Goal: Information Seeking & Learning: Learn about a topic

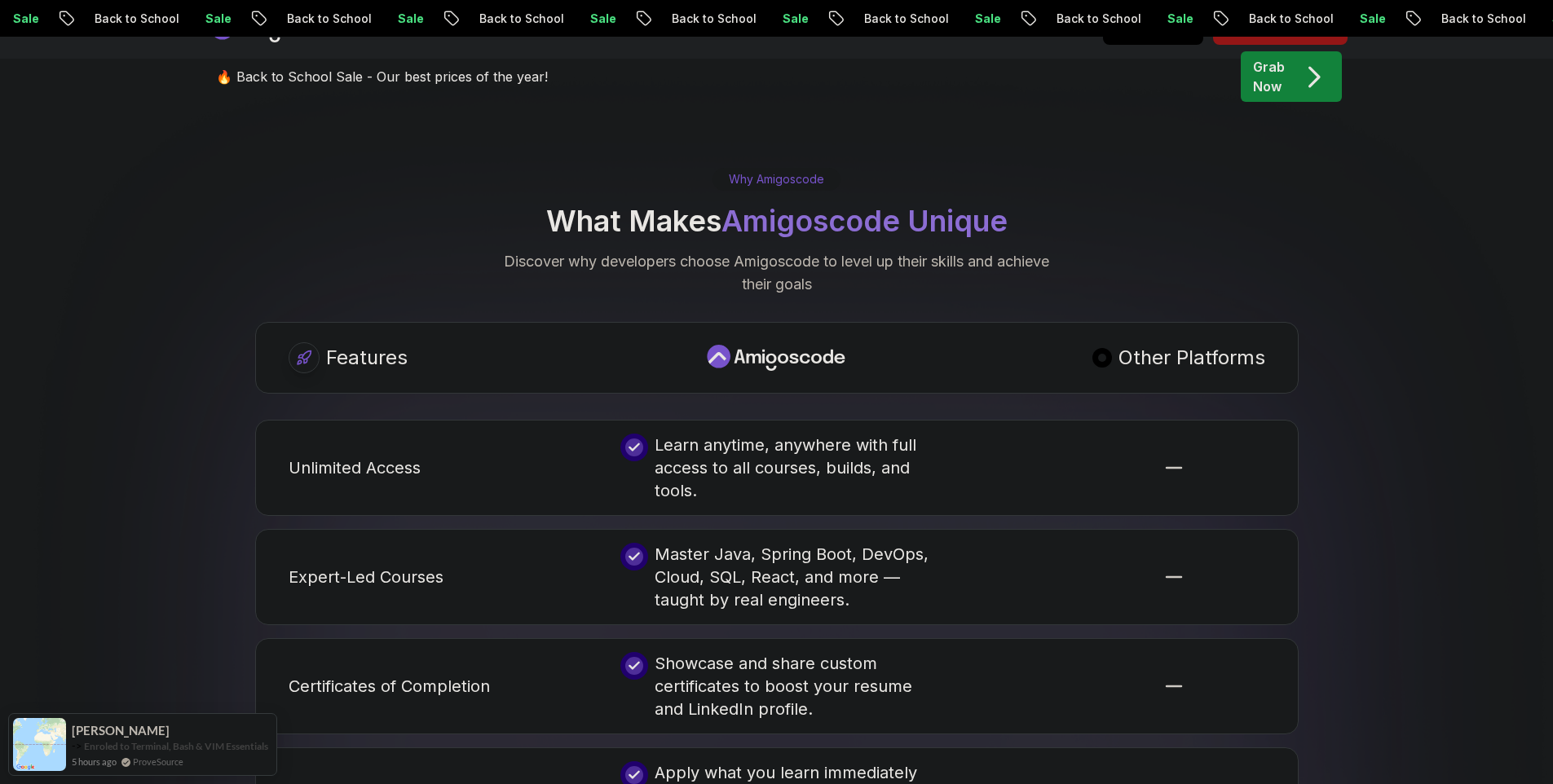
scroll to position [2938, 0]
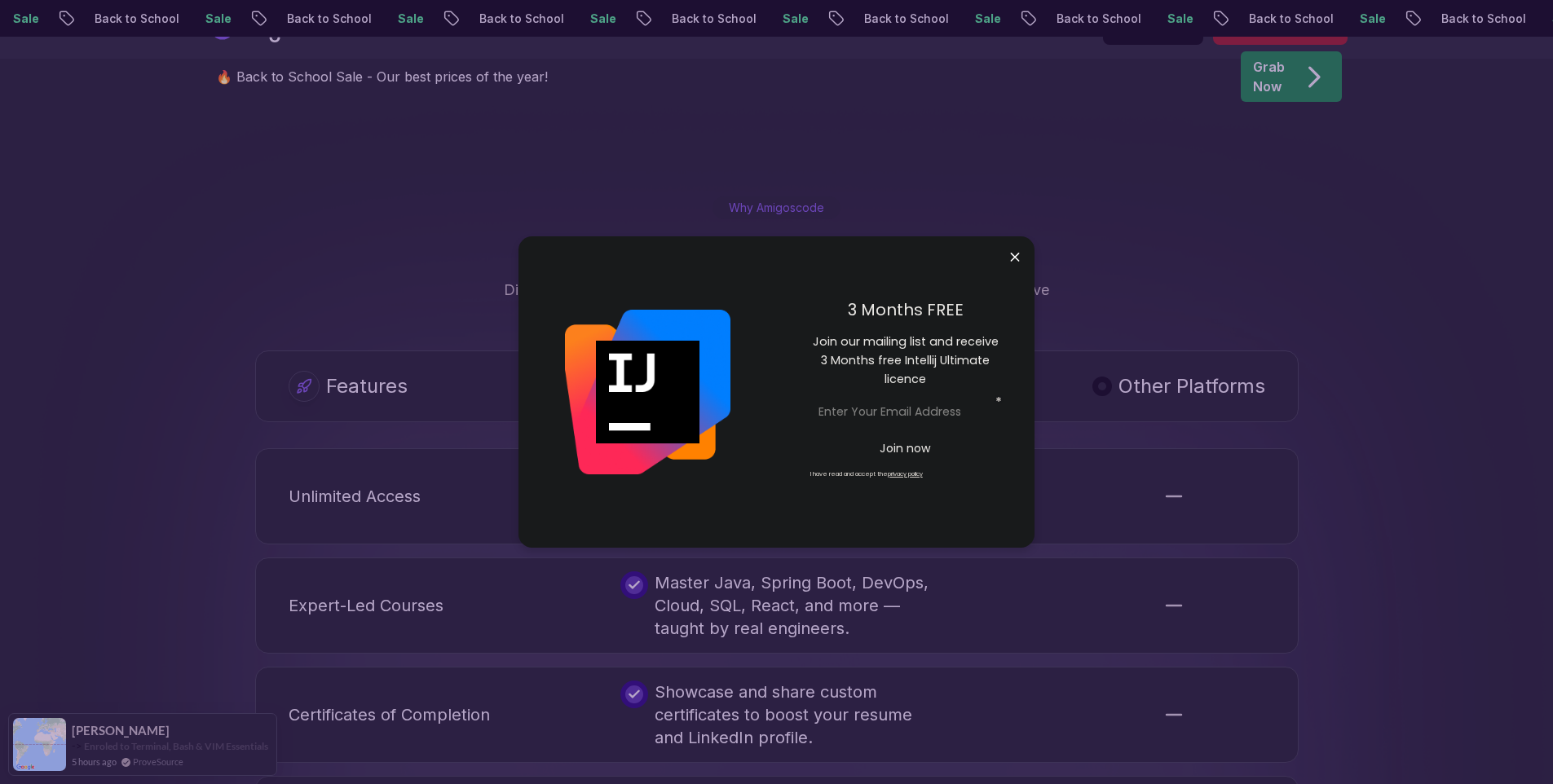
click at [1027, 252] on div "3 Months FREE Join our mailing list and receive 3 Months free Intellij Ultimate…" at bounding box center [906, 392] width 259 height 311
click at [1019, 252] on body "Sale Back to School Sale Back to School Sale Back to School Sale Back to School…" at bounding box center [776, 545] width 1553 height 6967
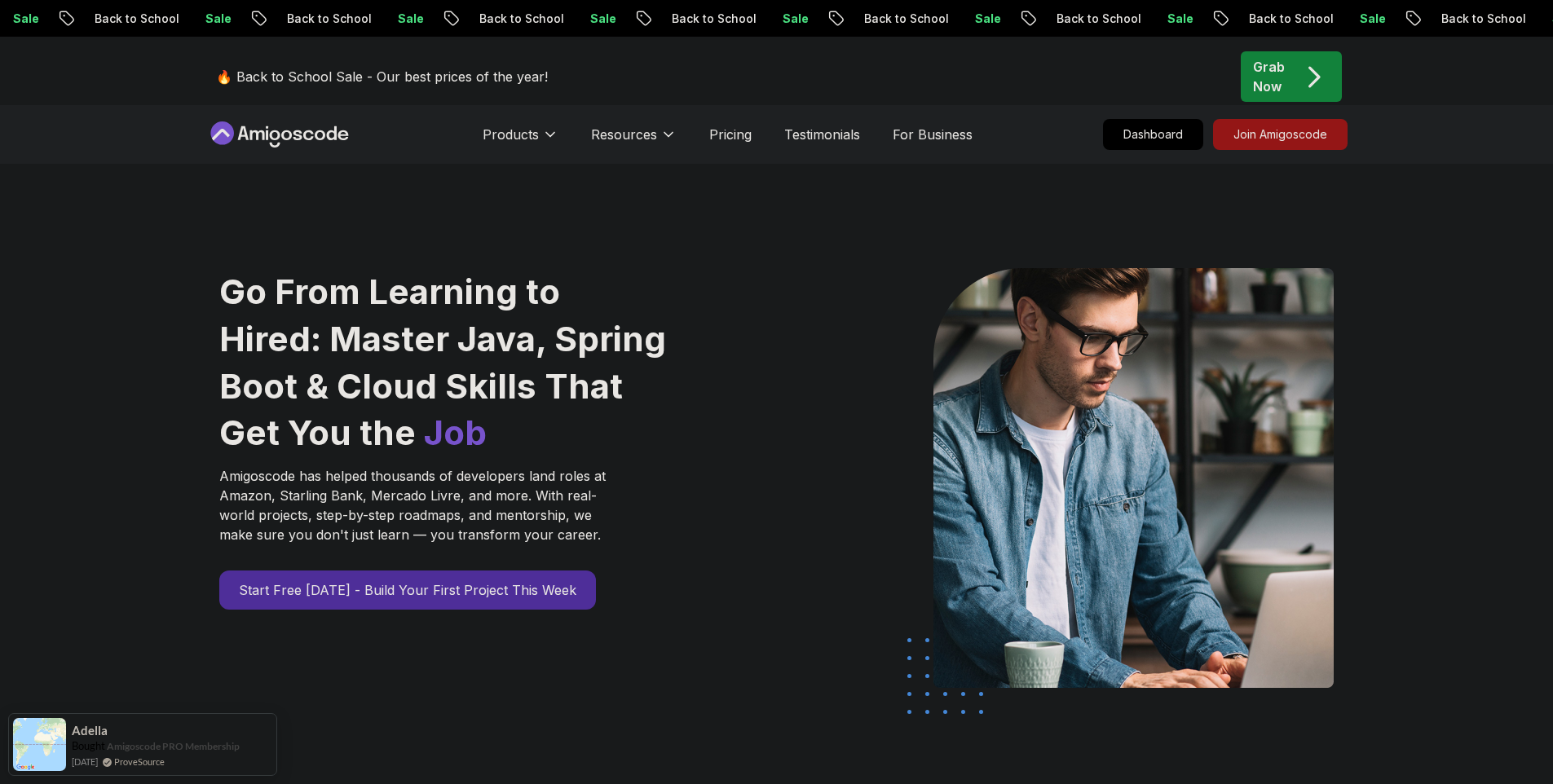
scroll to position [0, 0]
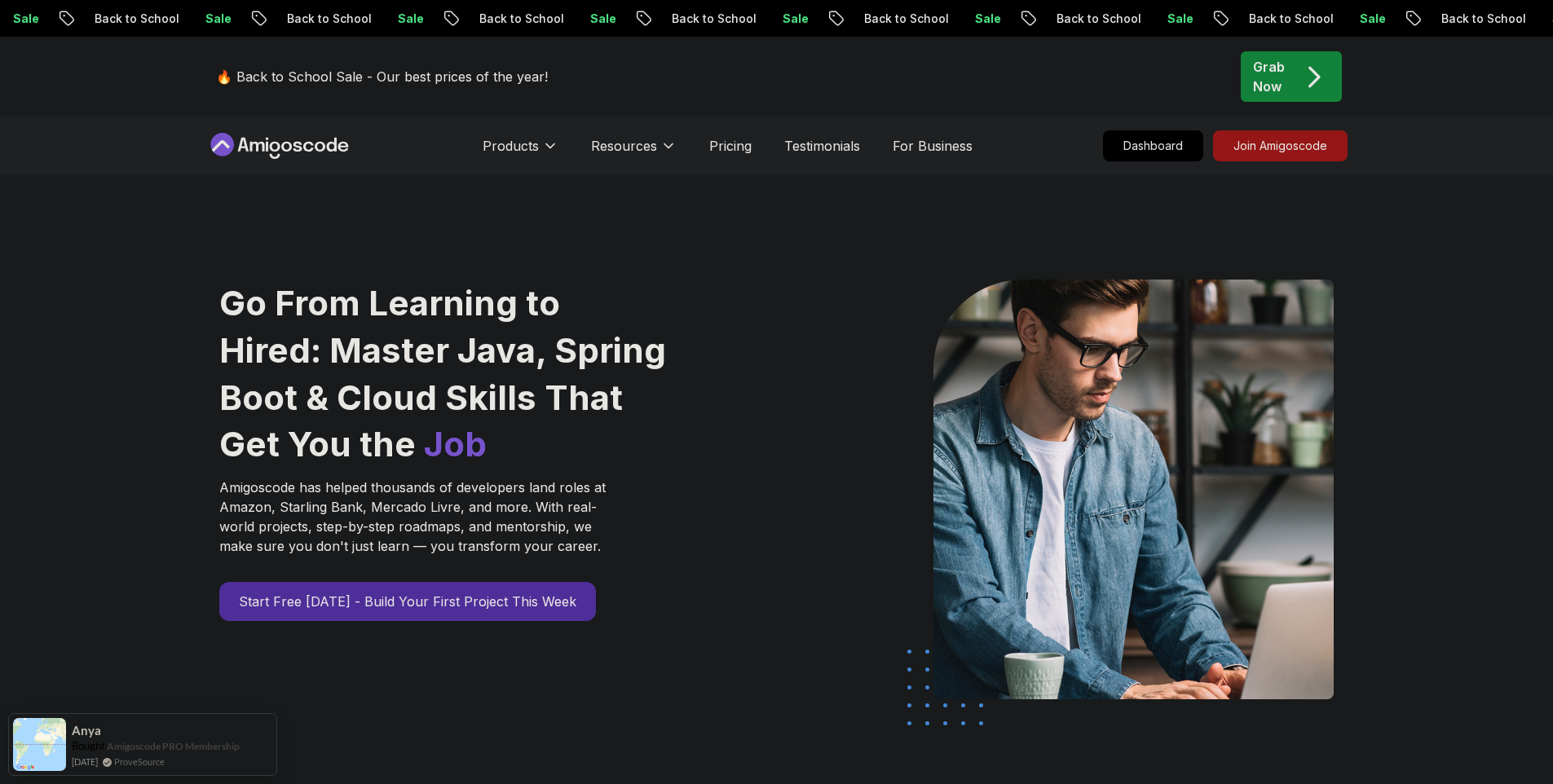
click at [1496, 356] on div "Go From Learning to Hired: Master Java, Spring Boot & Cloud Skills That Get You…" at bounding box center [776, 576] width 1553 height 801
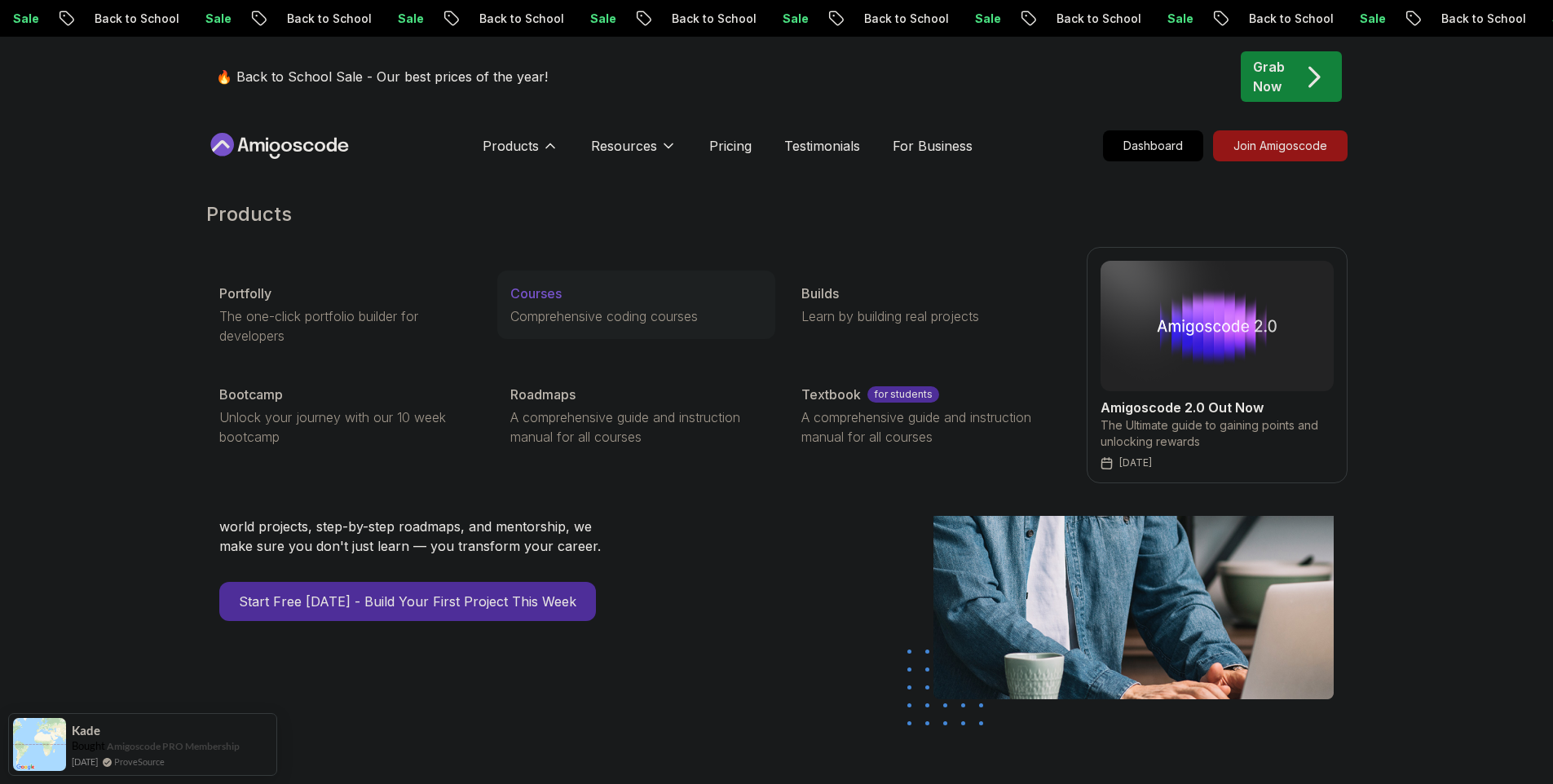
click at [550, 285] on p "Courses" at bounding box center [536, 294] width 51 height 20
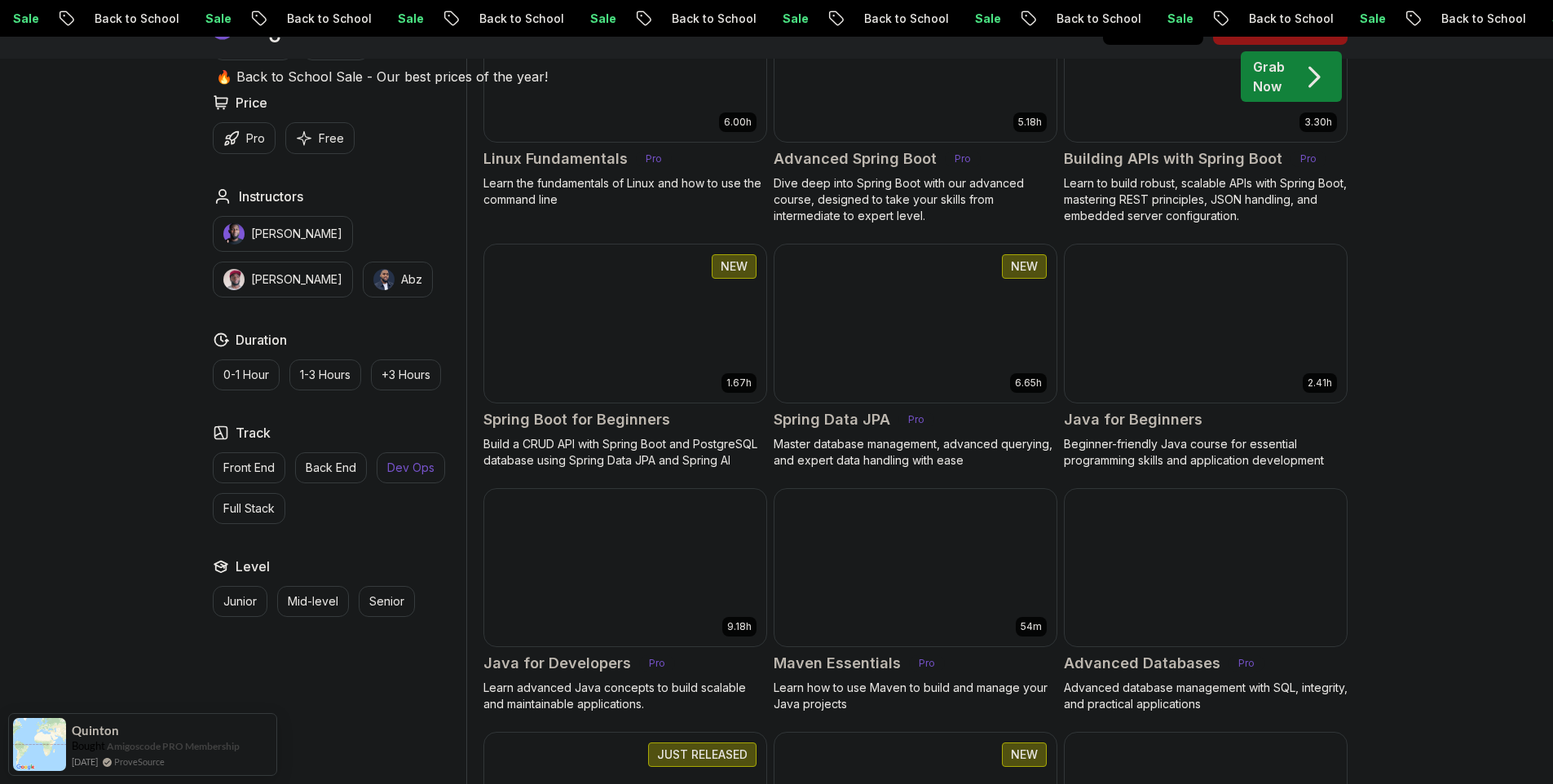
scroll to position [759, 0]
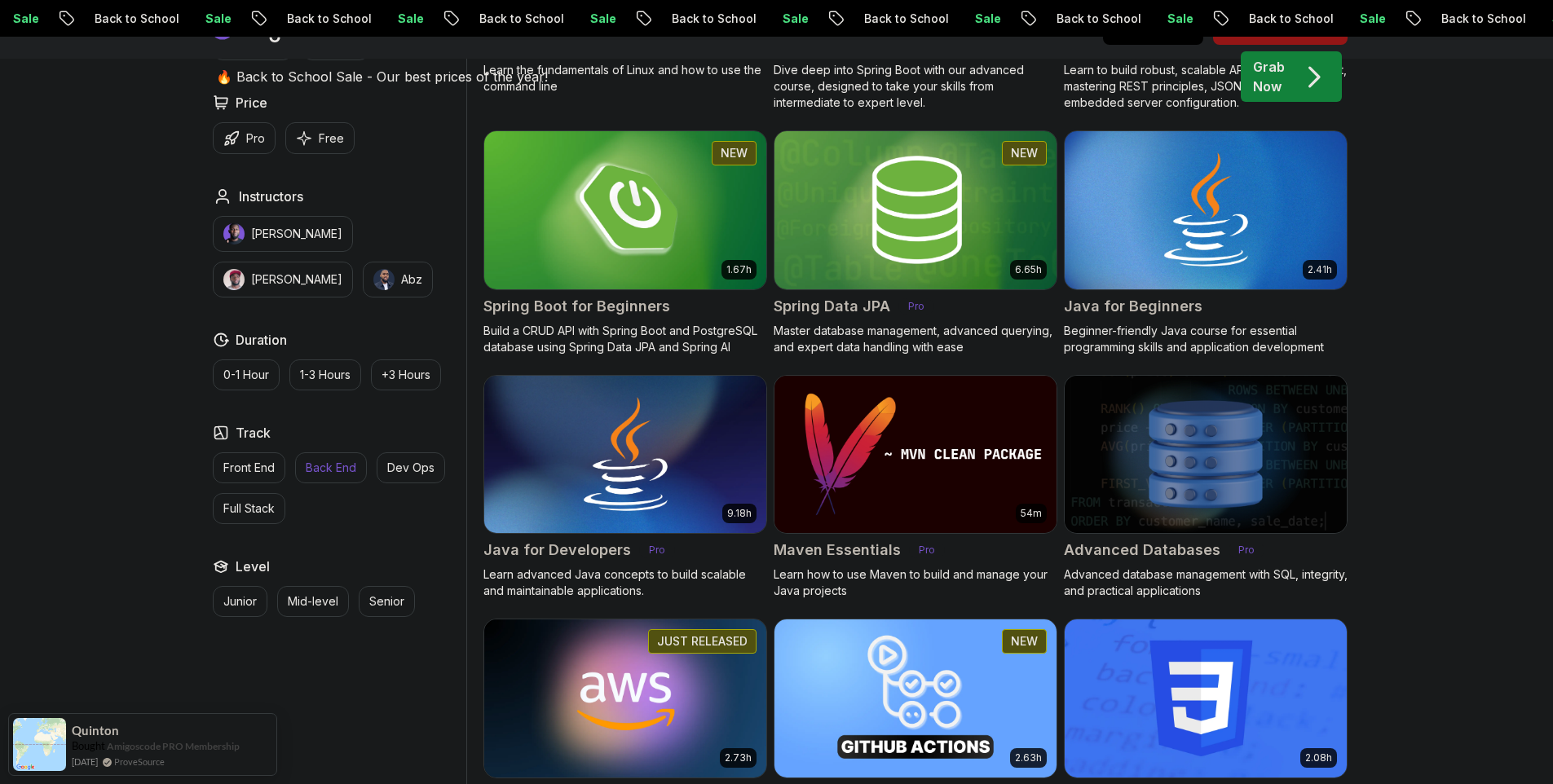
click at [315, 469] on p "Back End" at bounding box center [331, 468] width 51 height 17
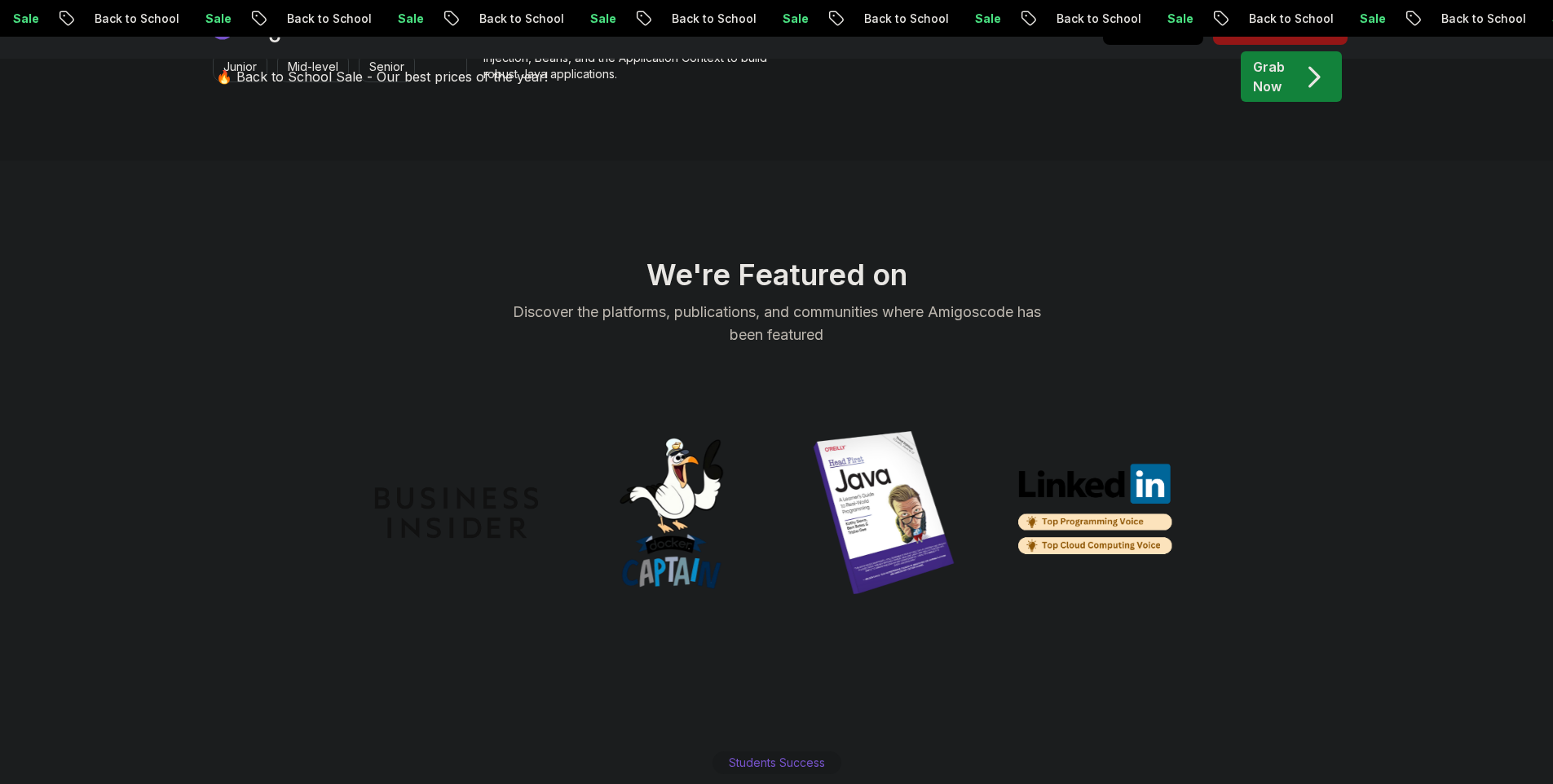
scroll to position [2627, 0]
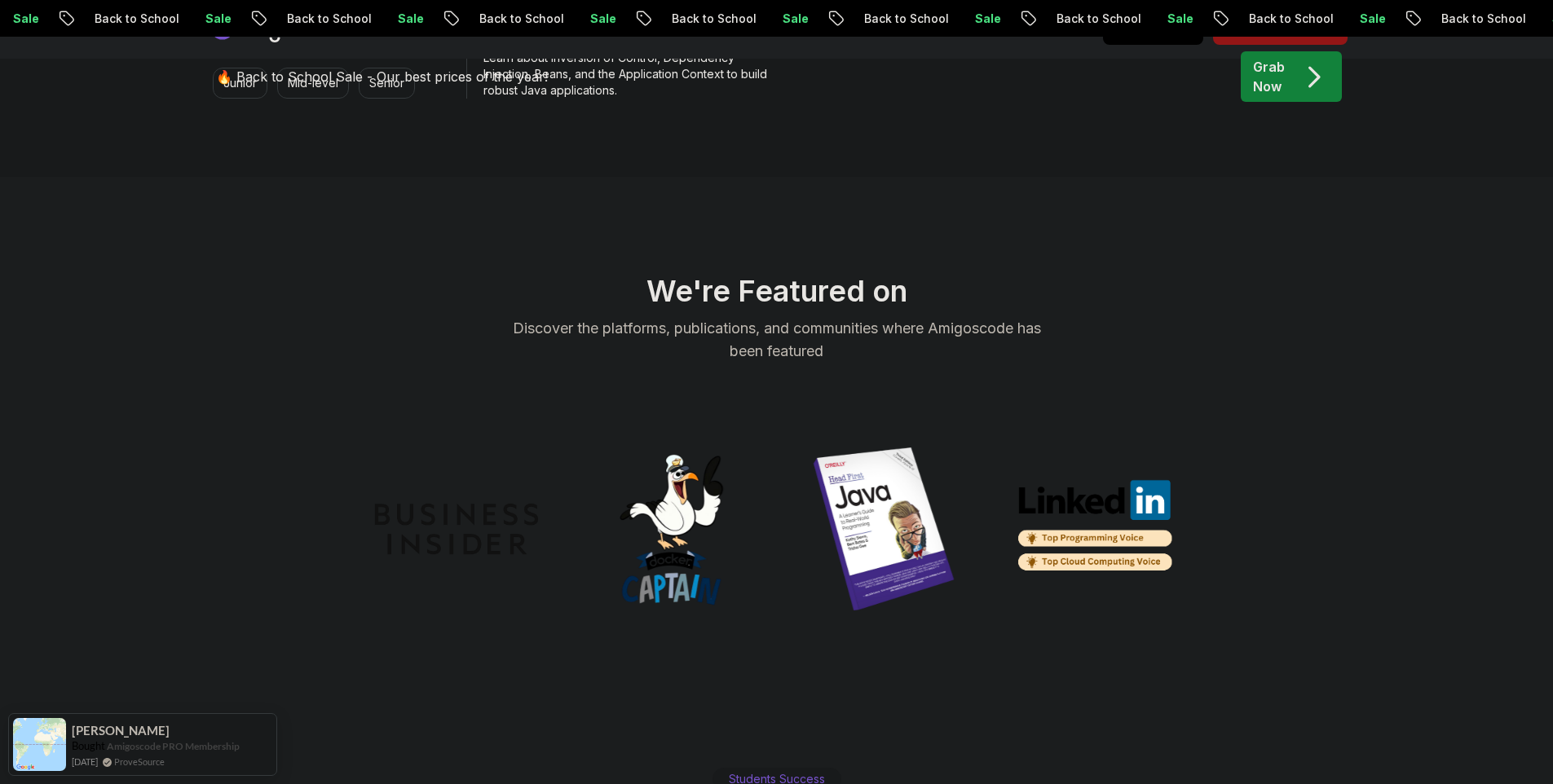
click at [896, 496] on img at bounding box center [883, 529] width 163 height 162
click at [875, 476] on img at bounding box center [883, 529] width 163 height 162
click at [693, 482] on img at bounding box center [670, 529] width 163 height 162
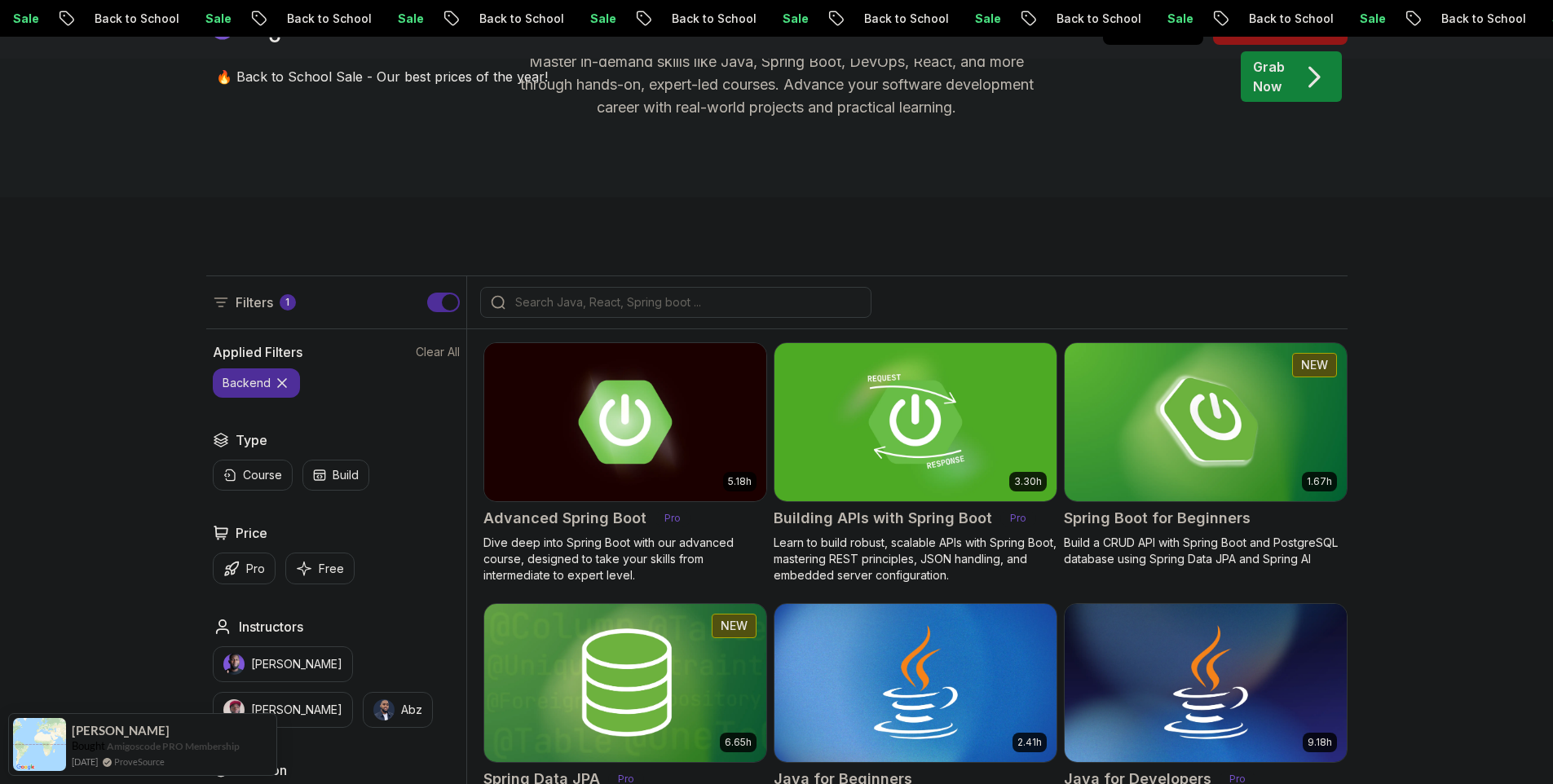
scroll to position [0, 0]
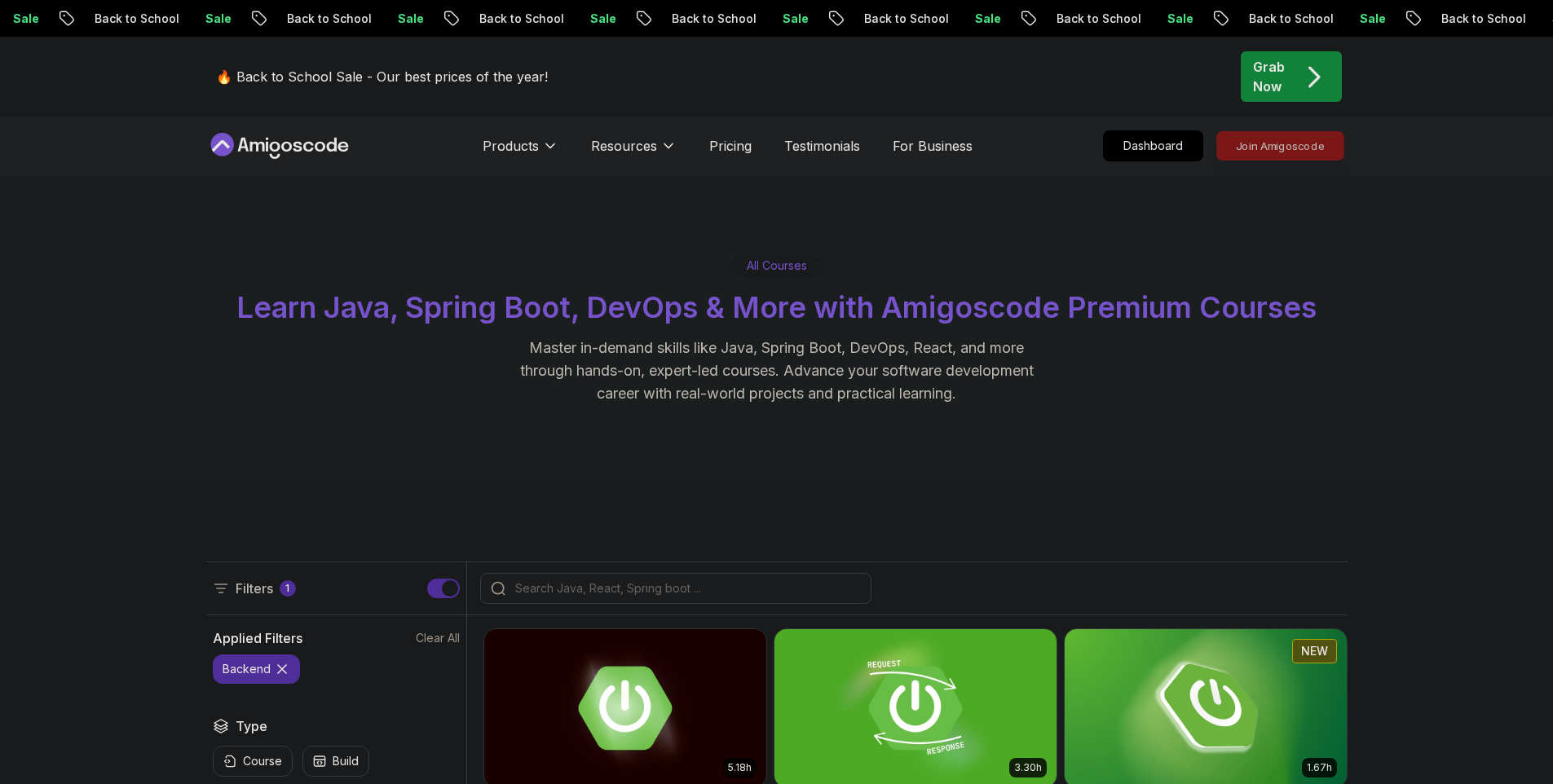
click at [1277, 145] on p "Join Amigoscode" at bounding box center [1280, 146] width 126 height 27
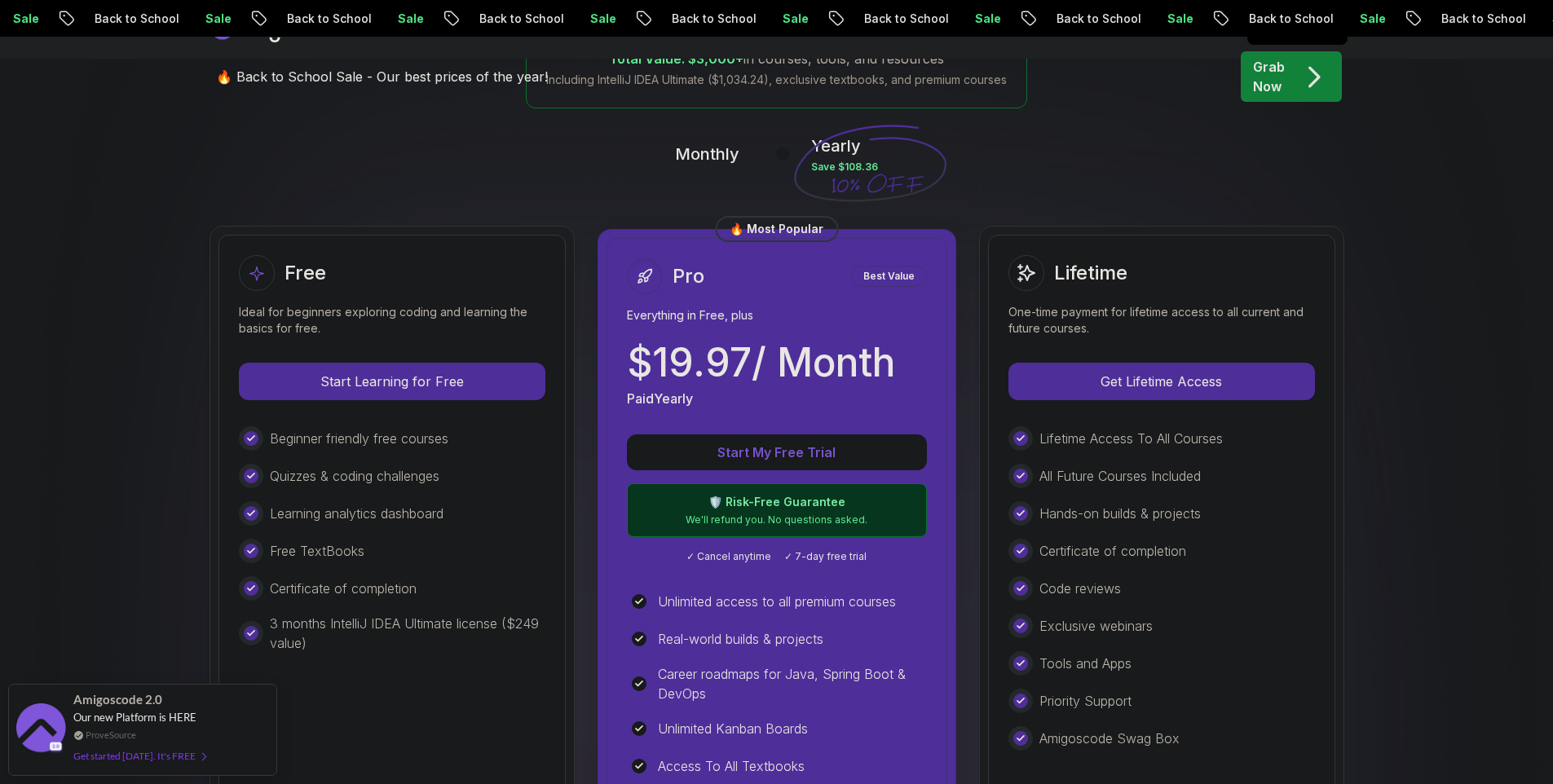
scroll to position [336, 0]
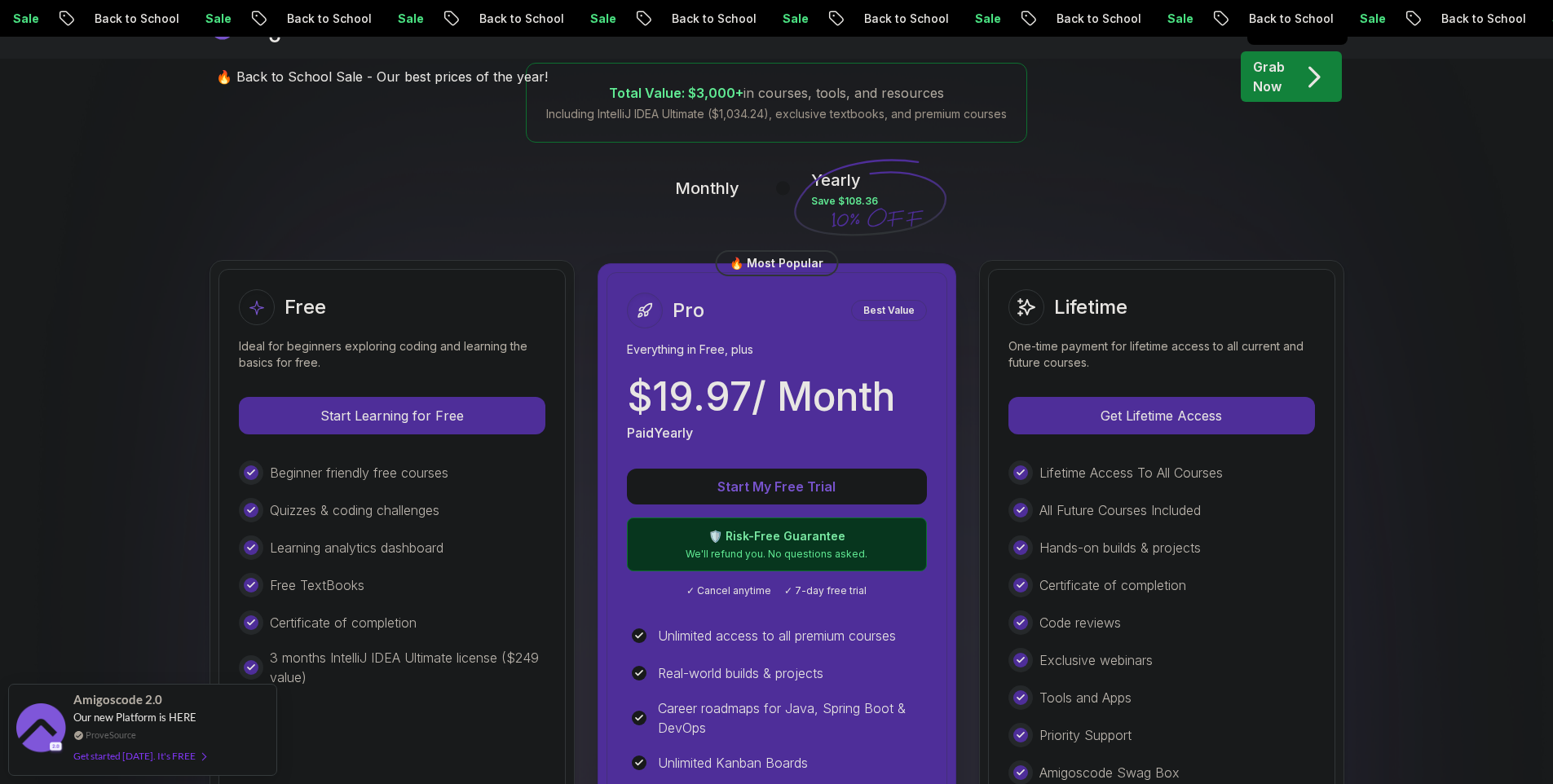
click at [781, 189] on div at bounding box center [783, 189] width 14 height 14
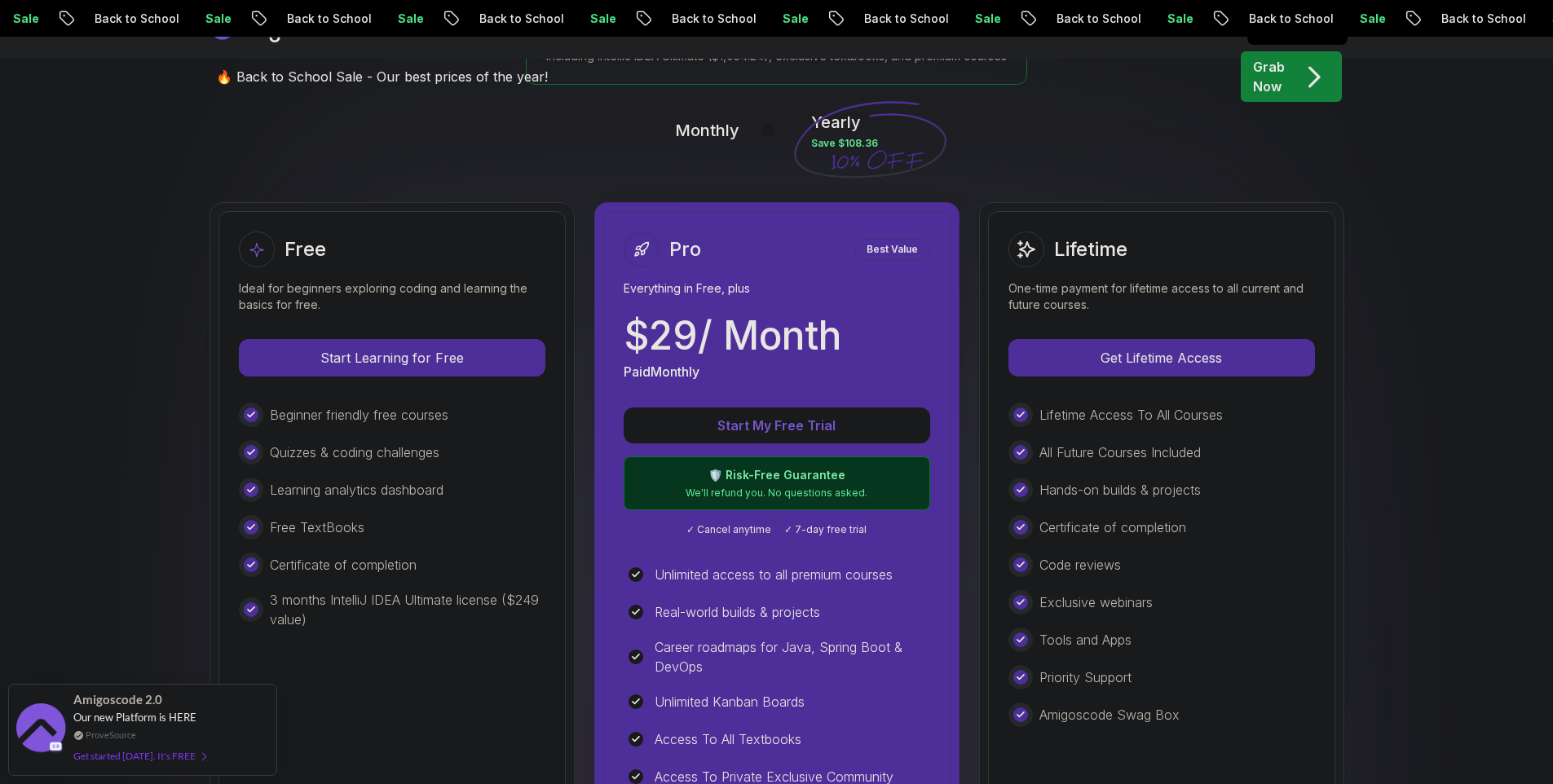
scroll to position [600, 0]
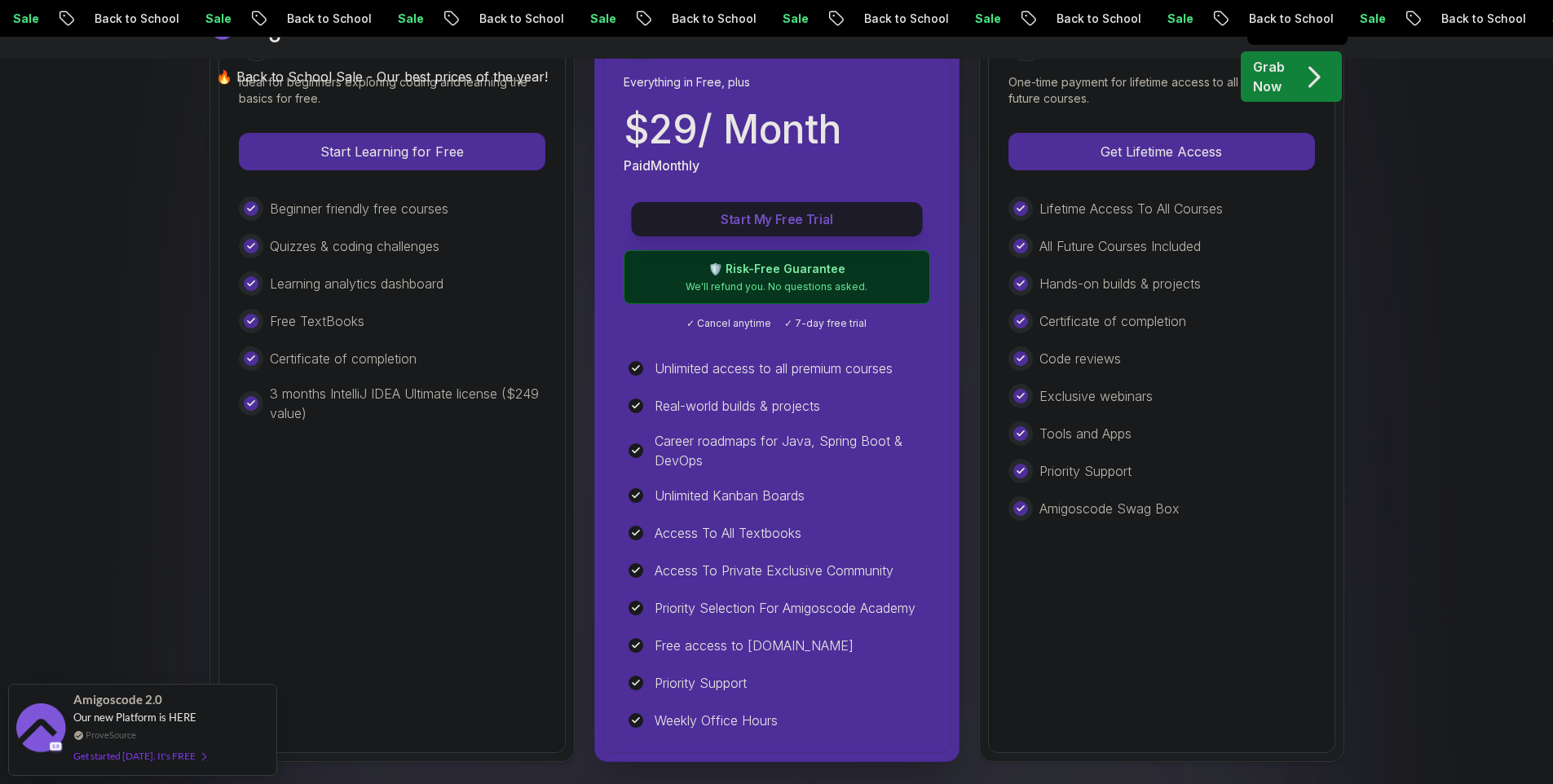
click at [807, 218] on p "Start My Free Trial" at bounding box center [776, 219] width 255 height 19
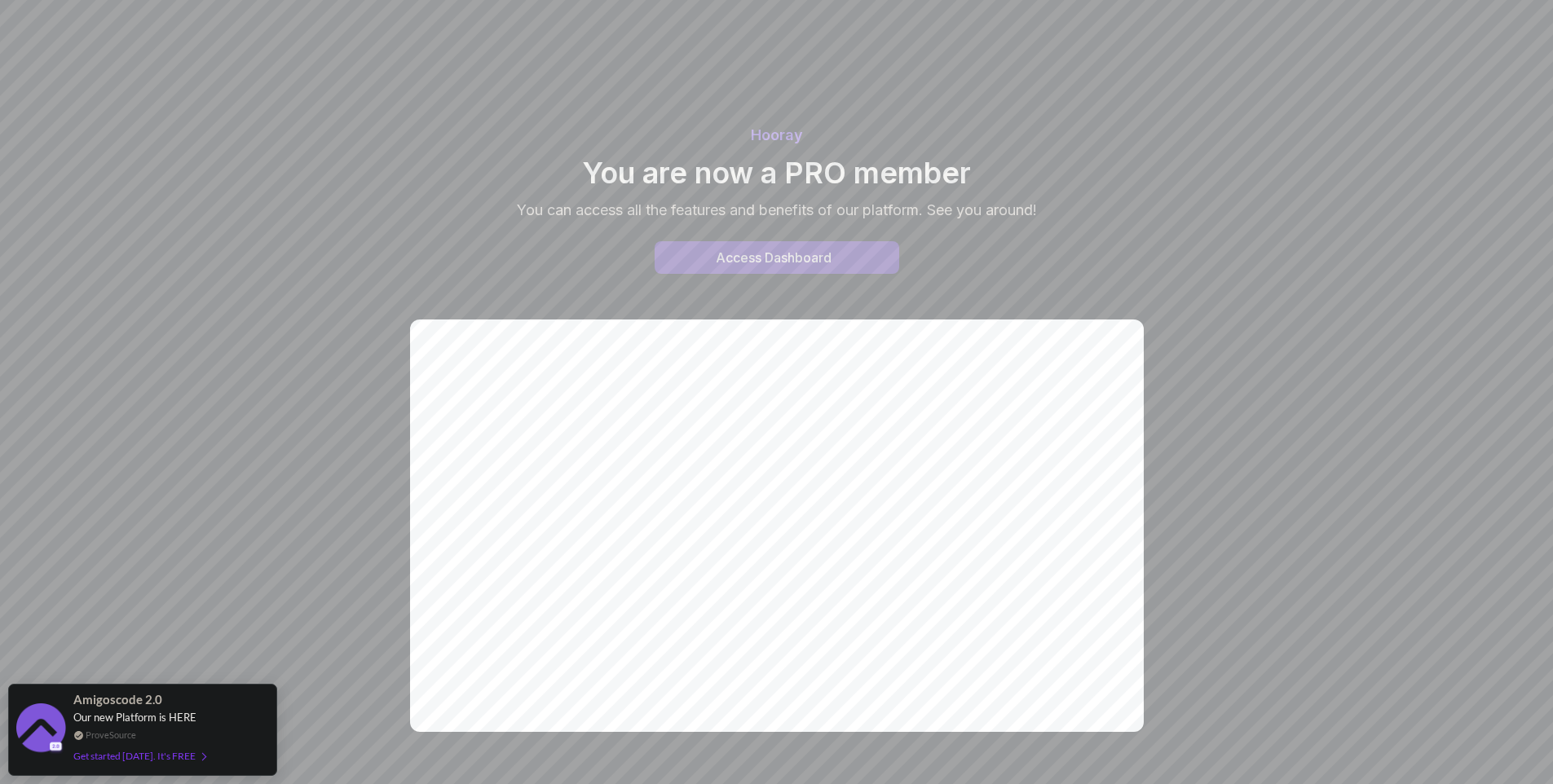
click at [786, 257] on div "Access Dashboard" at bounding box center [774, 257] width 116 height 20
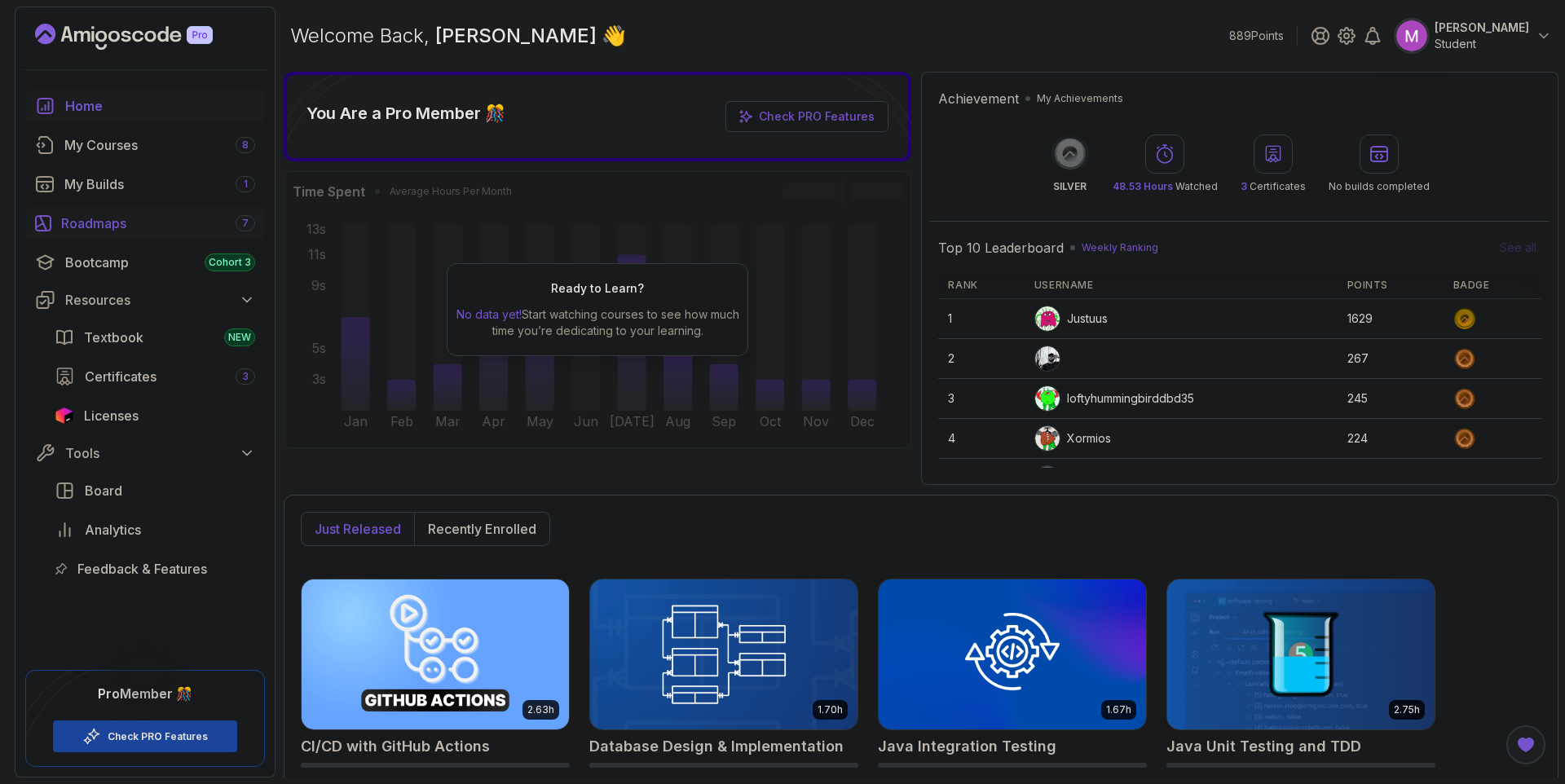
click at [121, 217] on div "Roadmaps 7" at bounding box center [158, 223] width 194 height 20
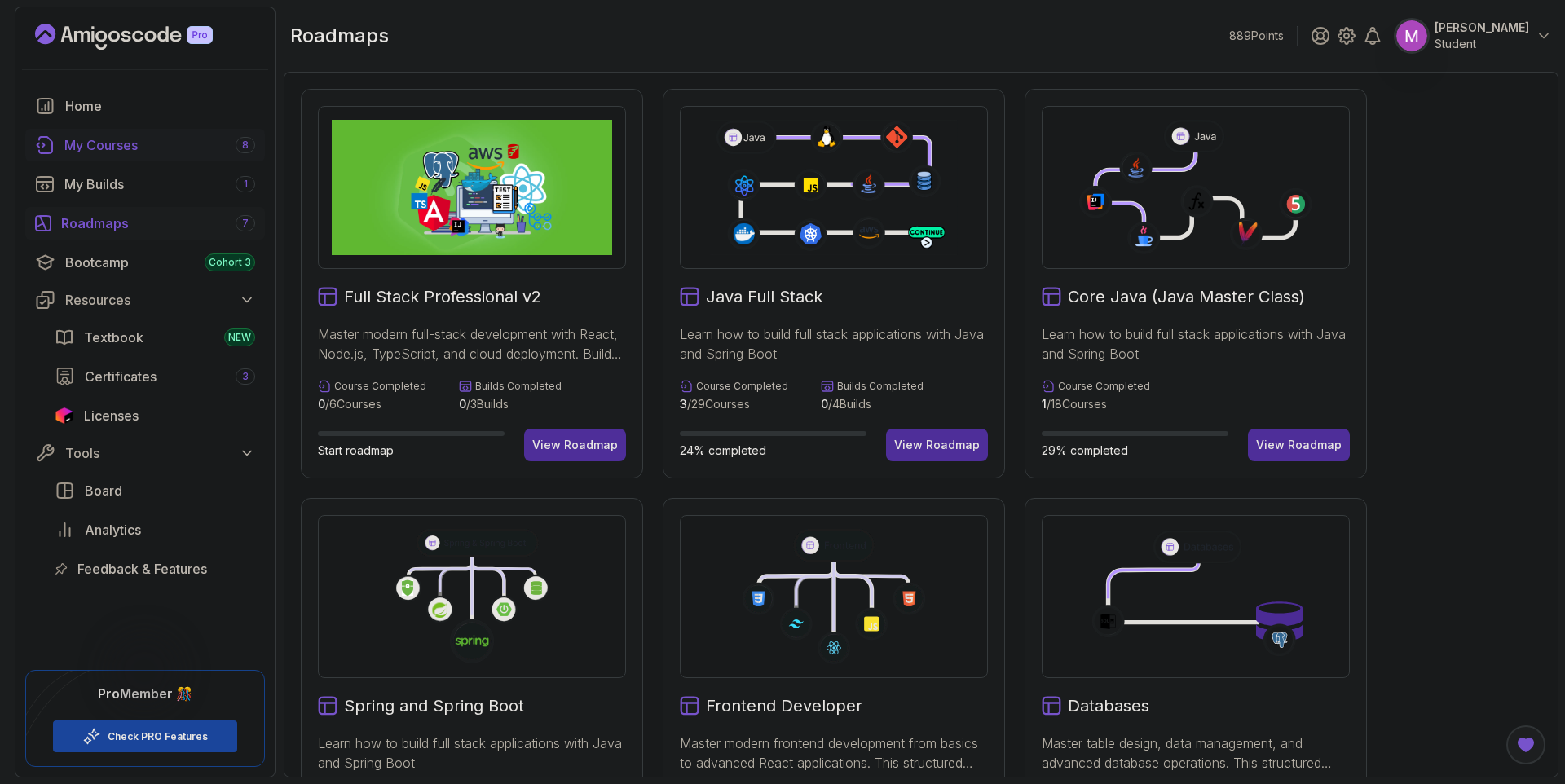
click at [142, 150] on div "My Courses 8" at bounding box center [160, 145] width 191 height 20
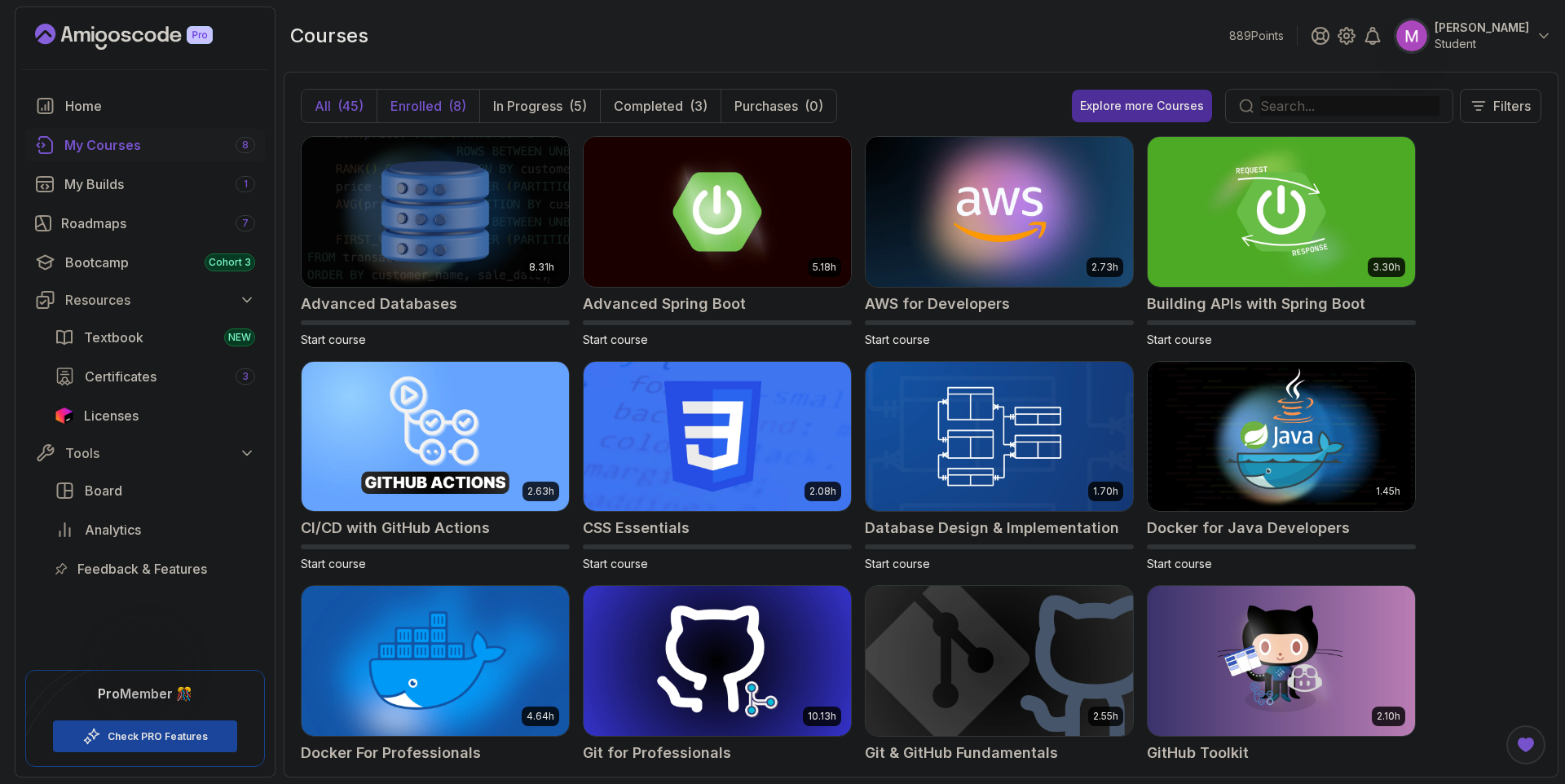
click at [432, 110] on p "Enrolled" at bounding box center [416, 106] width 51 height 20
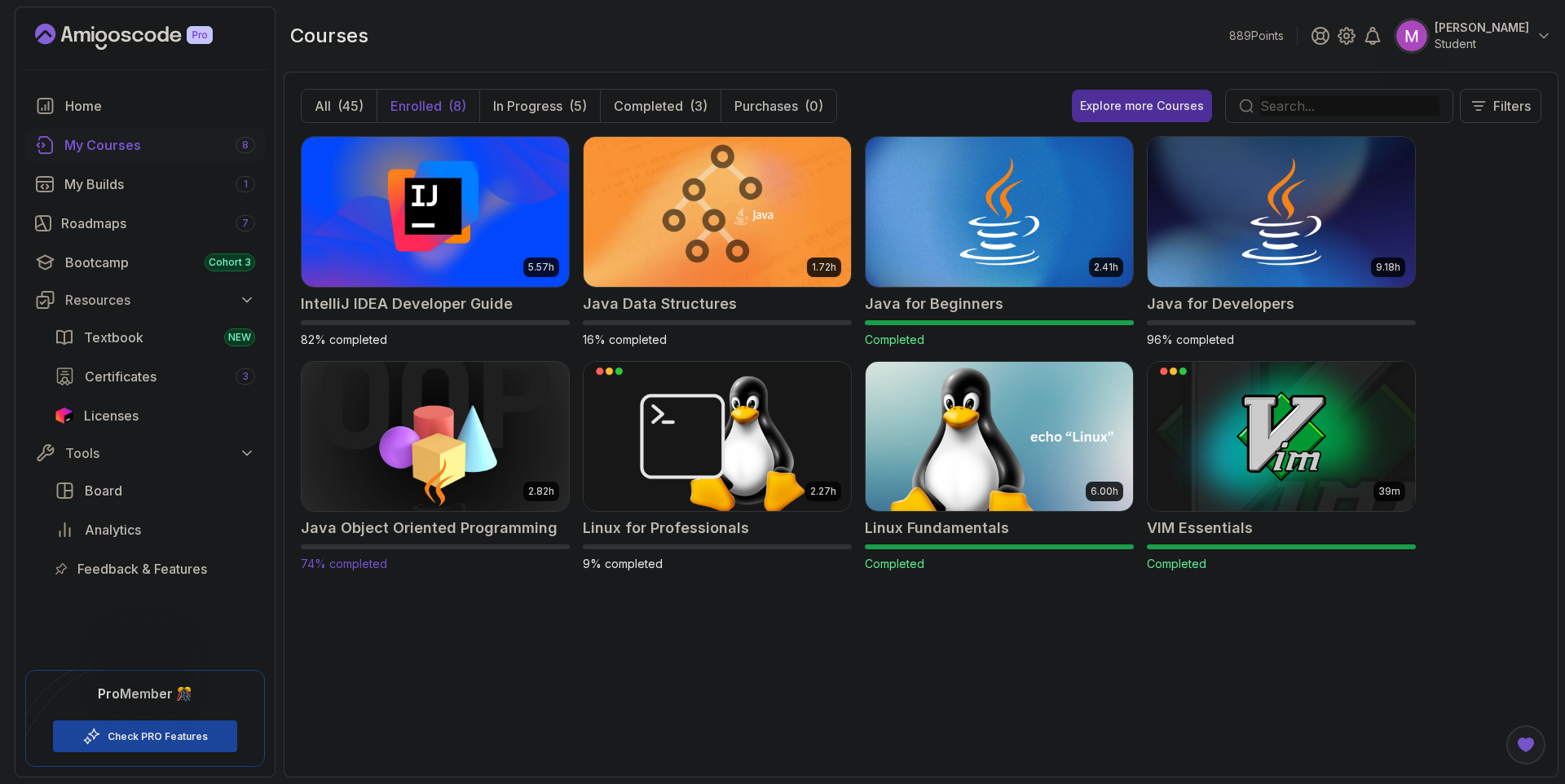
click at [416, 475] on img at bounding box center [435, 436] width 280 height 158
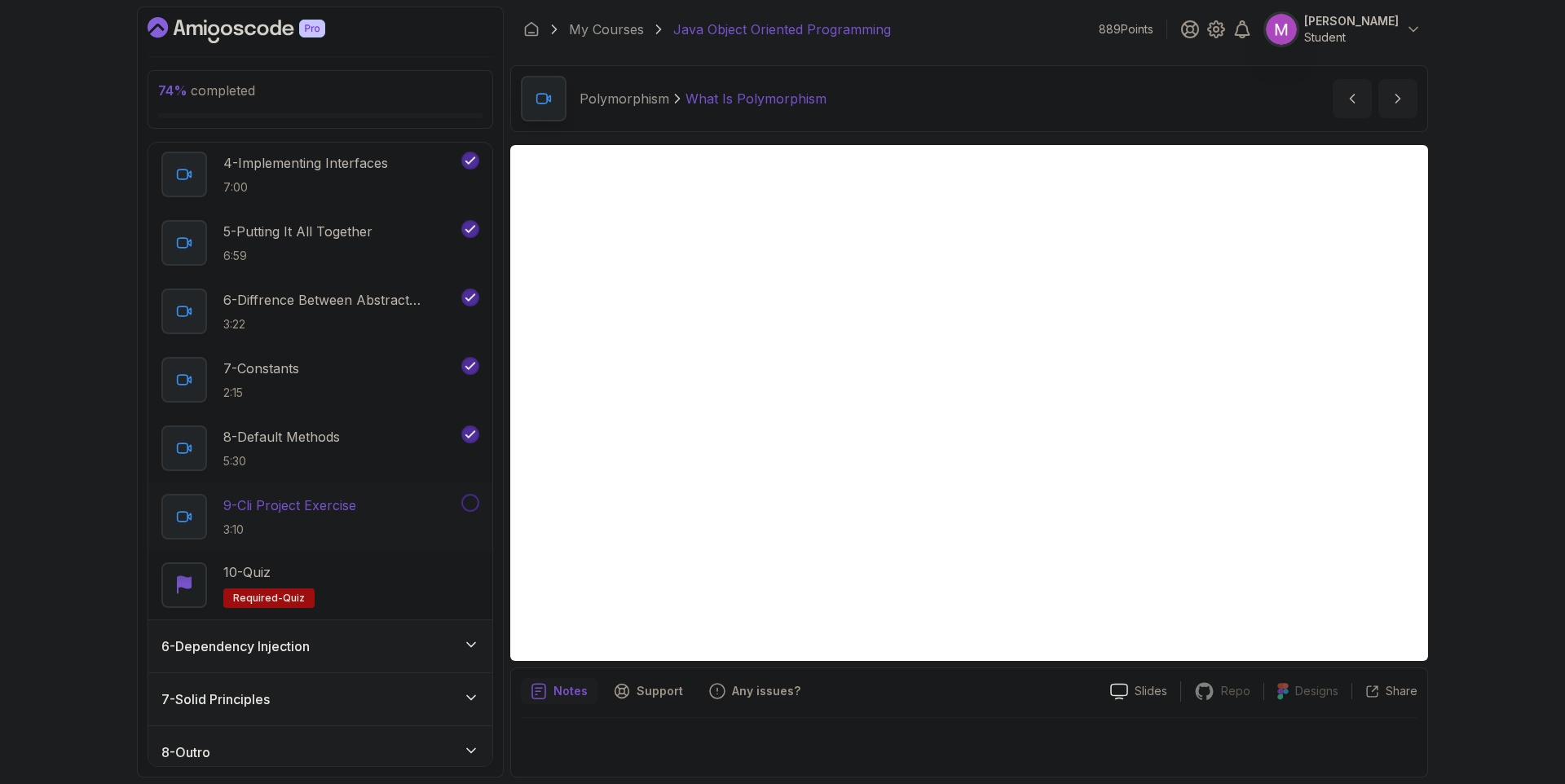
scroll to position [484, 0]
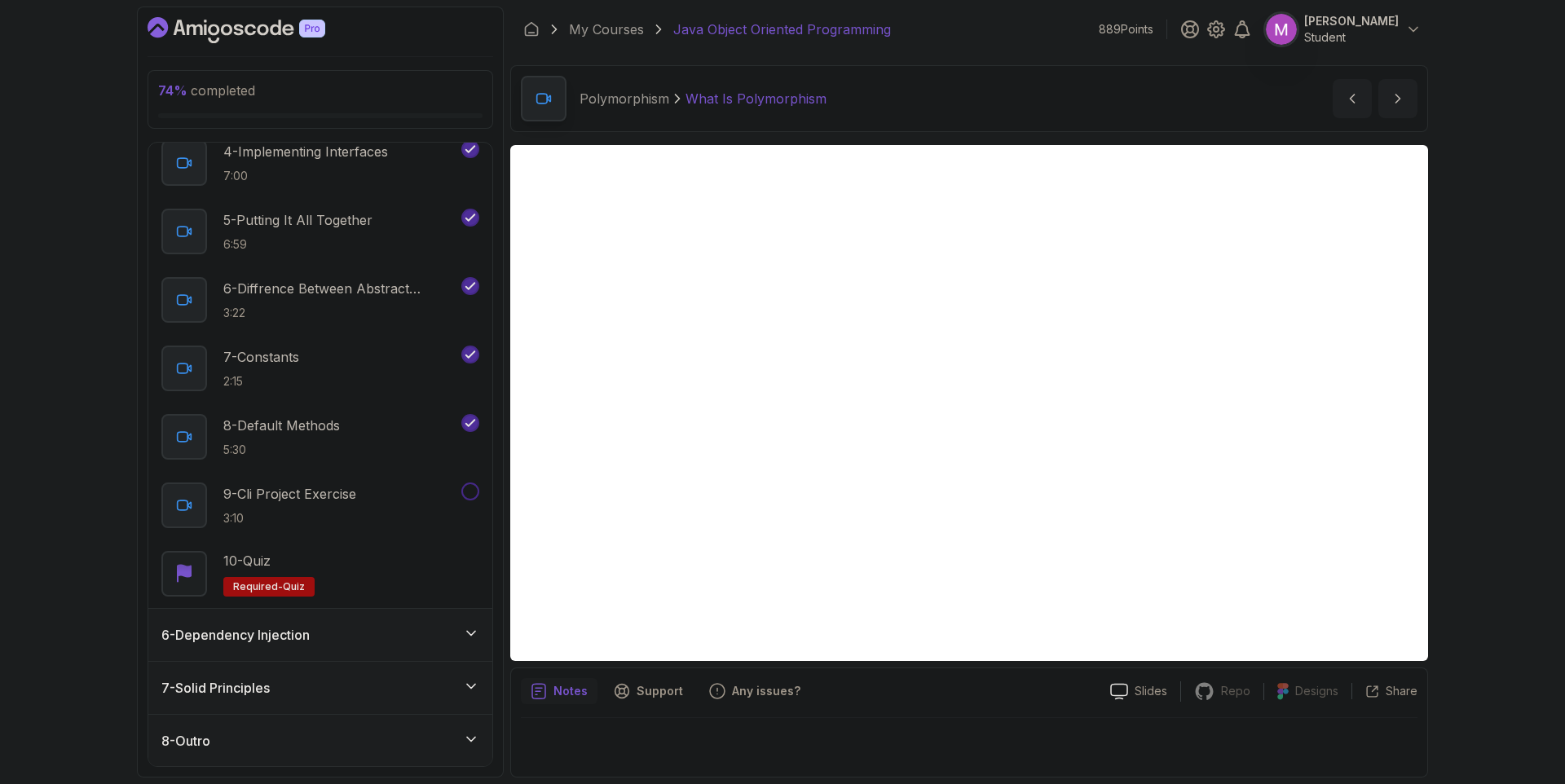
click at [455, 642] on div "6 - Dependency Injection" at bounding box center [320, 635] width 318 height 20
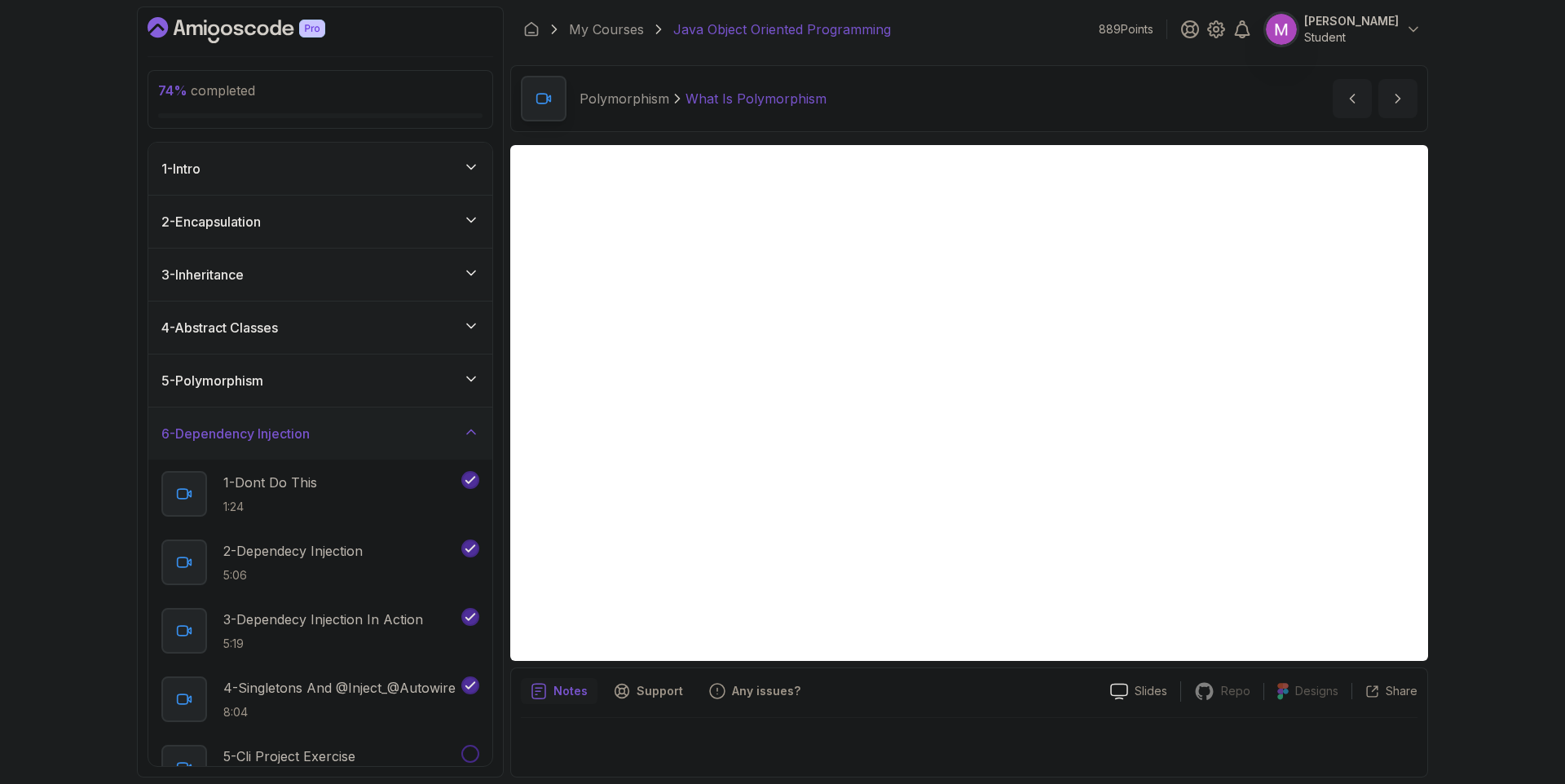
scroll to position [209, 0]
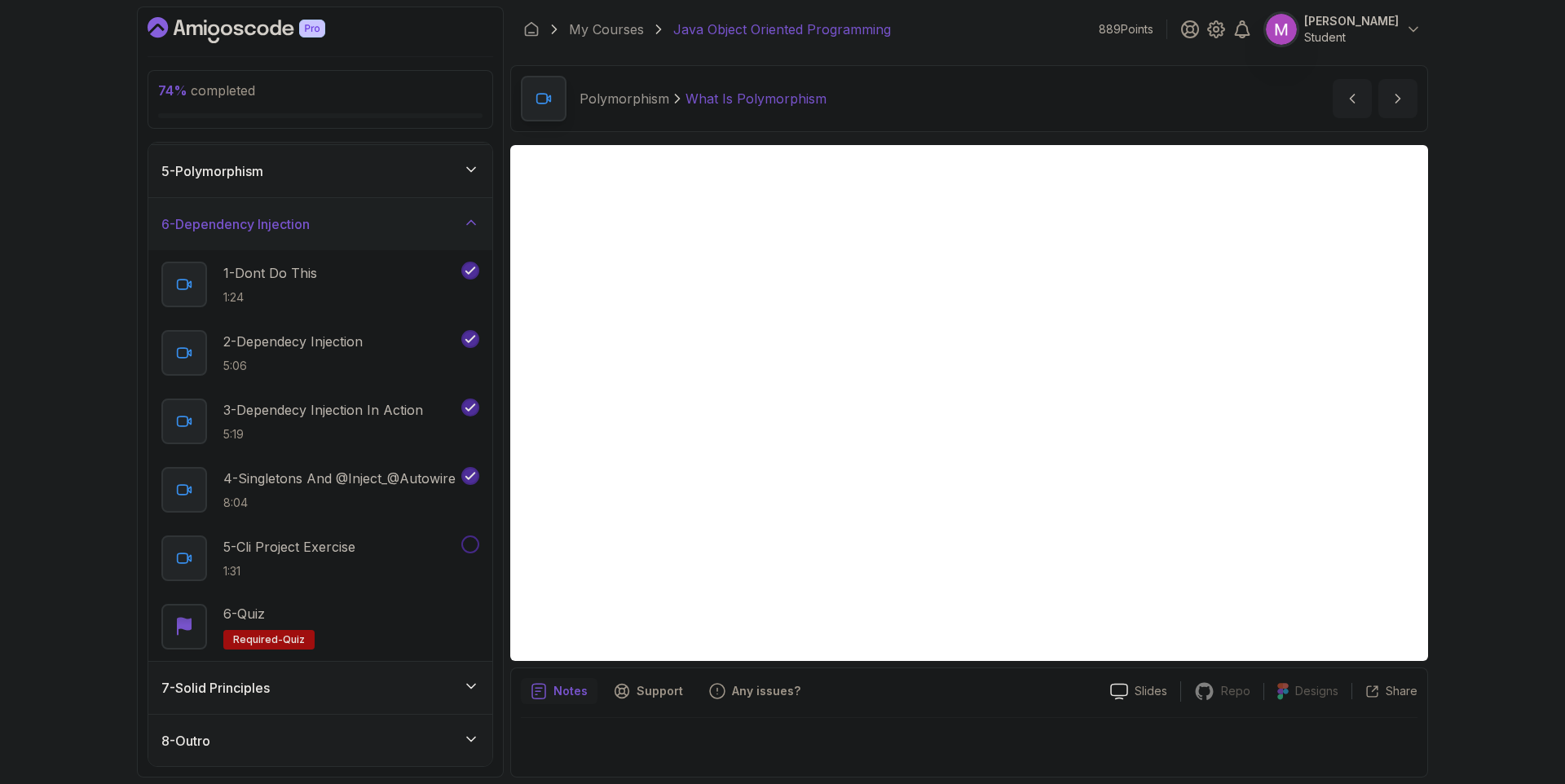
click at [464, 701] on div "7 - Solid Principles" at bounding box center [320, 687] width 344 height 52
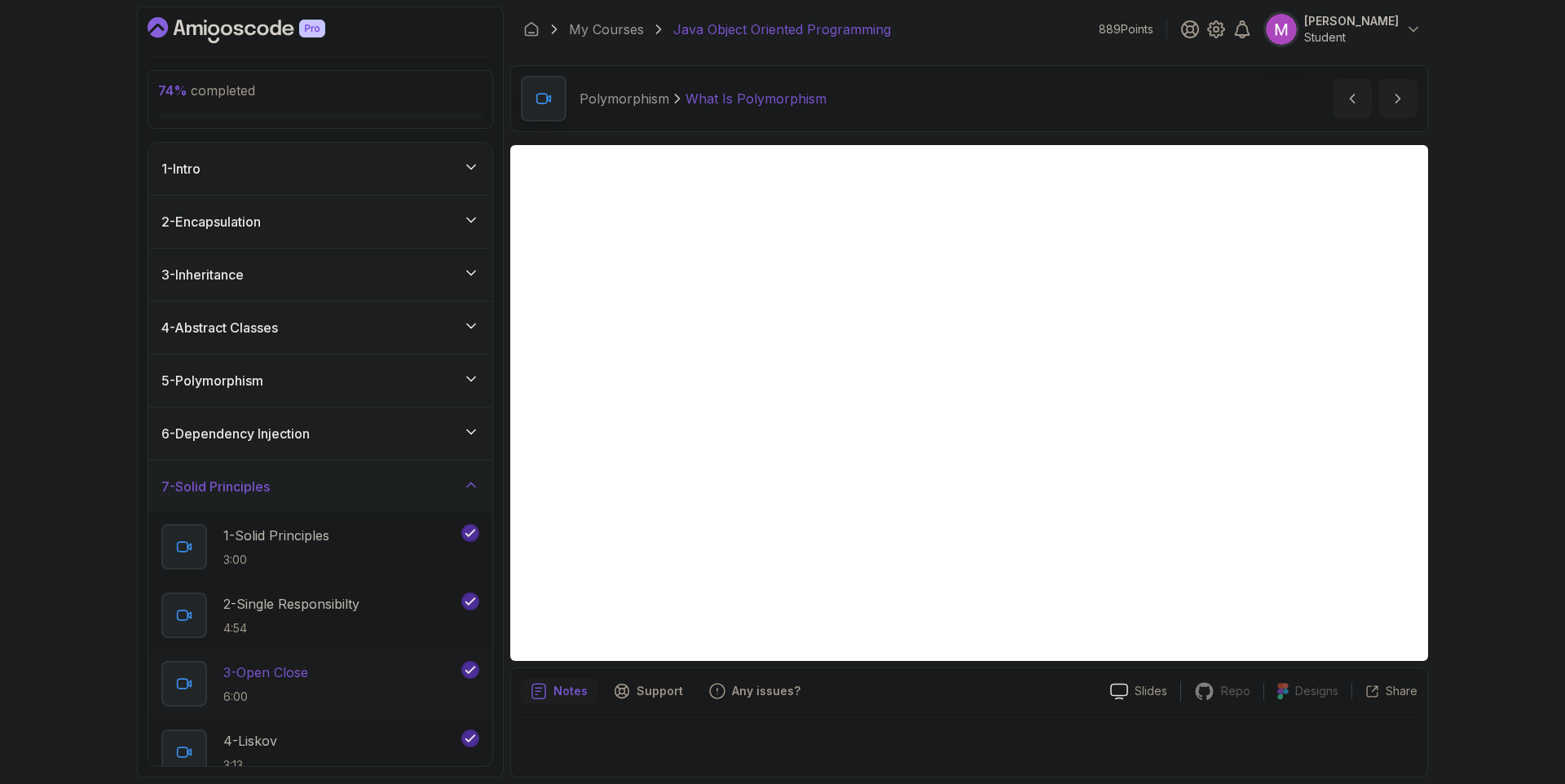
scroll to position [278, 0]
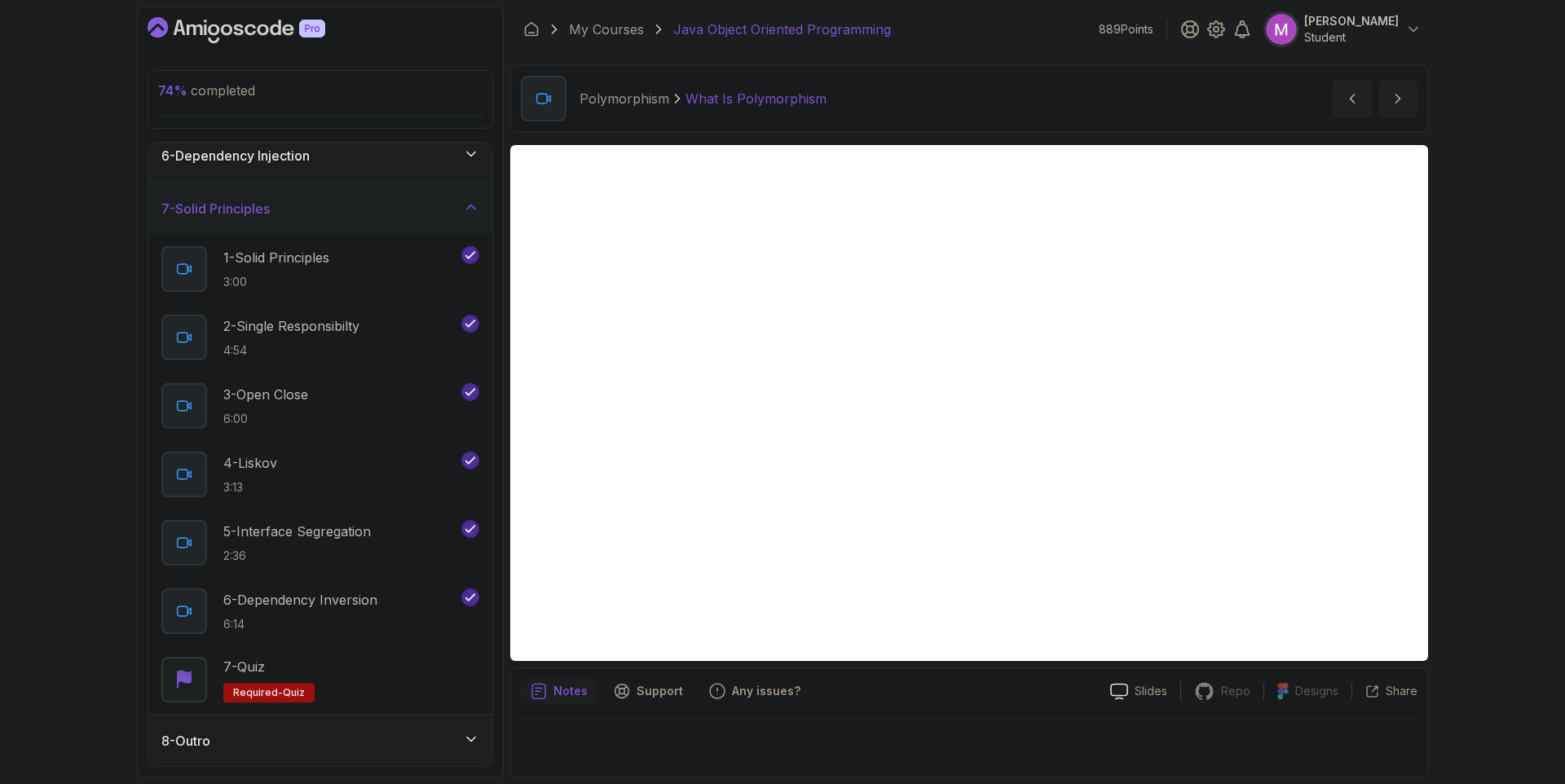
click at [469, 753] on div "8 - Outro" at bounding box center [320, 740] width 344 height 52
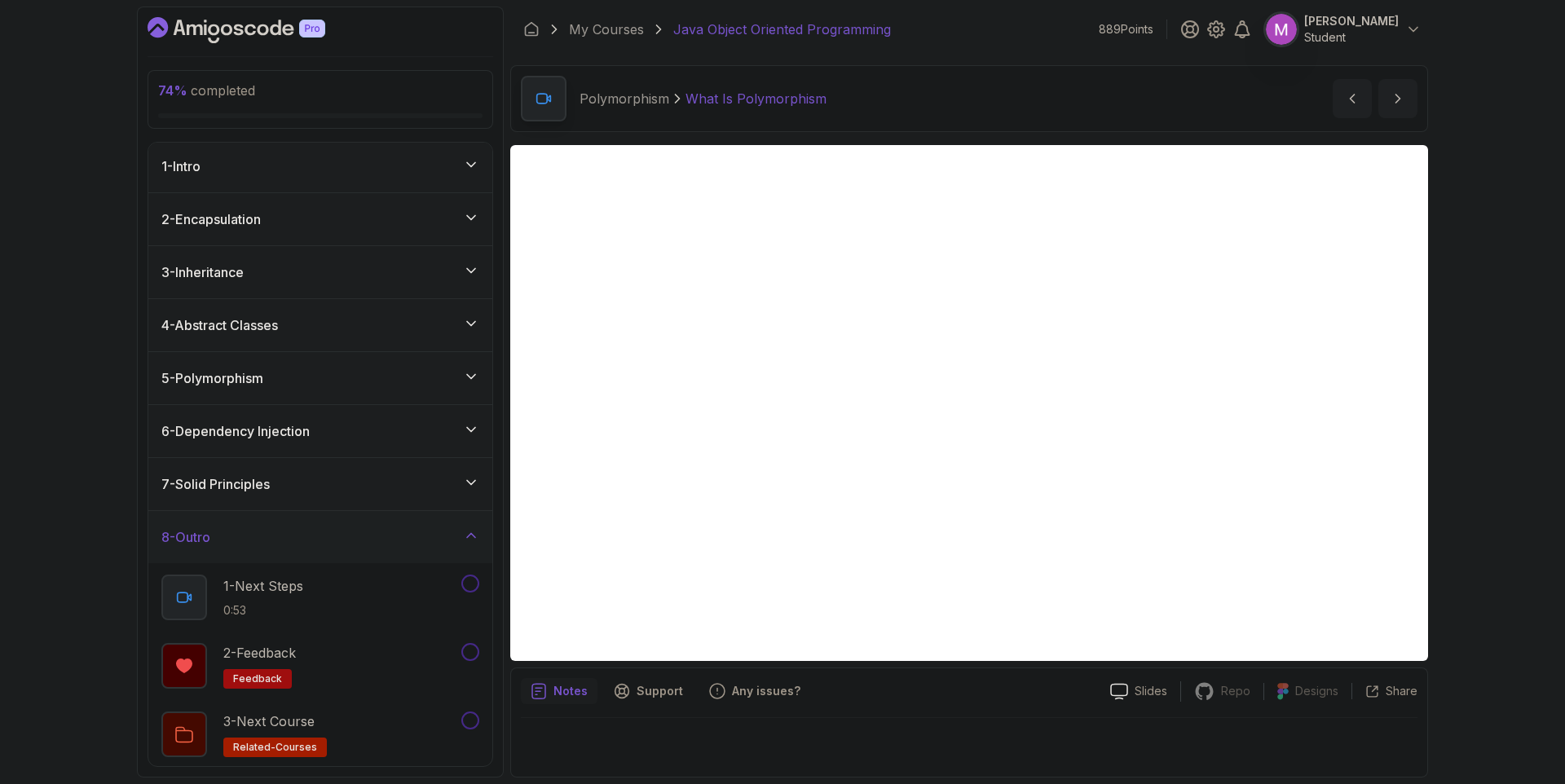
scroll to position [5, 0]
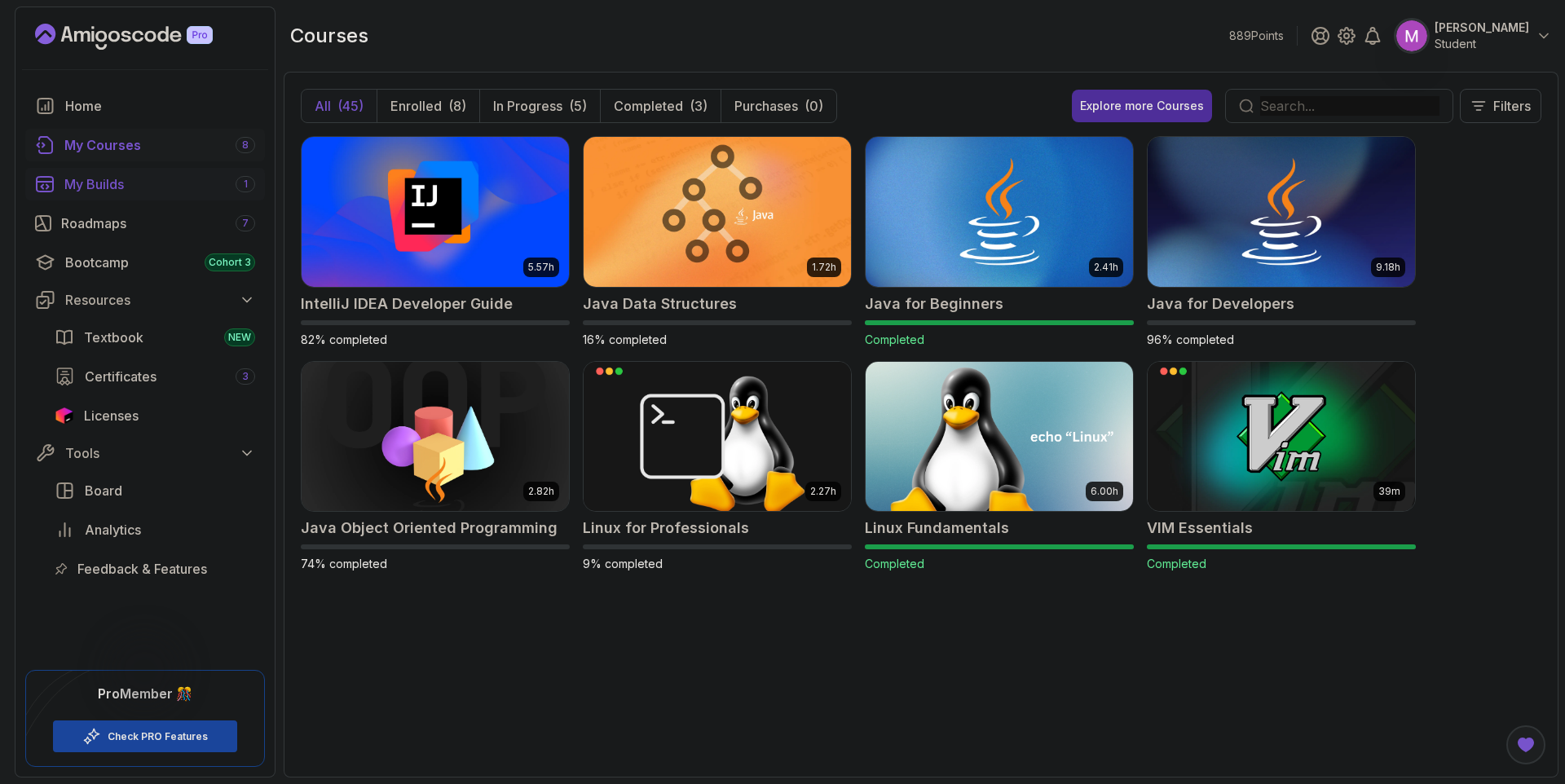
click at [112, 188] on div "My Builds 1" at bounding box center [160, 184] width 191 height 20
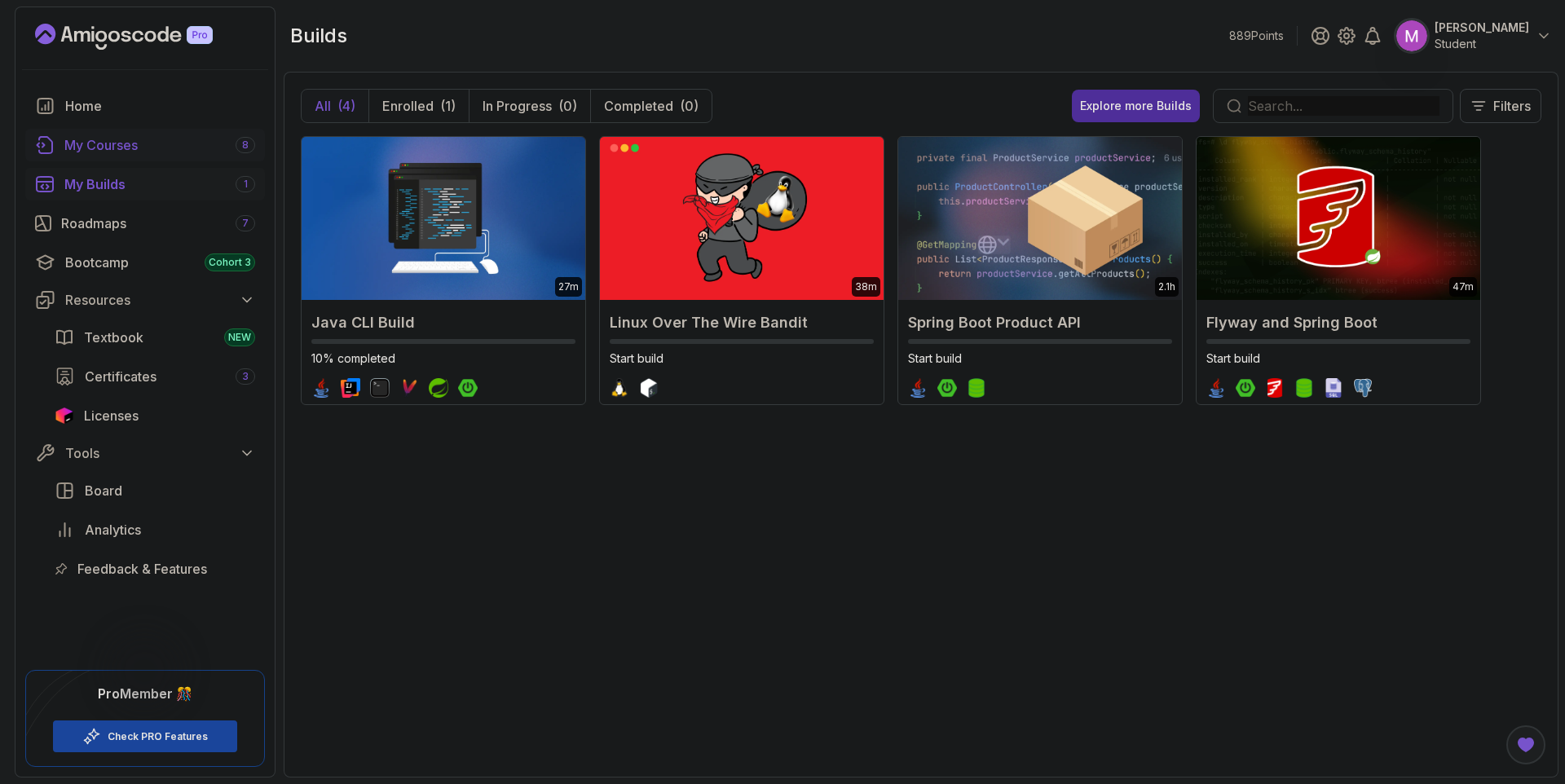
click at [150, 144] on div "My Courses 8" at bounding box center [160, 145] width 191 height 20
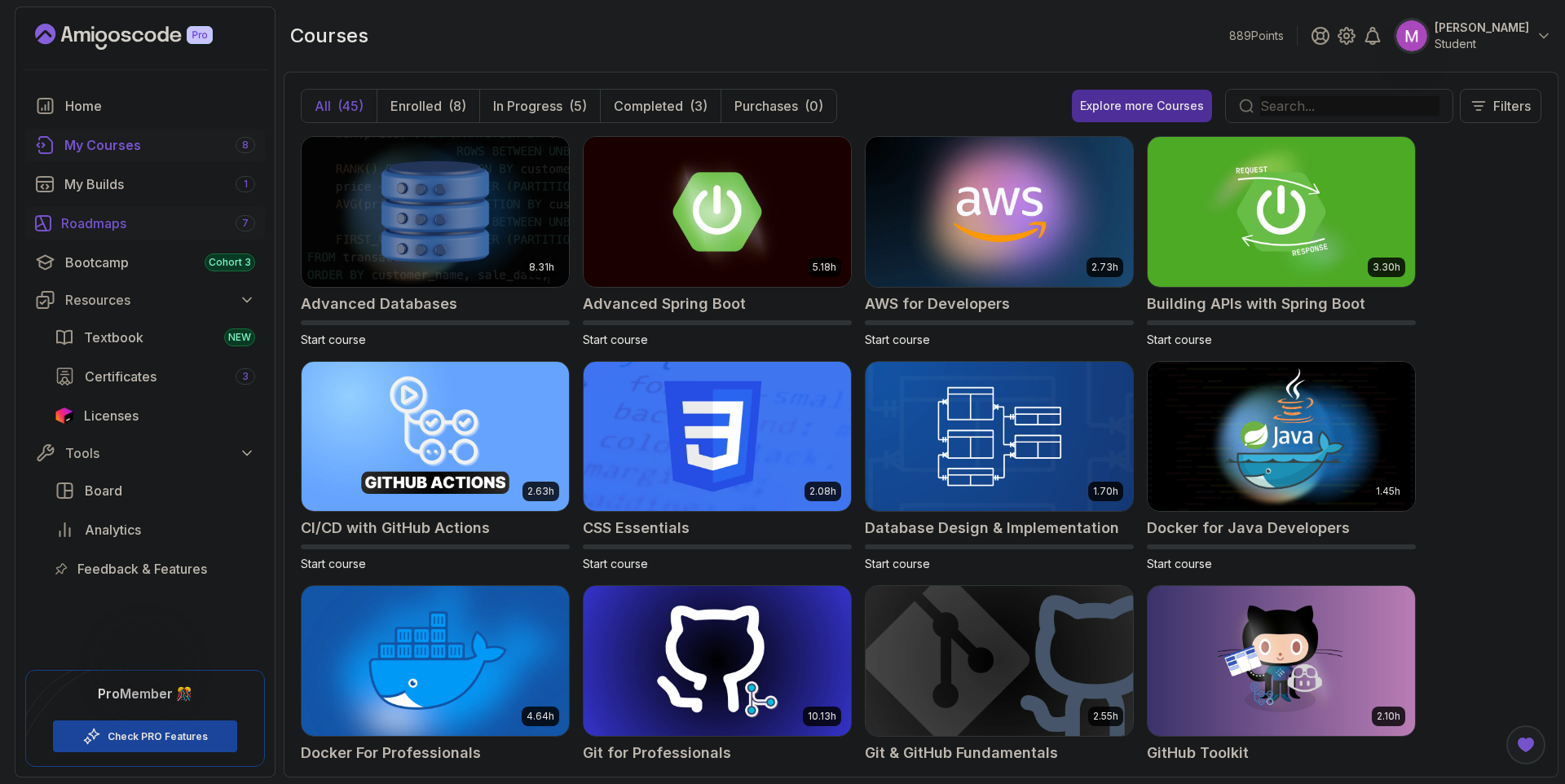
click at [115, 225] on div "Roadmaps 7" at bounding box center [158, 223] width 194 height 20
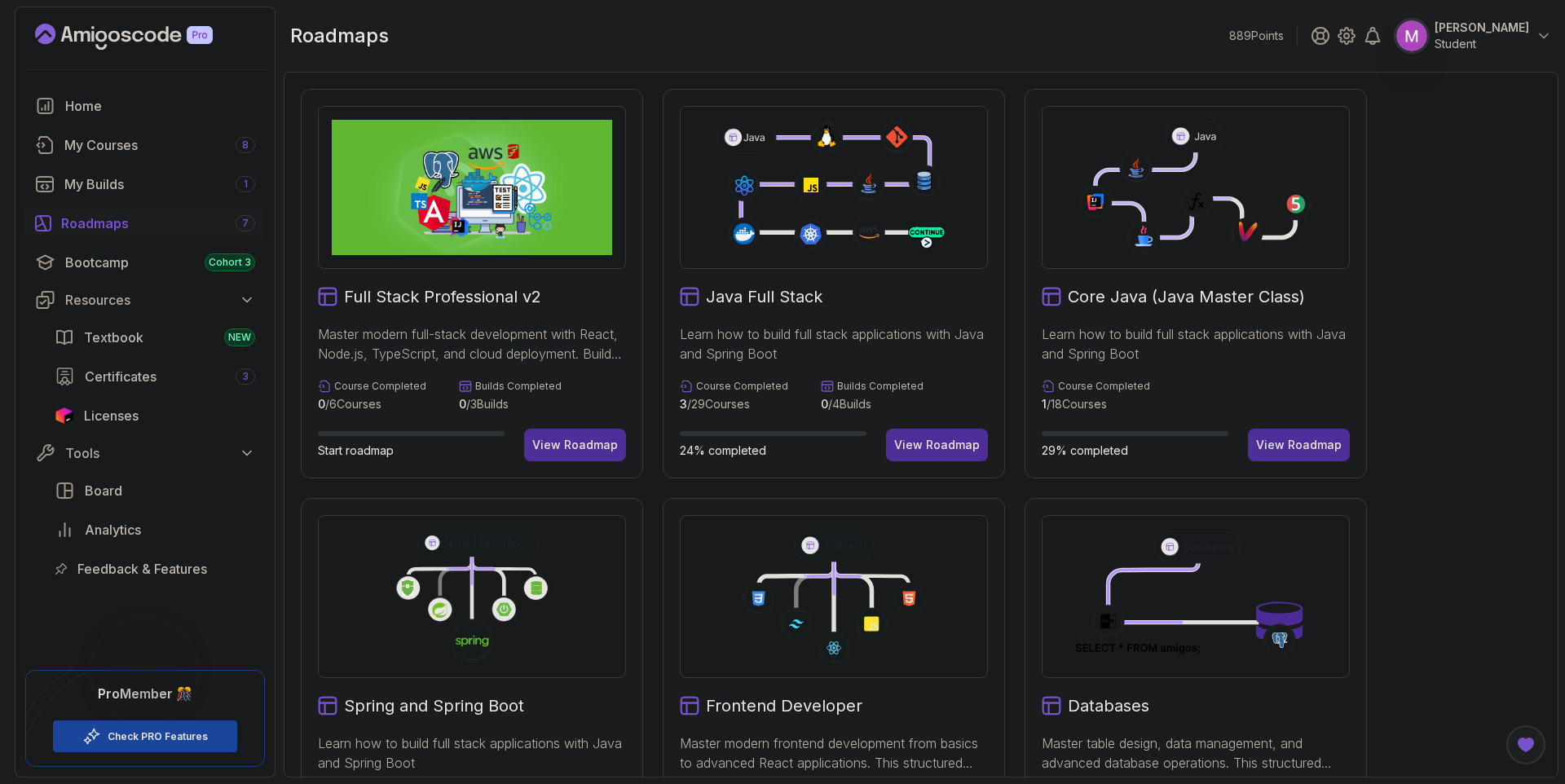
click at [1131, 294] on h2 "Core Java (Java Master Class)" at bounding box center [1187, 296] width 237 height 23
click at [1300, 439] on div "View Roadmap" at bounding box center [1299, 444] width 85 height 17
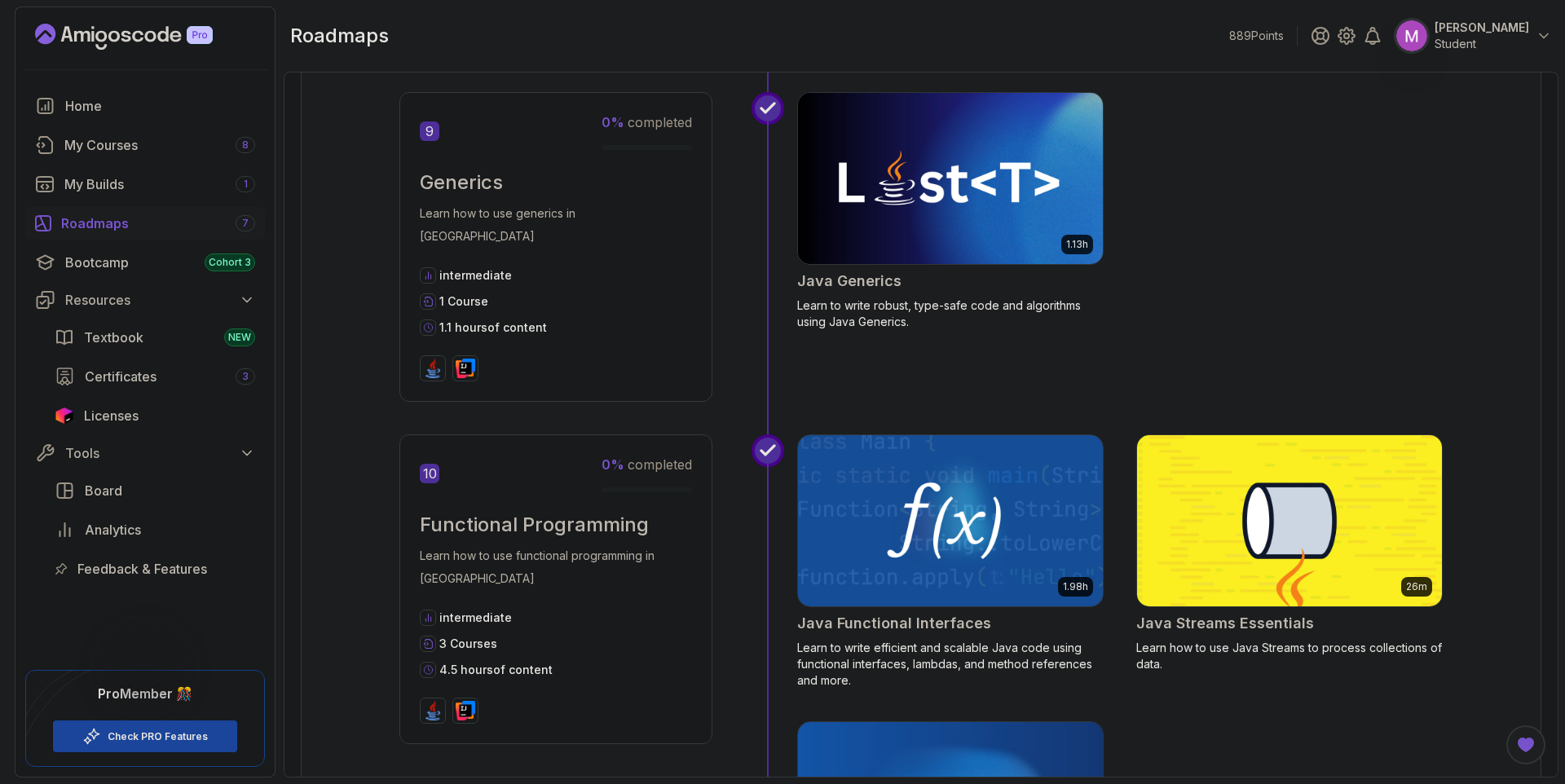
scroll to position [3010, 0]
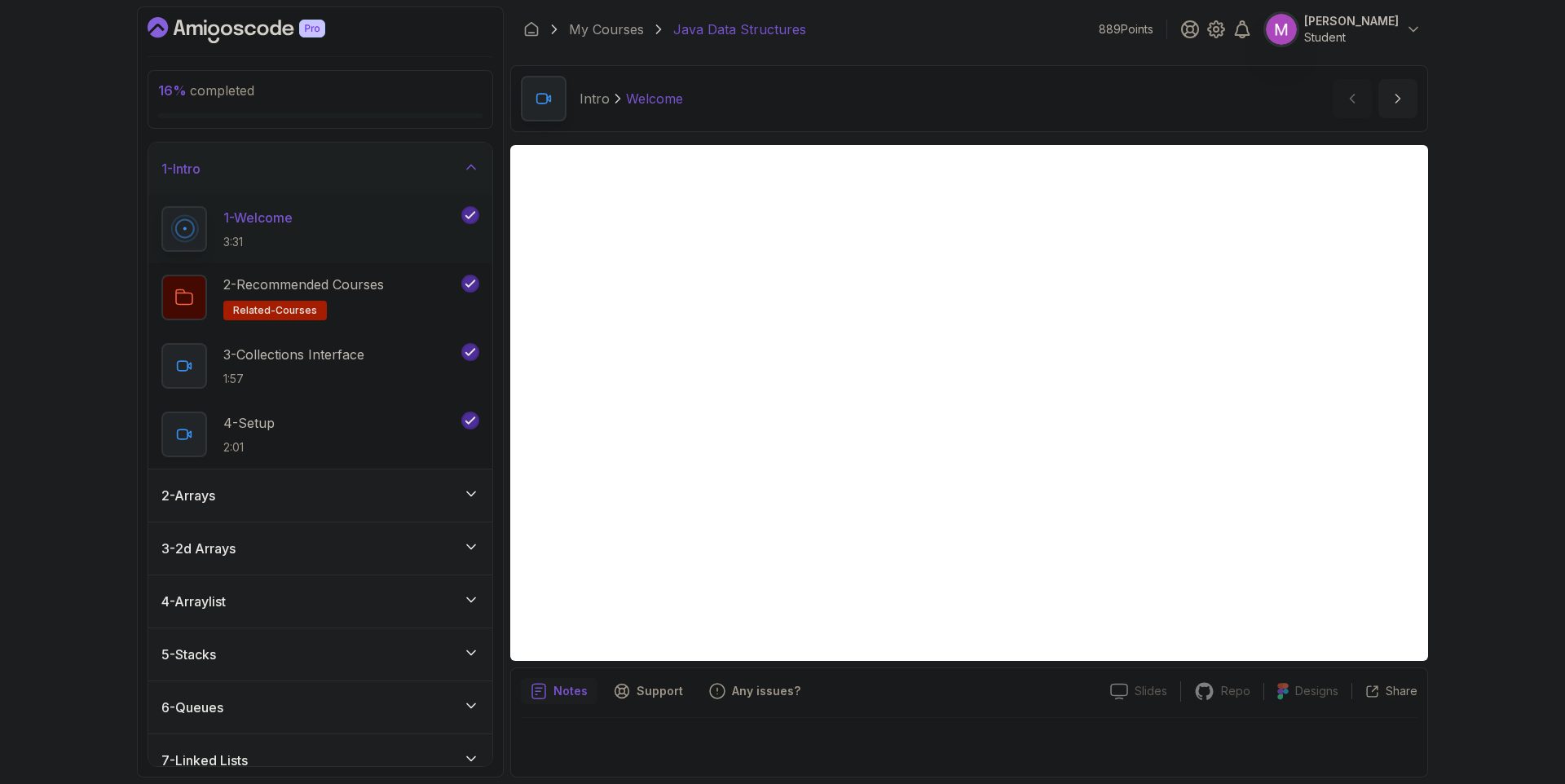
click at [455, 501] on div "2 - Arrays" at bounding box center [320, 495] width 318 height 20
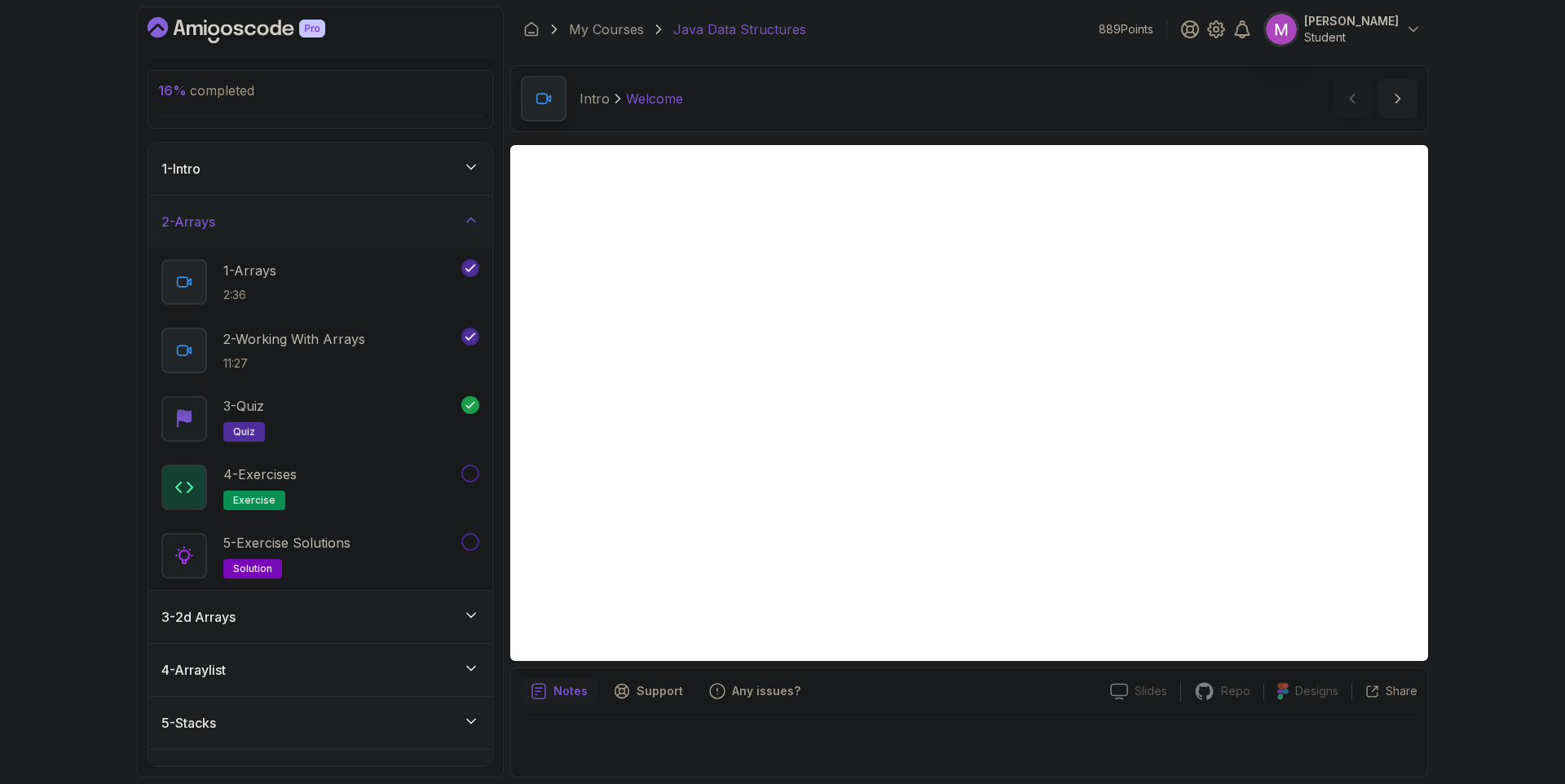
click at [470, 187] on div "1 - Intro" at bounding box center [320, 168] width 344 height 52
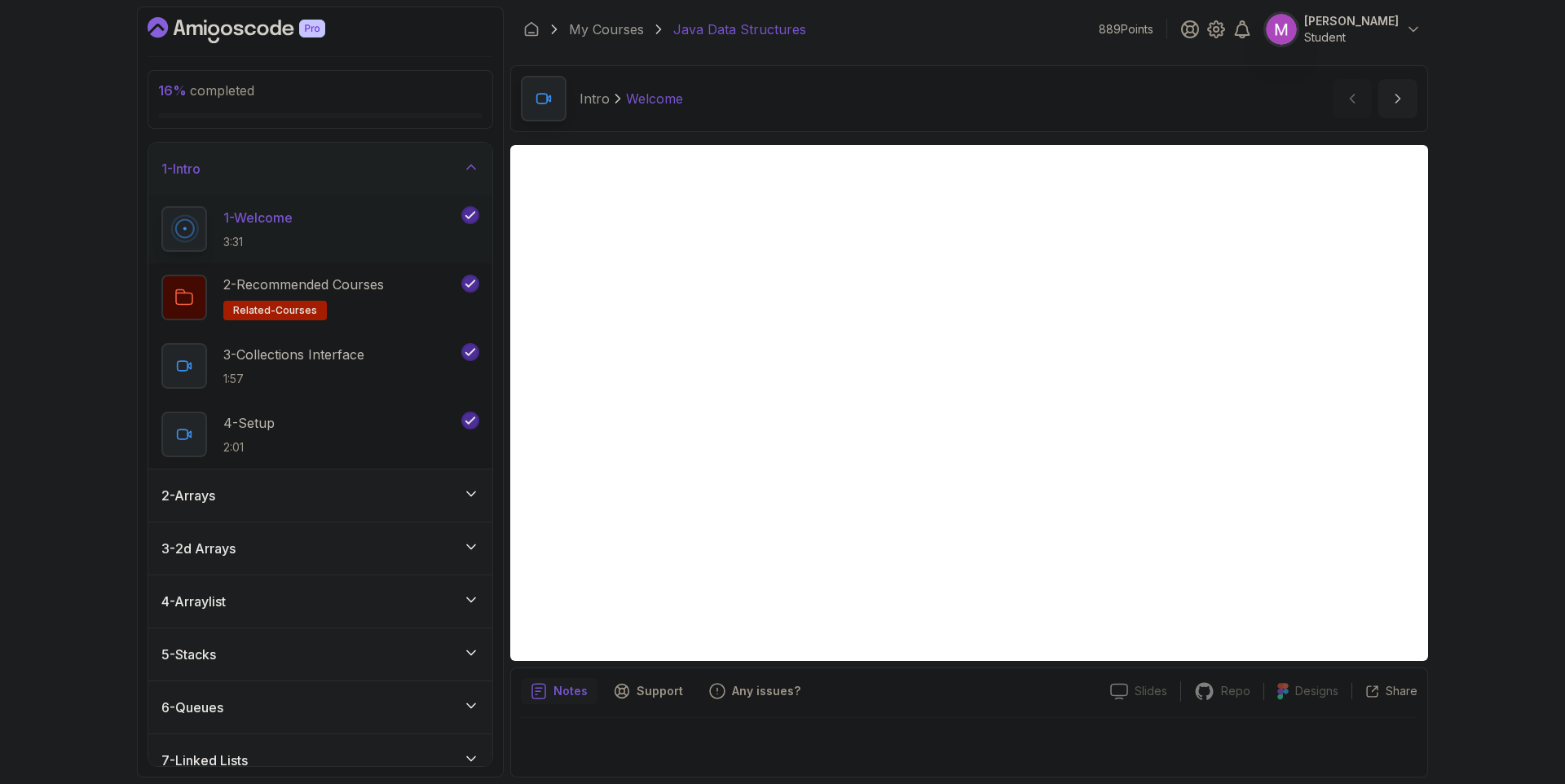
click at [472, 500] on icon at bounding box center [471, 493] width 17 height 17
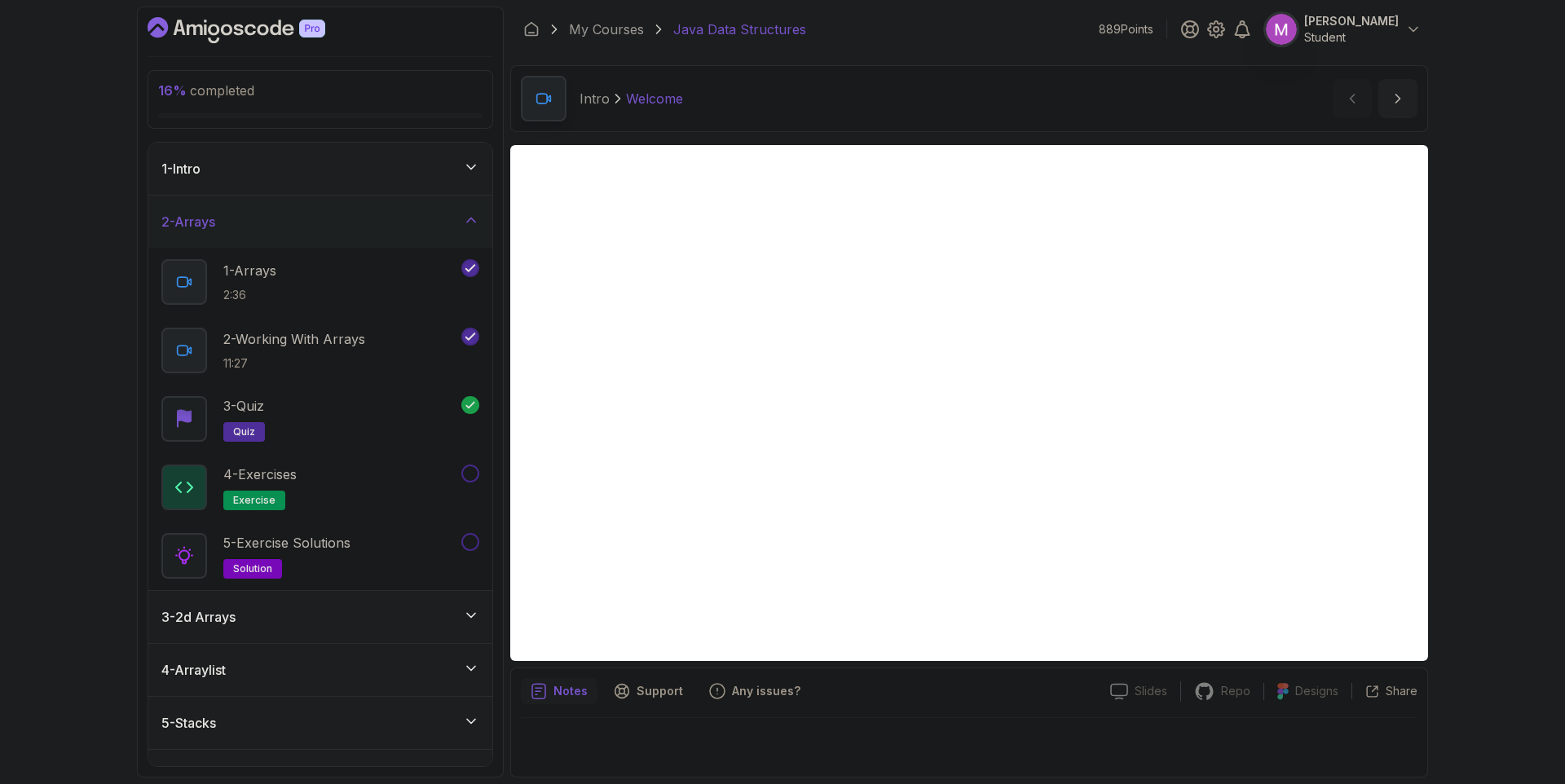
click at [430, 626] on div "3 - 2d Arrays" at bounding box center [320, 617] width 344 height 52
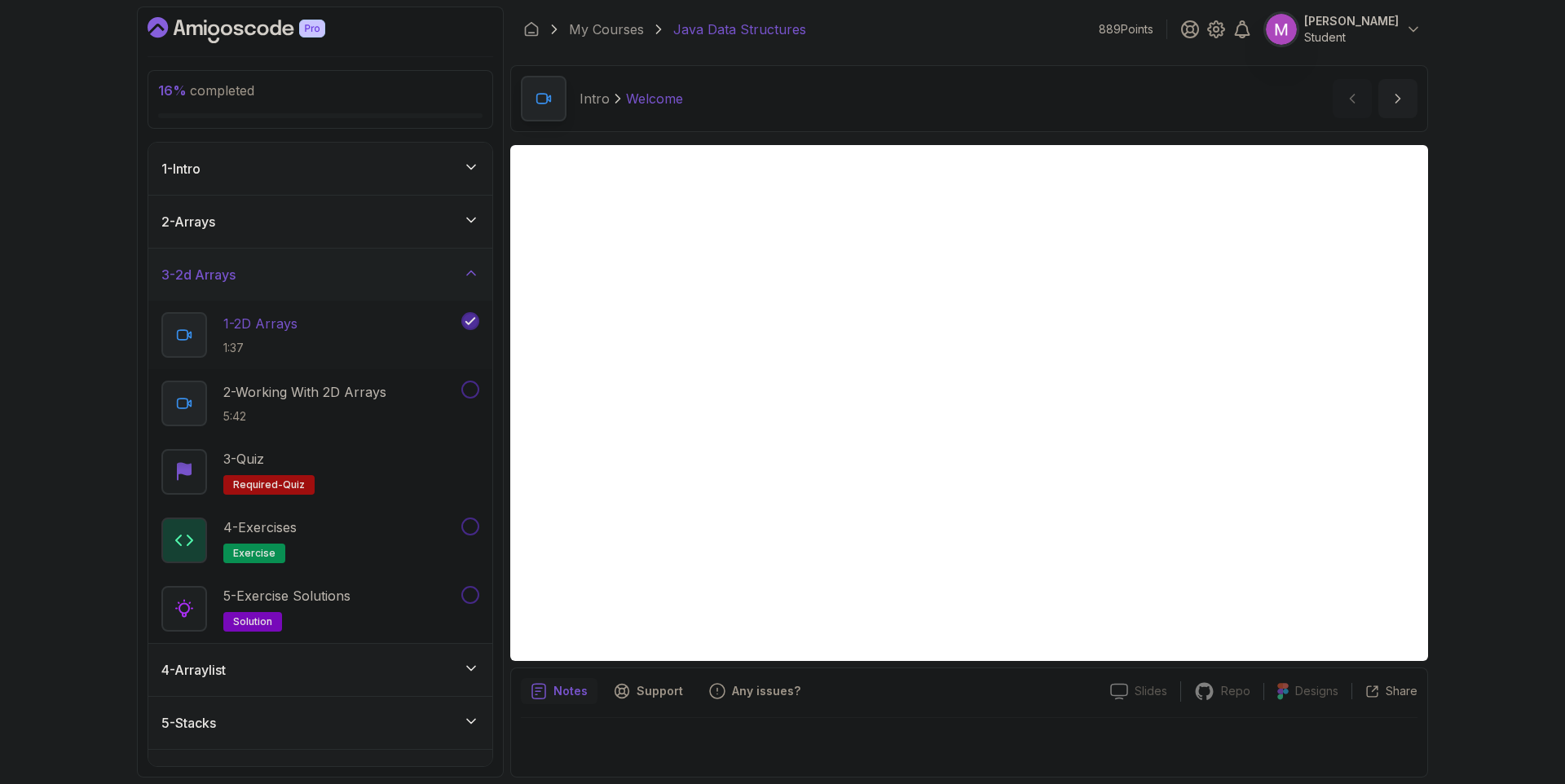
click at [362, 337] on div "1 - 2D Arrays 1:37" at bounding box center [309, 335] width 297 height 46
click at [372, 404] on h2 "2 - Working With 2D Arrays 5:42" at bounding box center [305, 402] width 163 height 42
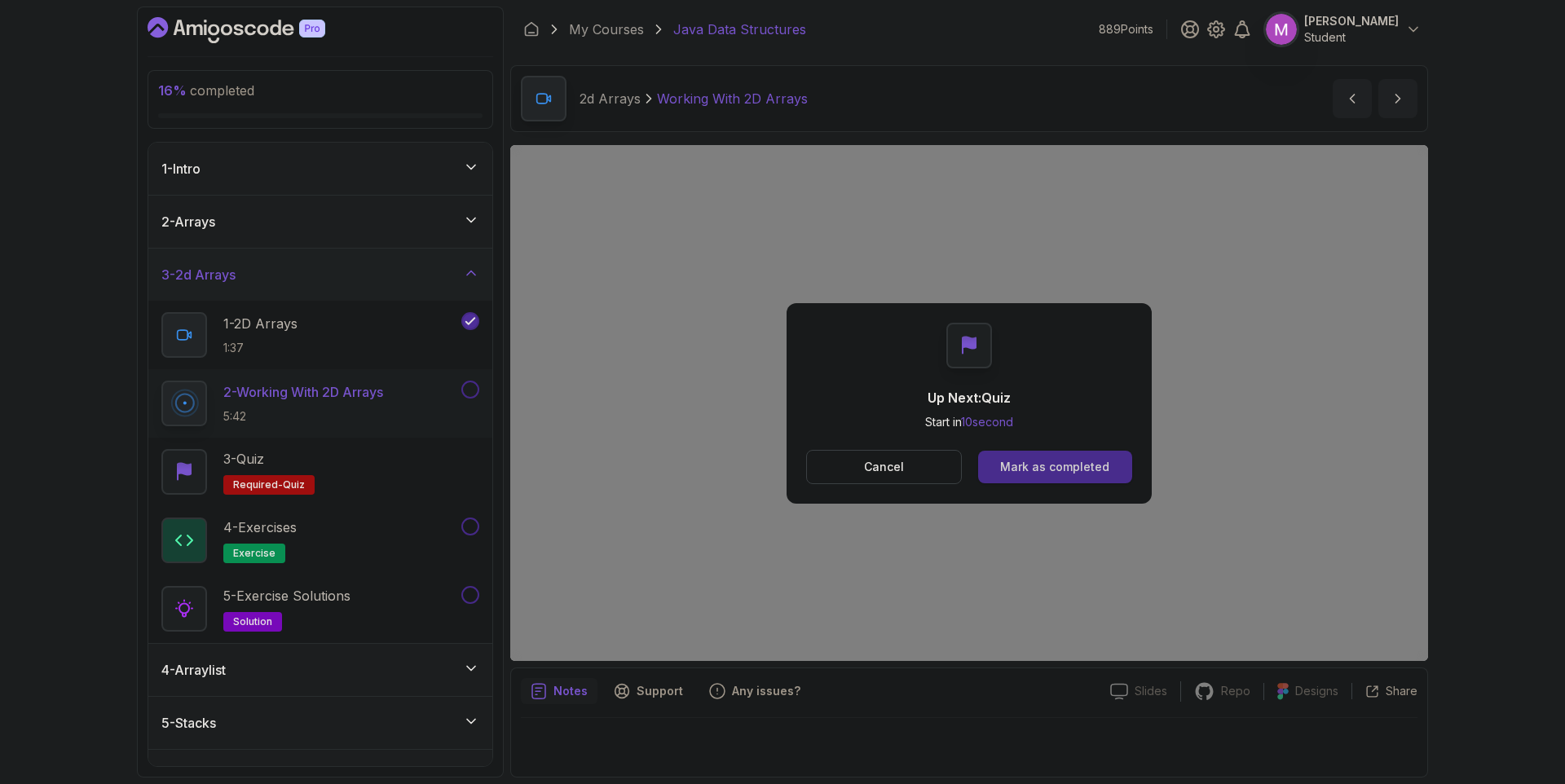
click at [1093, 452] on button "Mark as completed" at bounding box center [1055, 466] width 154 height 32
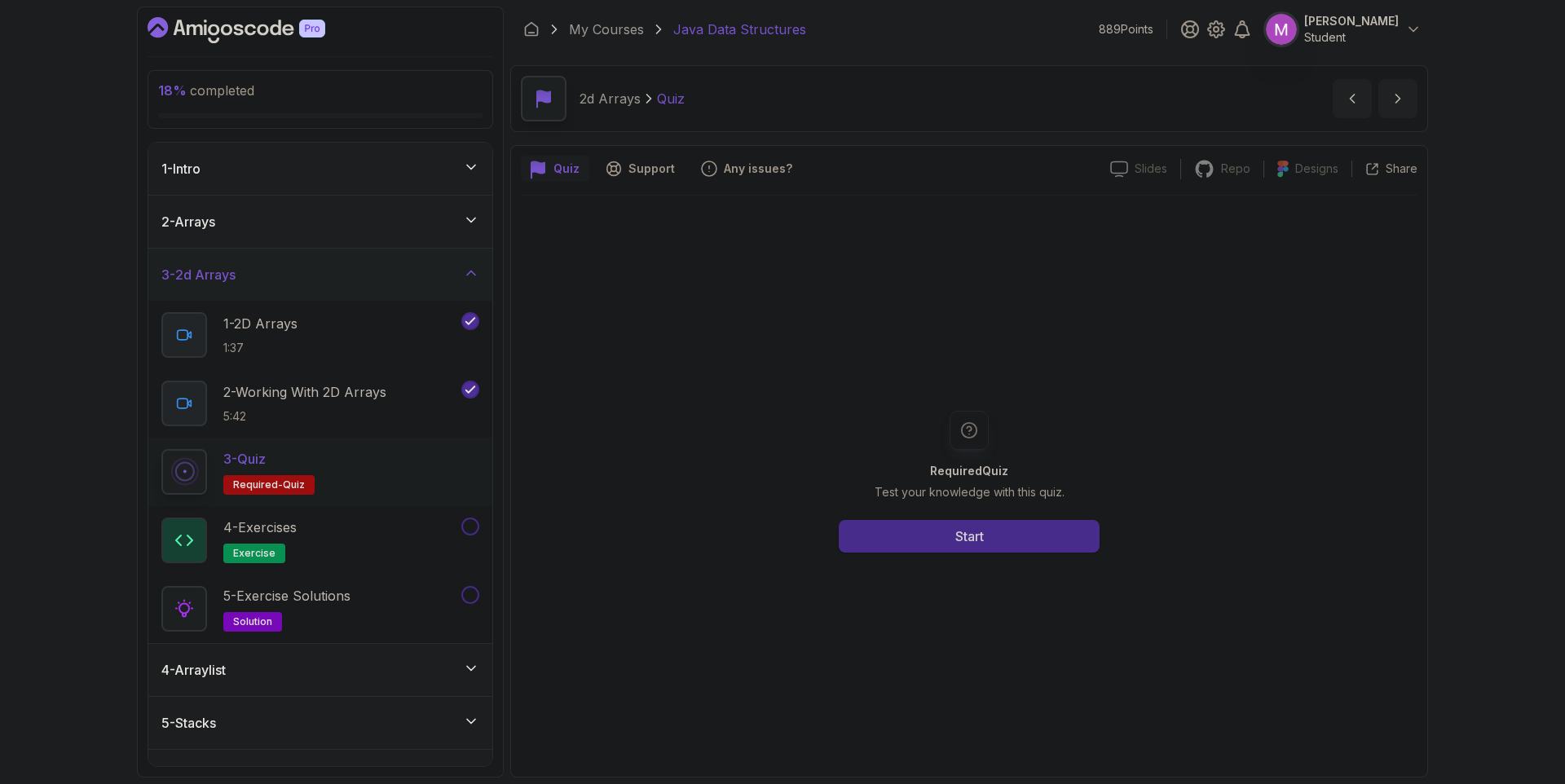
click at [1046, 546] on button "Start" at bounding box center [970, 535] width 261 height 32
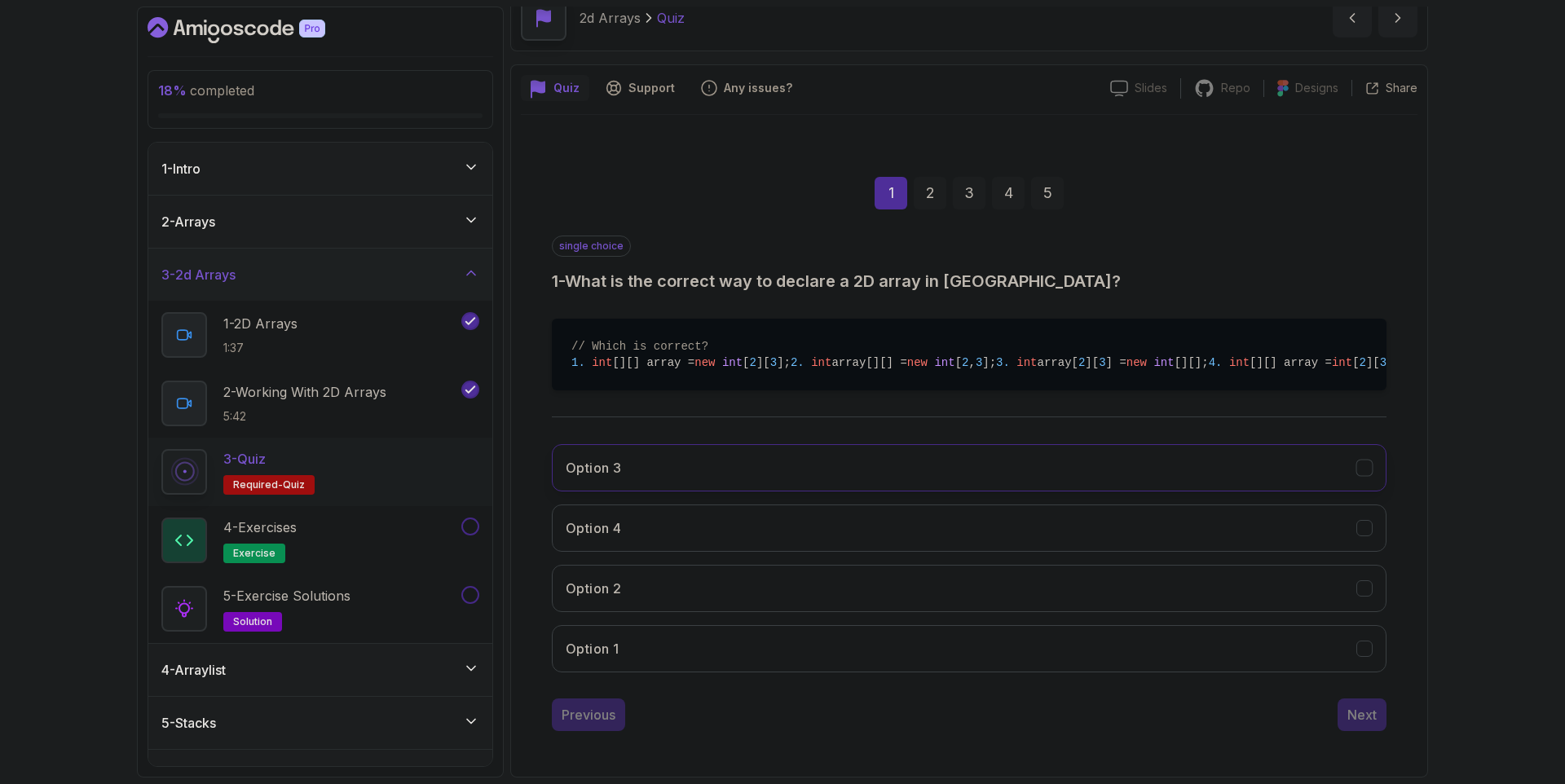
scroll to position [119, 0]
click at [802, 500] on div "Option 3 Option 4 Option 2 Option 1" at bounding box center [970, 558] width 834 height 254
click at [695, 647] on button "Option 1" at bounding box center [970, 649] width 834 height 47
click at [1380, 731] on button "Next" at bounding box center [1362, 714] width 49 height 32
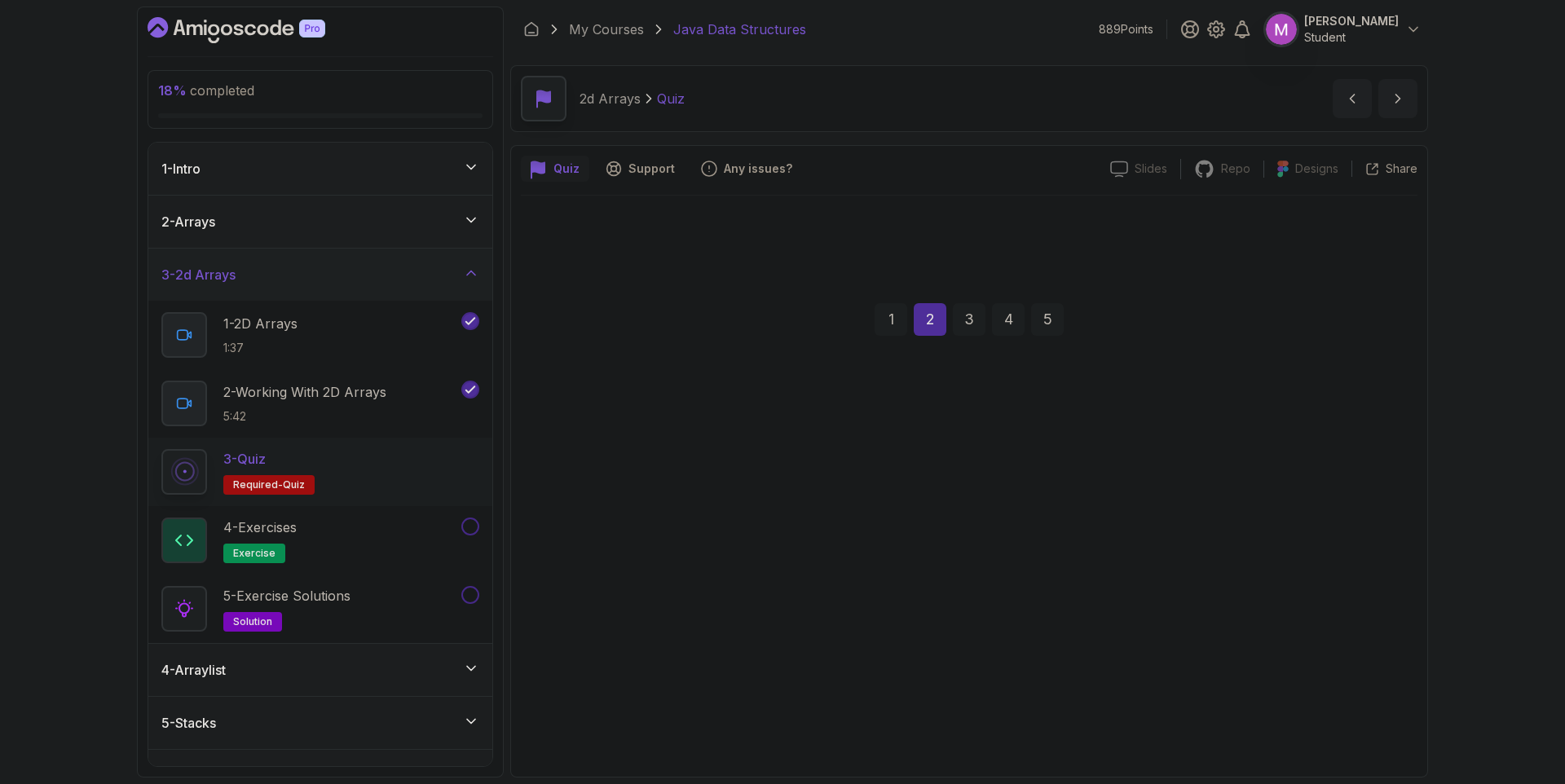
scroll to position [0, 0]
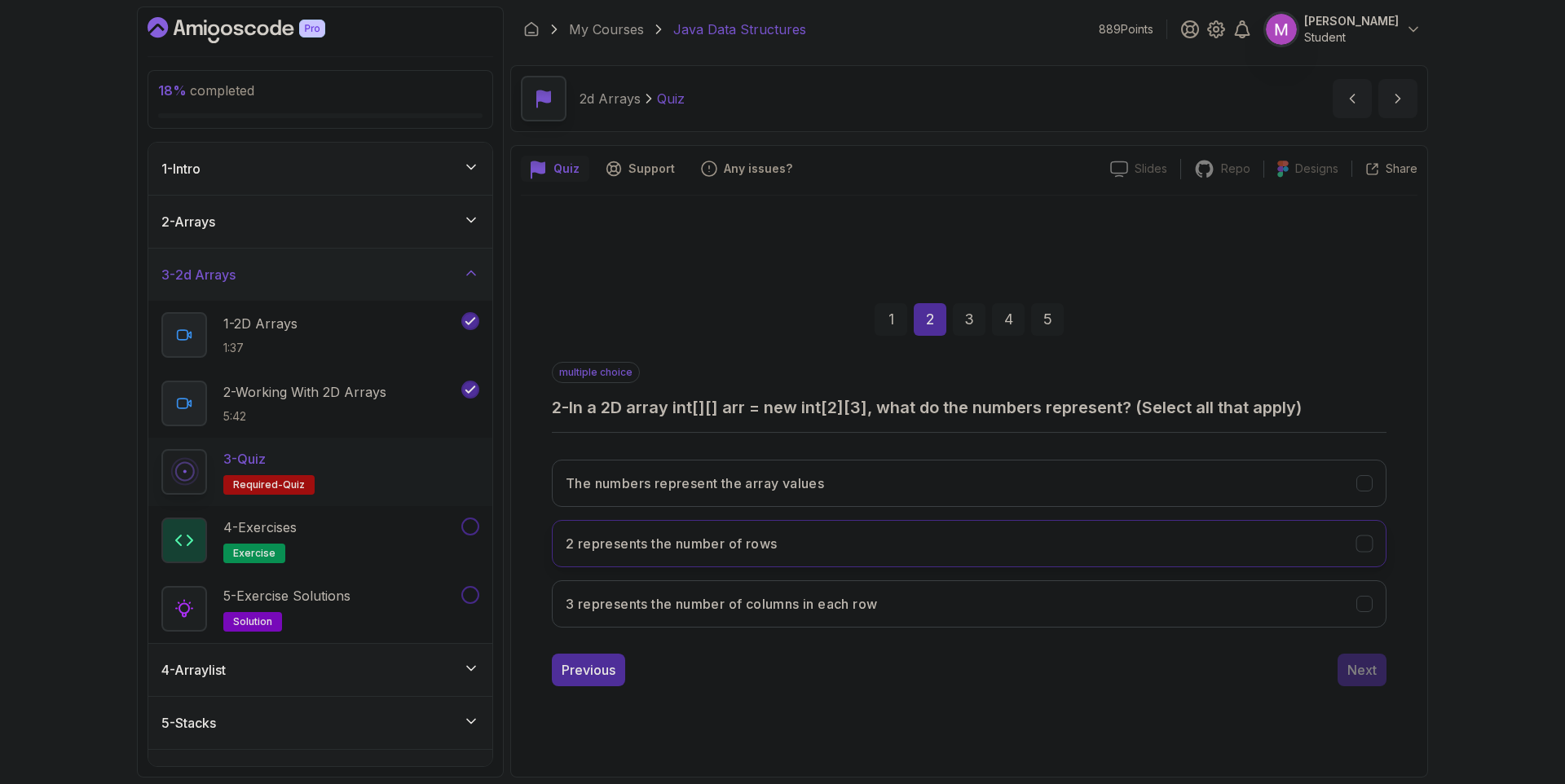
click at [1045, 528] on button "2 represents the number of rows" at bounding box center [970, 543] width 834 height 47
click at [1041, 598] on button "3 represents the number of columns in each row" at bounding box center [970, 604] width 834 height 47
click at [1362, 669] on div "Next" at bounding box center [1362, 669] width 29 height 20
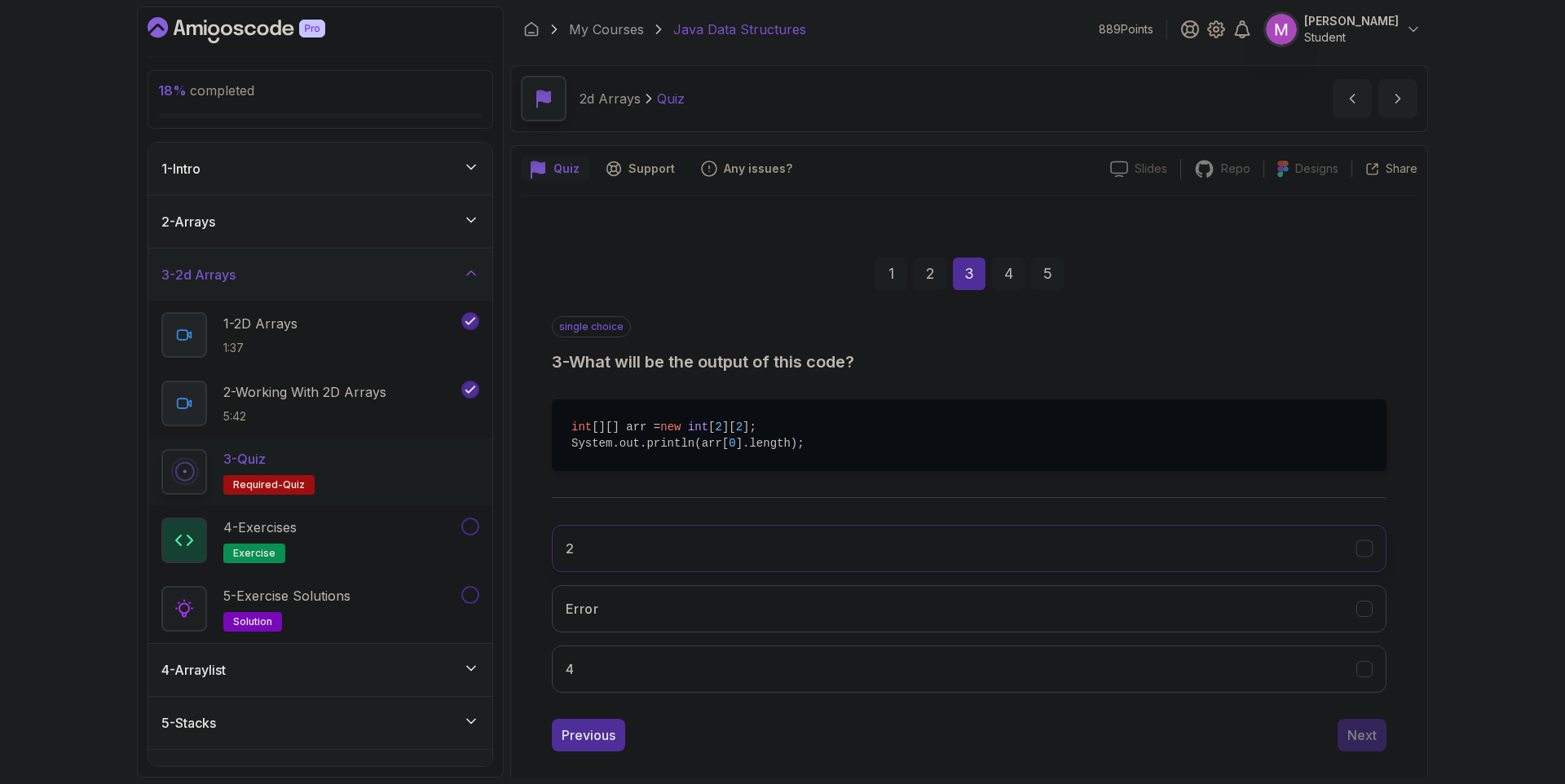
click at [679, 548] on button "2" at bounding box center [970, 548] width 834 height 47
click at [1361, 732] on div "Next" at bounding box center [1362, 735] width 29 height 20
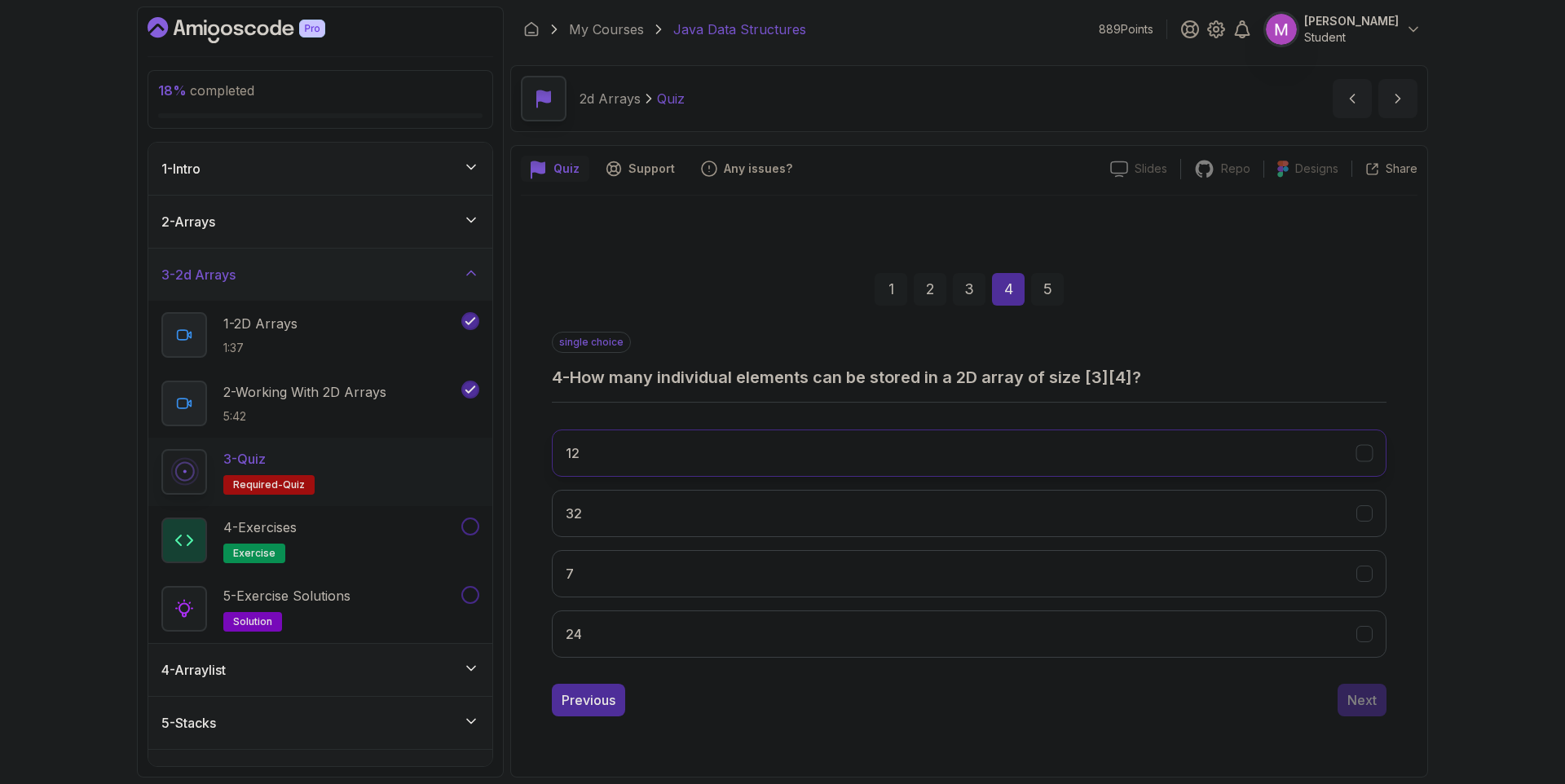
click at [767, 443] on button "12" at bounding box center [970, 453] width 834 height 47
click at [1376, 700] on div "Next" at bounding box center [1362, 700] width 29 height 20
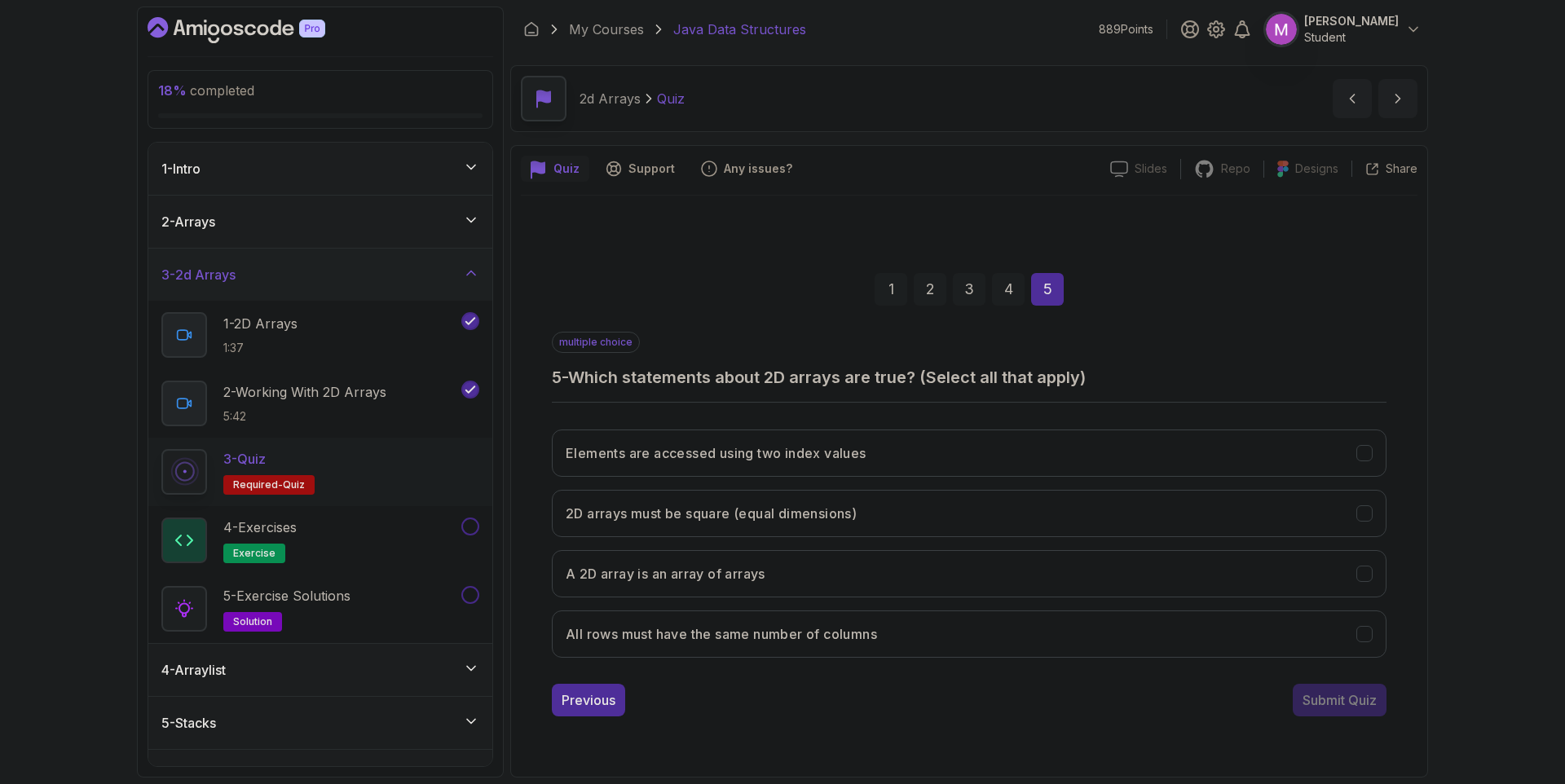
click at [842, 664] on div "Elements are accessed using two index values 2D arrays must be square (equal di…" at bounding box center [970, 543] width 834 height 254
click at [849, 644] on button "All rows must have the same number of columns" at bounding box center [970, 634] width 834 height 47
click at [856, 591] on button "A 2D array is an array of arrays" at bounding box center [970, 574] width 834 height 47
click at [924, 520] on button "2D arrays must be square (equal dimensions)" at bounding box center [970, 513] width 834 height 47
click at [923, 518] on button "2D arrays must be square (equal dimensions)" at bounding box center [970, 513] width 834 height 47
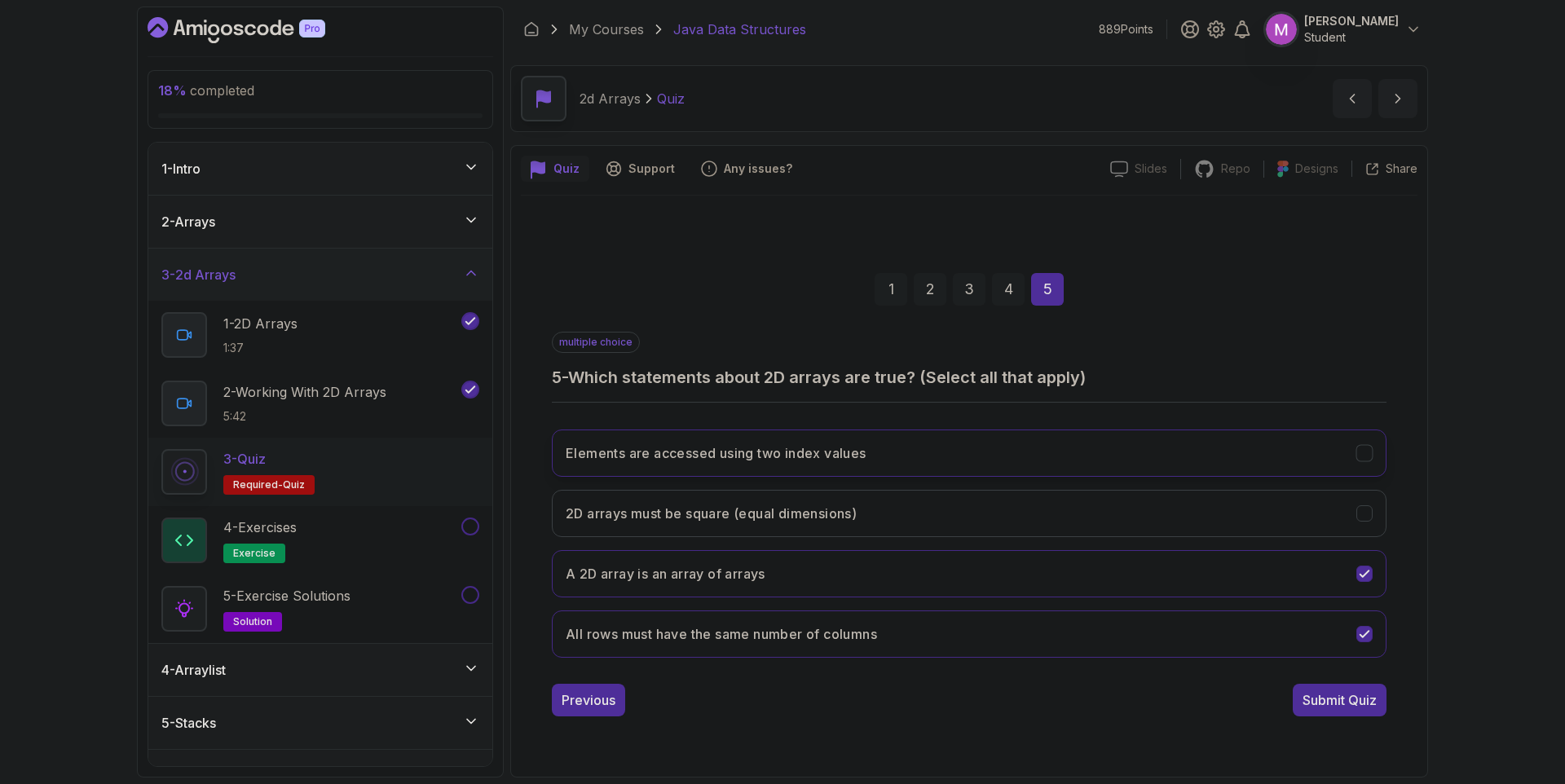
click at [885, 472] on button "Elements are accessed using two index values" at bounding box center [970, 453] width 834 height 47
click at [1370, 698] on div "Submit Quiz" at bounding box center [1340, 700] width 74 height 20
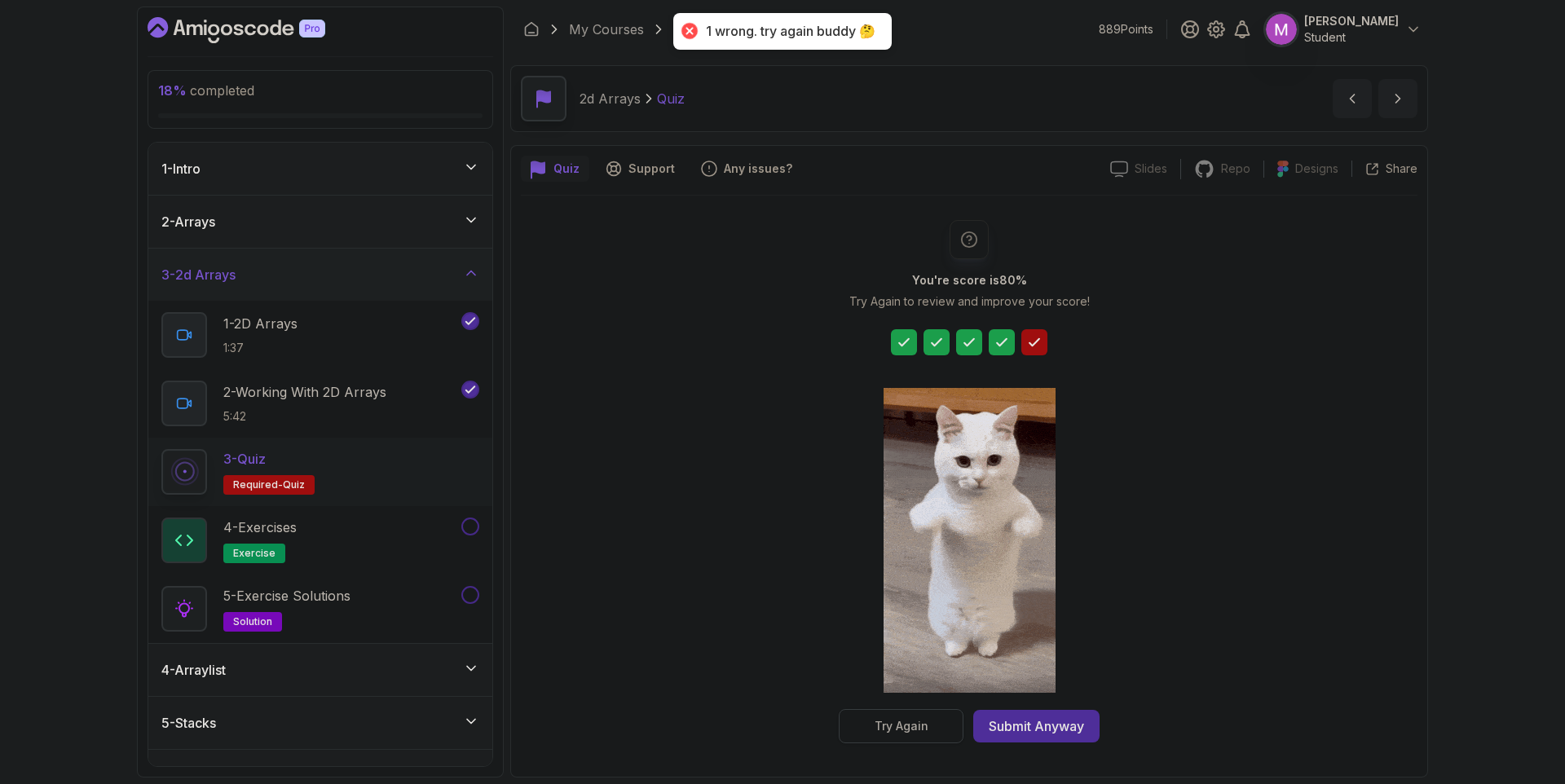
click at [924, 732] on div "Try Again" at bounding box center [901, 725] width 54 height 17
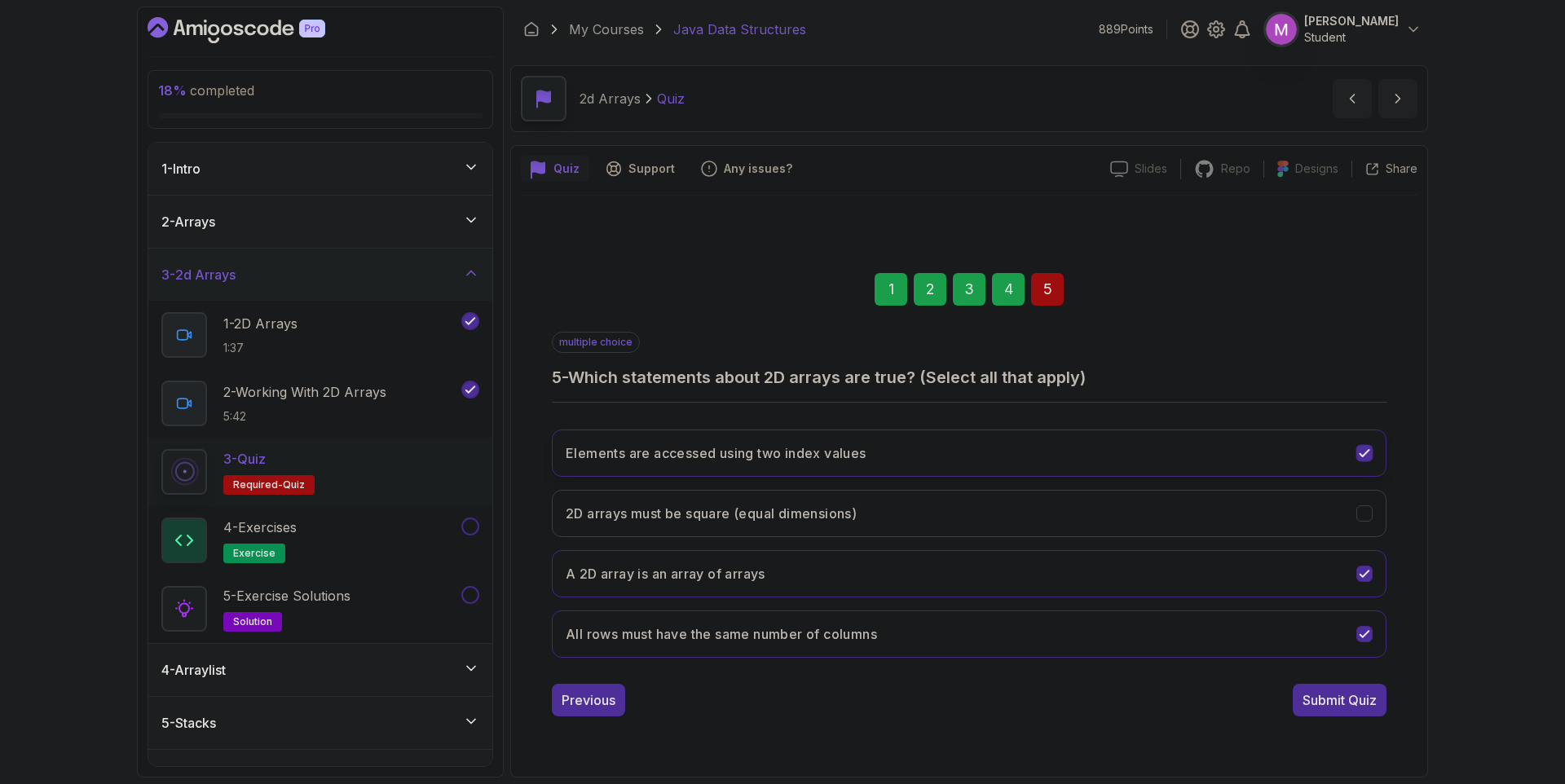
click at [1234, 472] on button "Elements are accessed using two index values" at bounding box center [970, 453] width 834 height 47
click at [1356, 703] on div "Submit Quiz" at bounding box center [1340, 700] width 74 height 20
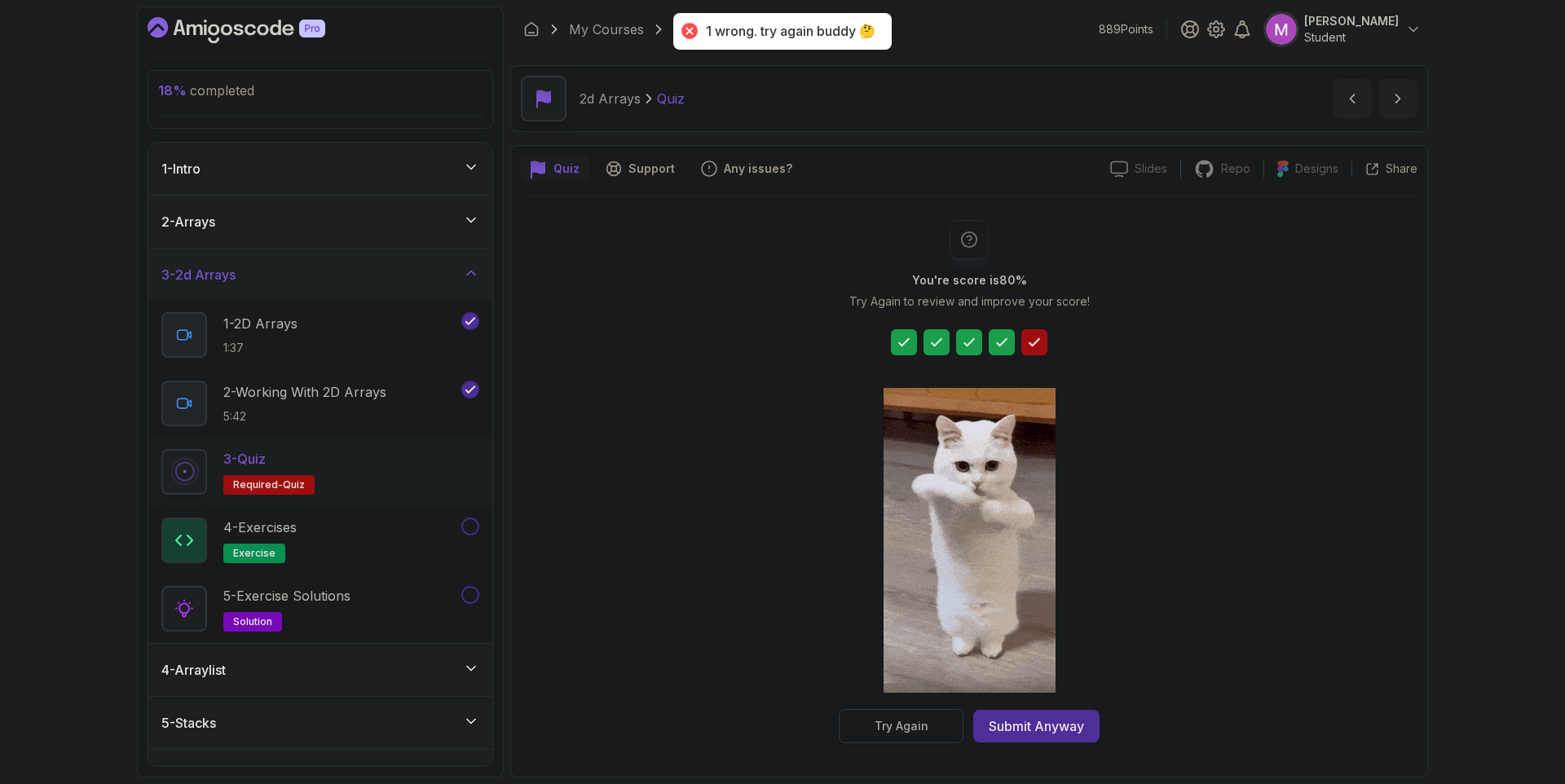
click at [923, 726] on div "Try Again" at bounding box center [901, 725] width 54 height 17
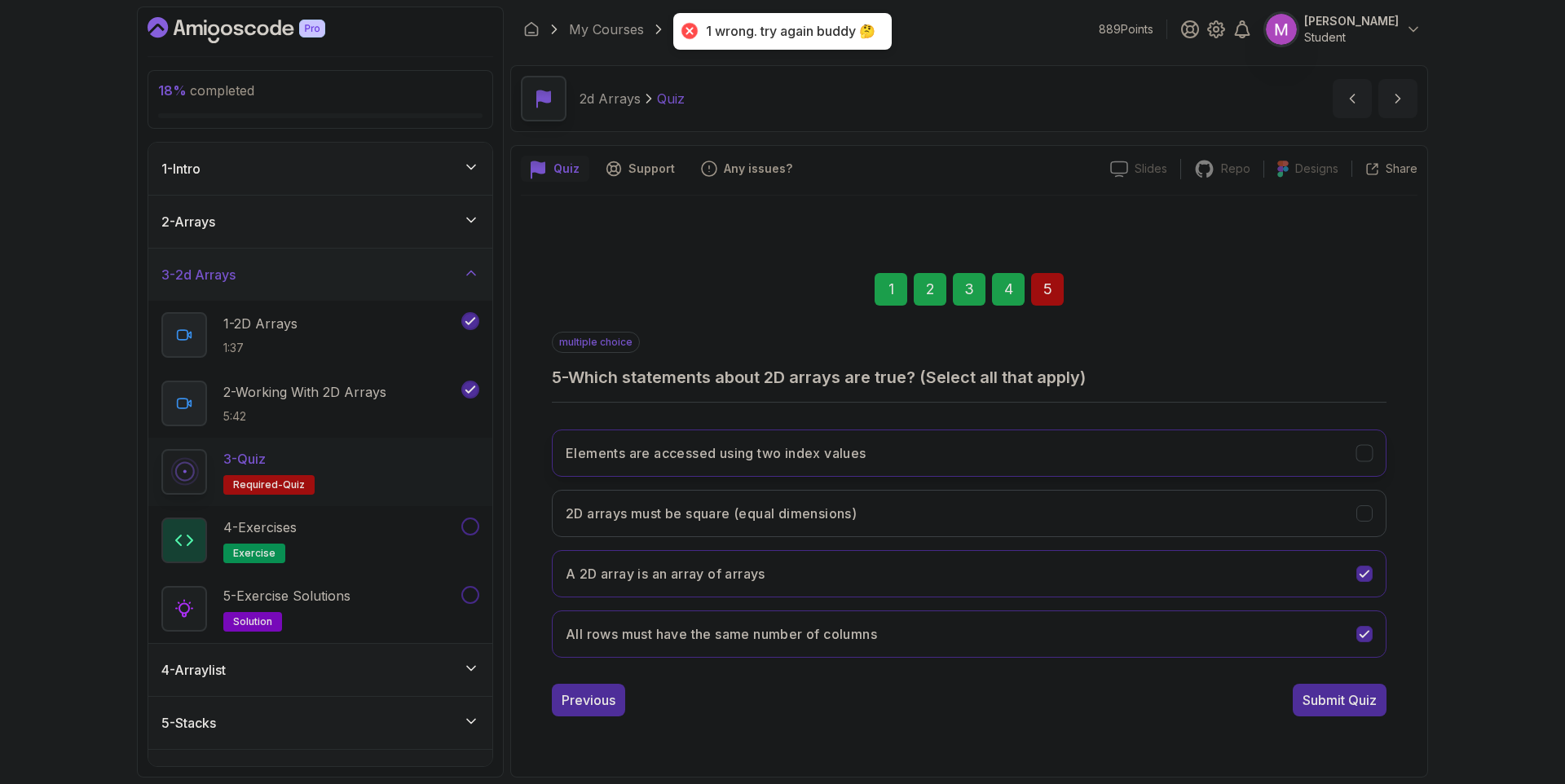
click at [879, 436] on button "Elements are accessed using two index values" at bounding box center [970, 453] width 834 height 47
click at [1121, 623] on button "All rows must have the same number of columns" at bounding box center [970, 634] width 834 height 47
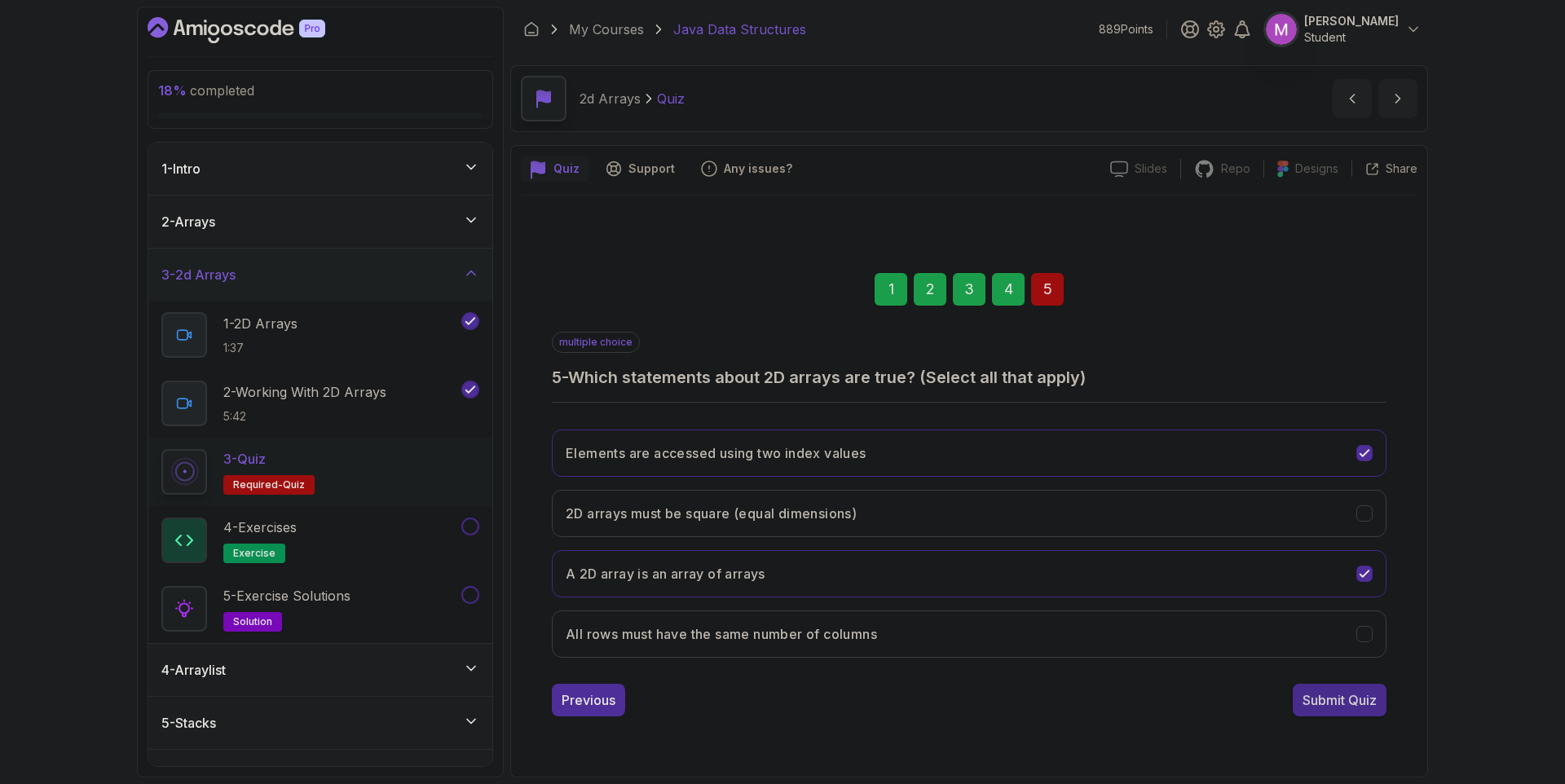
click at [1326, 708] on div "Submit Quiz" at bounding box center [1340, 700] width 74 height 20
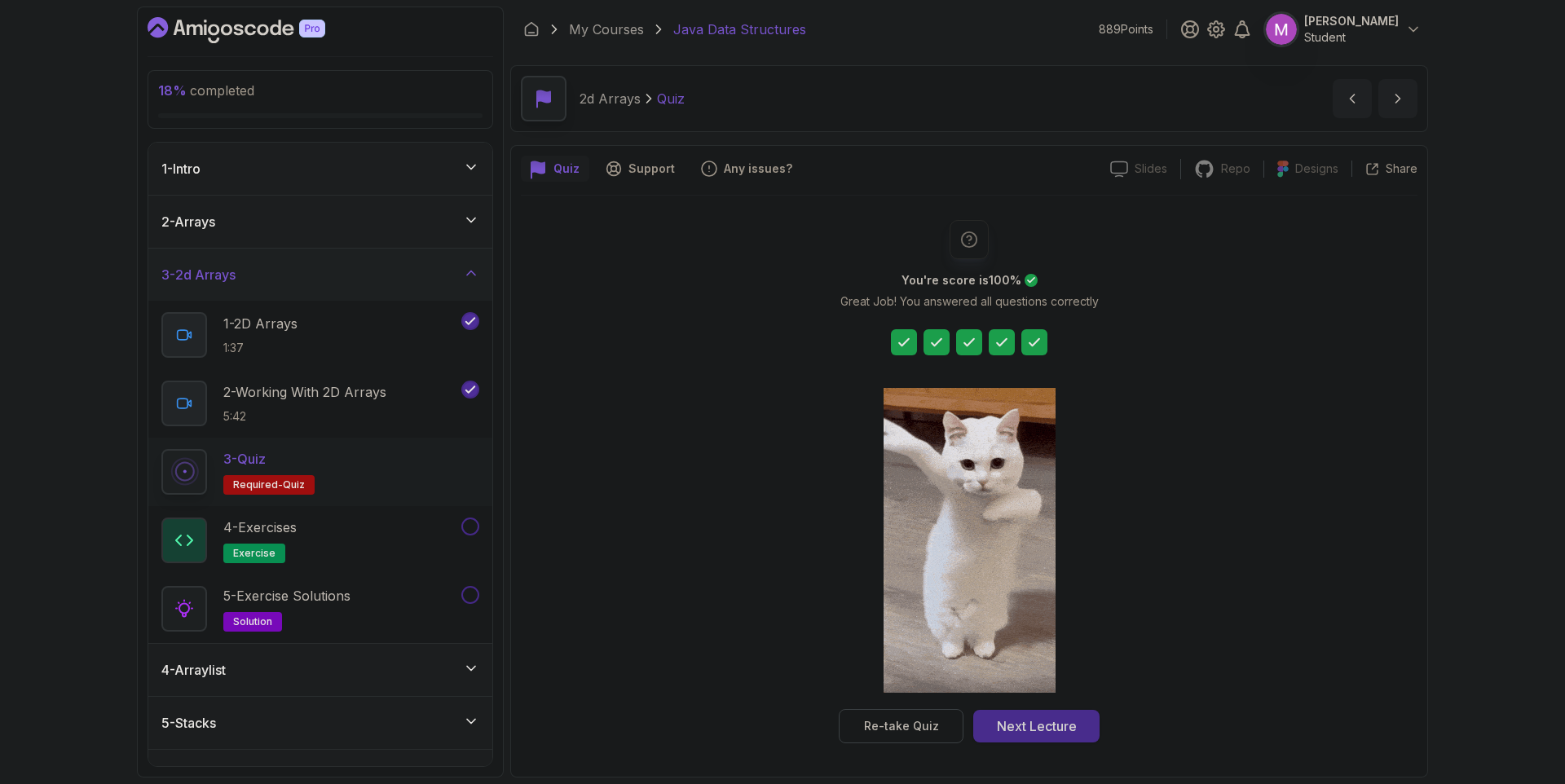
click at [1060, 720] on div "Next Lecture" at bounding box center [1037, 726] width 80 height 20
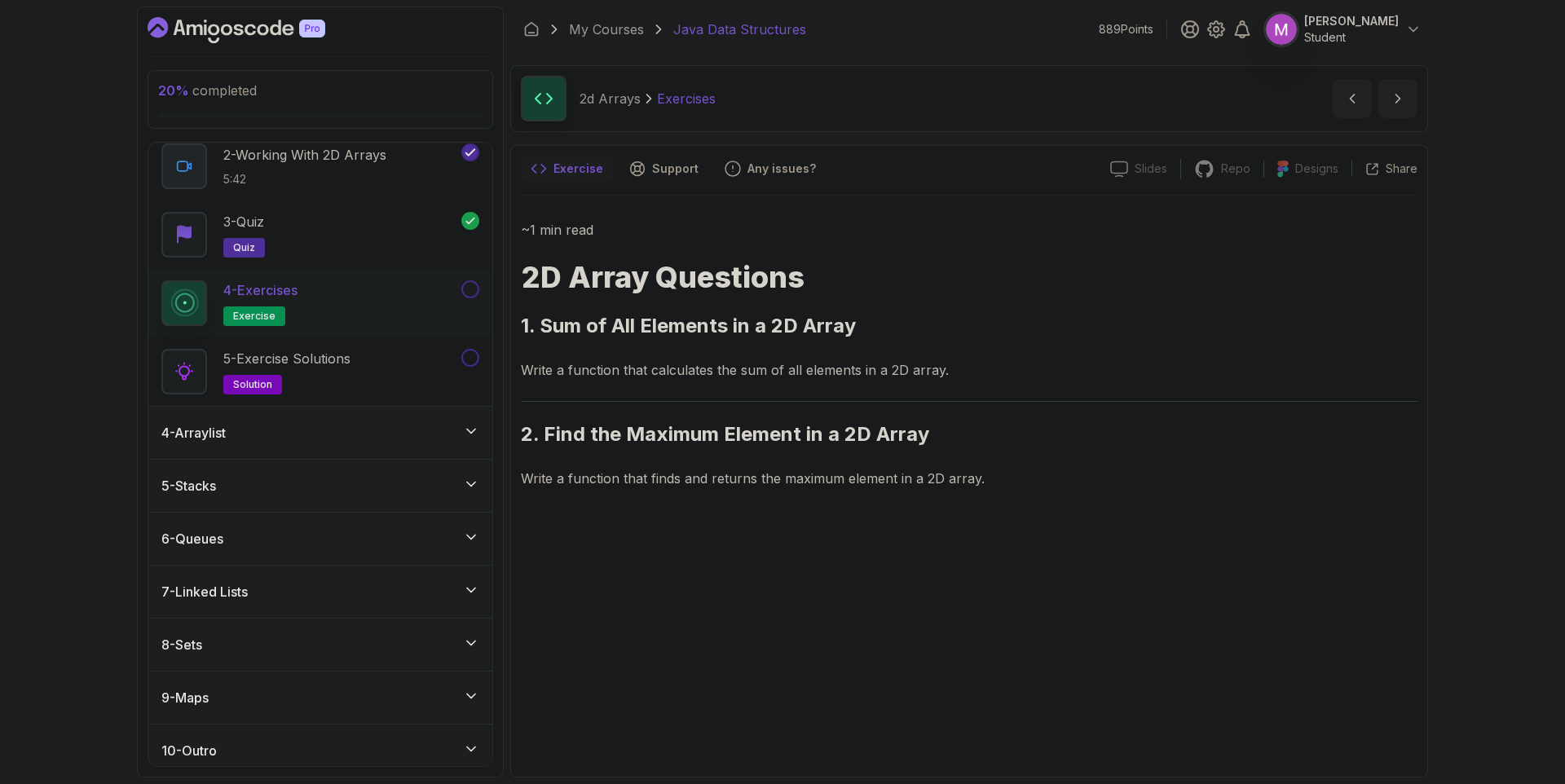
scroll to position [247, 0]
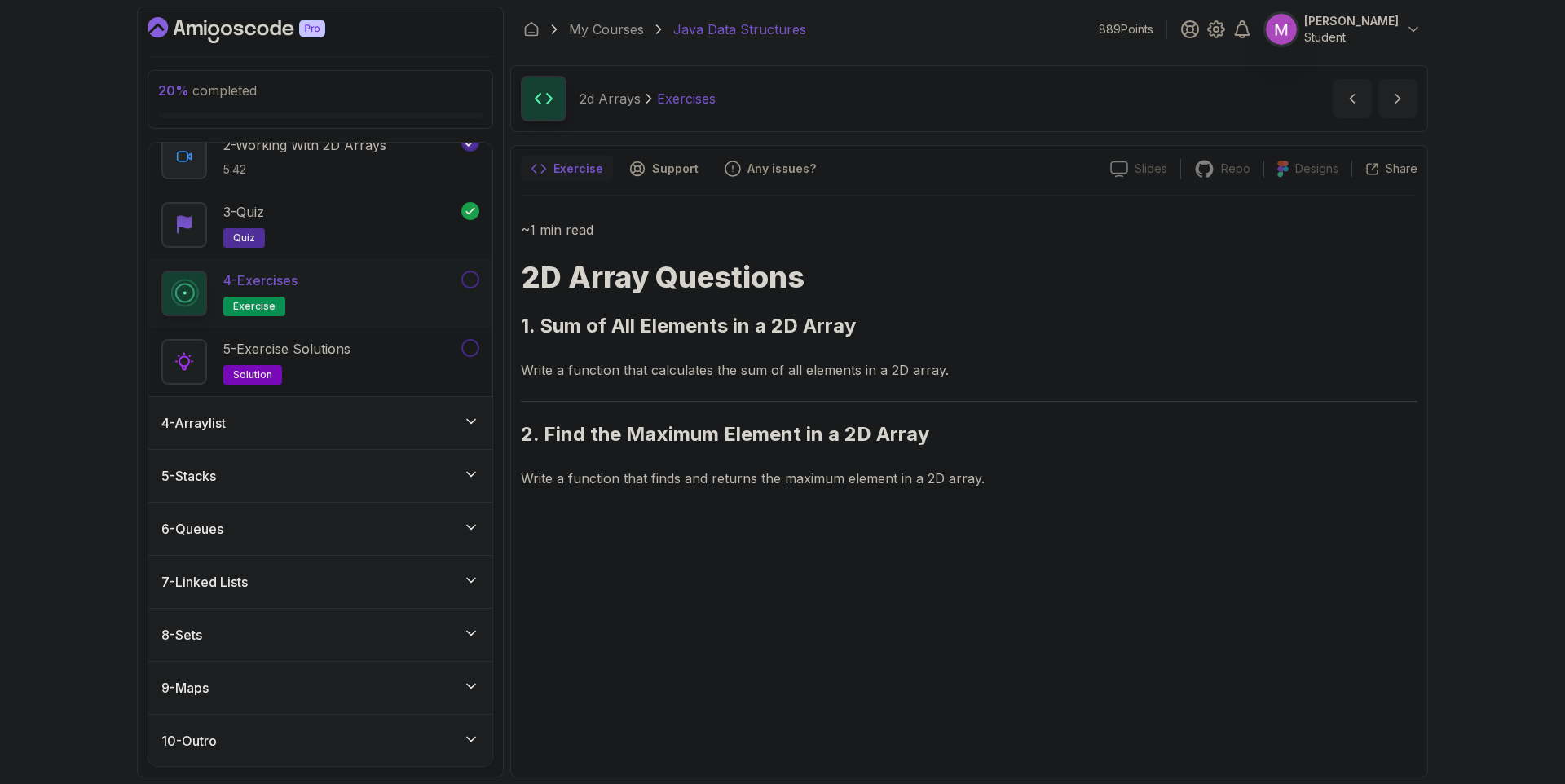
click at [372, 421] on div "4 - Arraylist" at bounding box center [320, 423] width 318 height 20
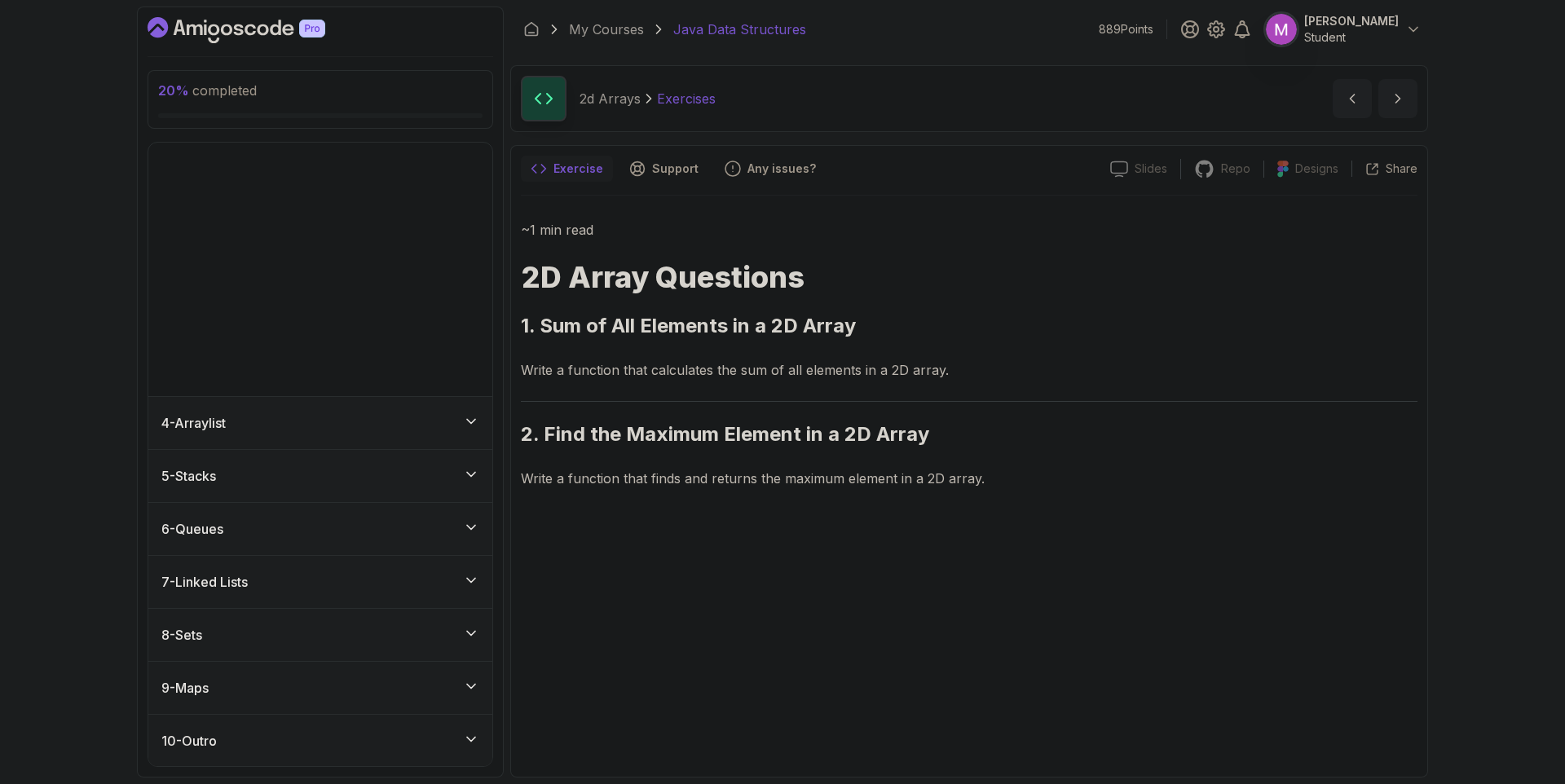
scroll to position [0, 0]
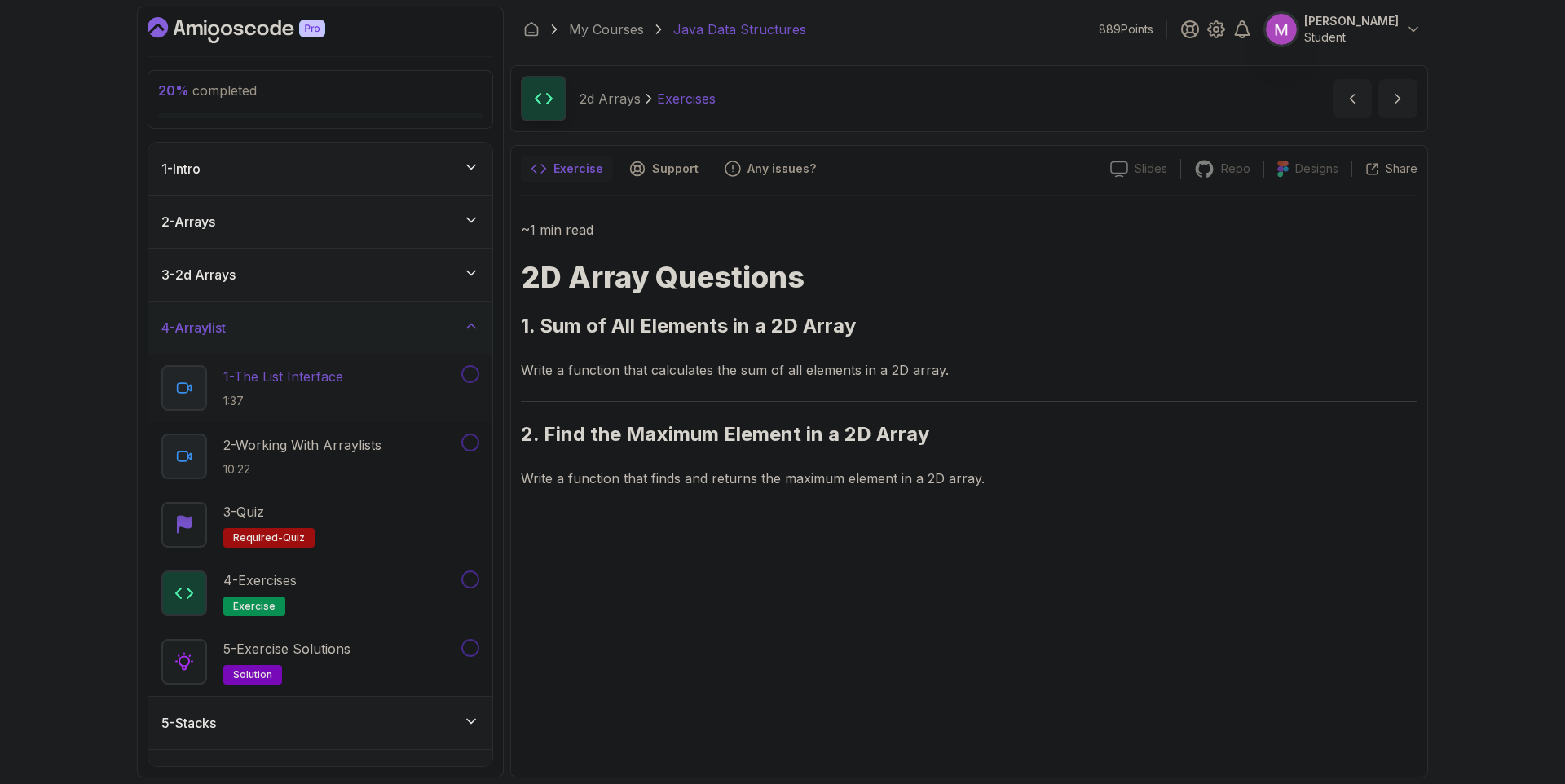
click at [320, 377] on p "1 - The List Interface" at bounding box center [283, 377] width 119 height 20
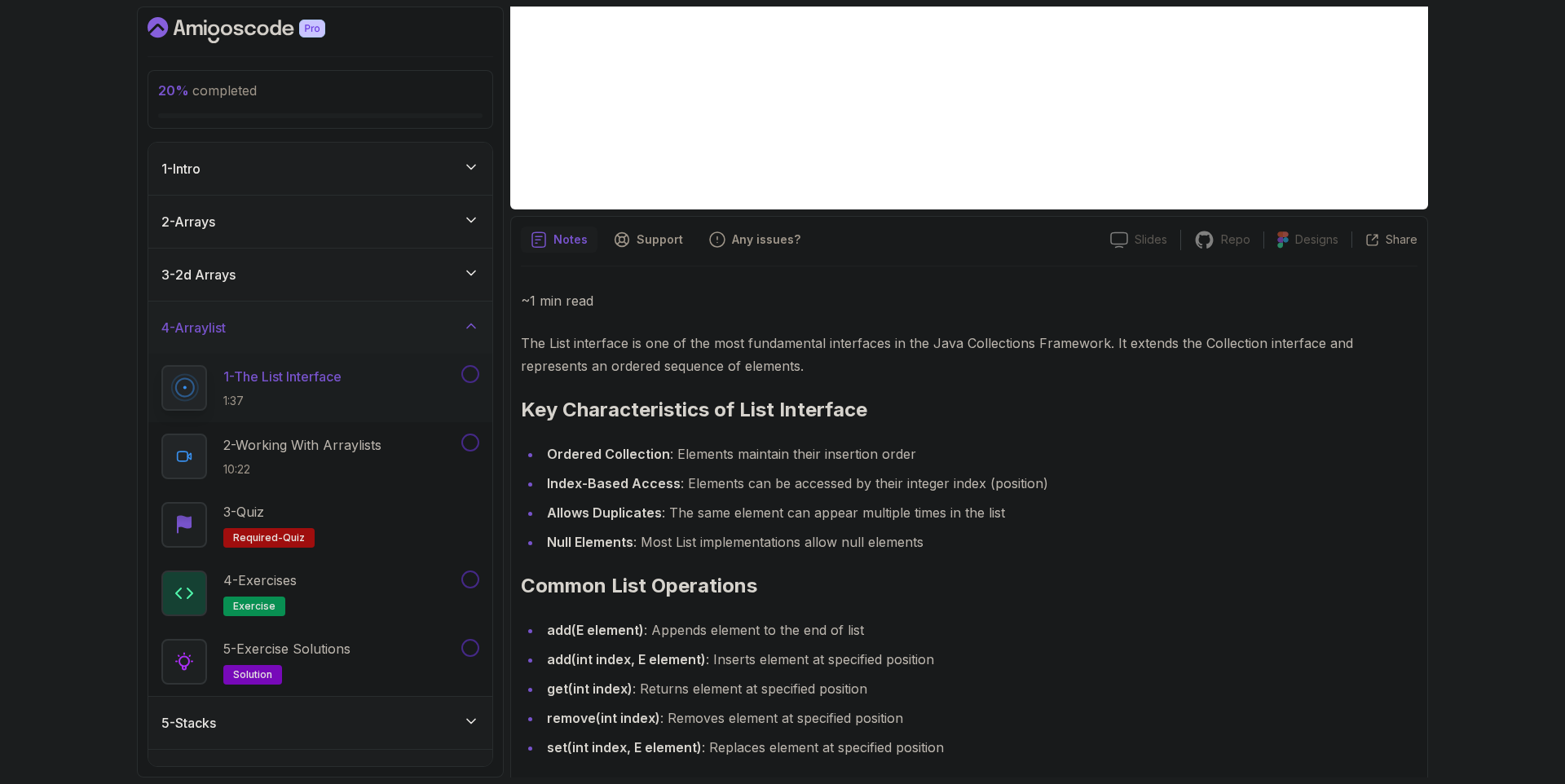
scroll to position [552, 0]
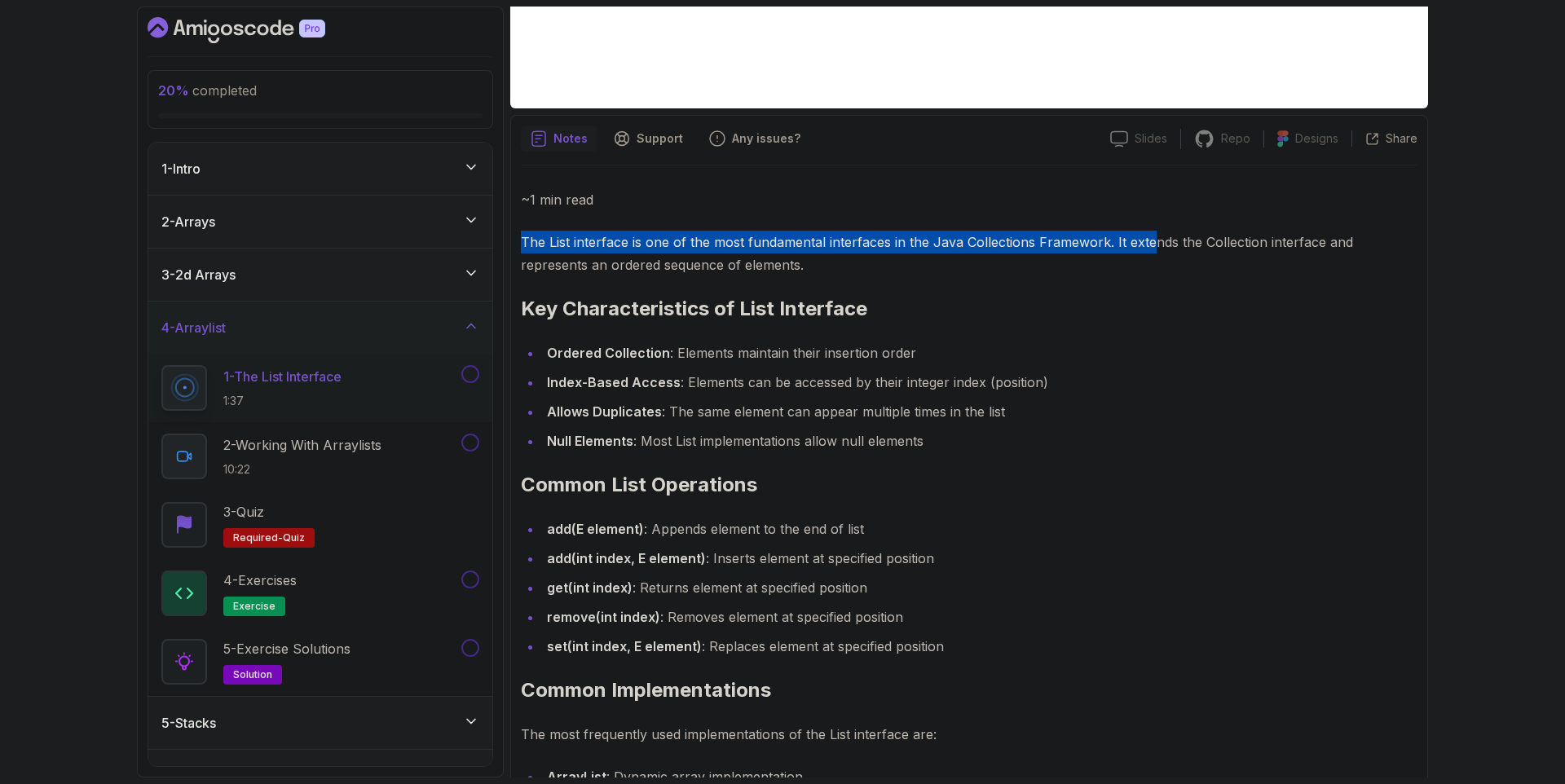
drag, startPoint x: 803, startPoint y: 213, endPoint x: 1153, endPoint y: 242, distance: 351.2
click at [1153, 242] on div "~1 min read The List interface is one of the most fundamental interfaces in the…" at bounding box center [970, 553] width 897 height 730
click at [1153, 242] on p "The List interface is one of the most fundamental interfaces in the Java Collec…" at bounding box center [970, 254] width 897 height 46
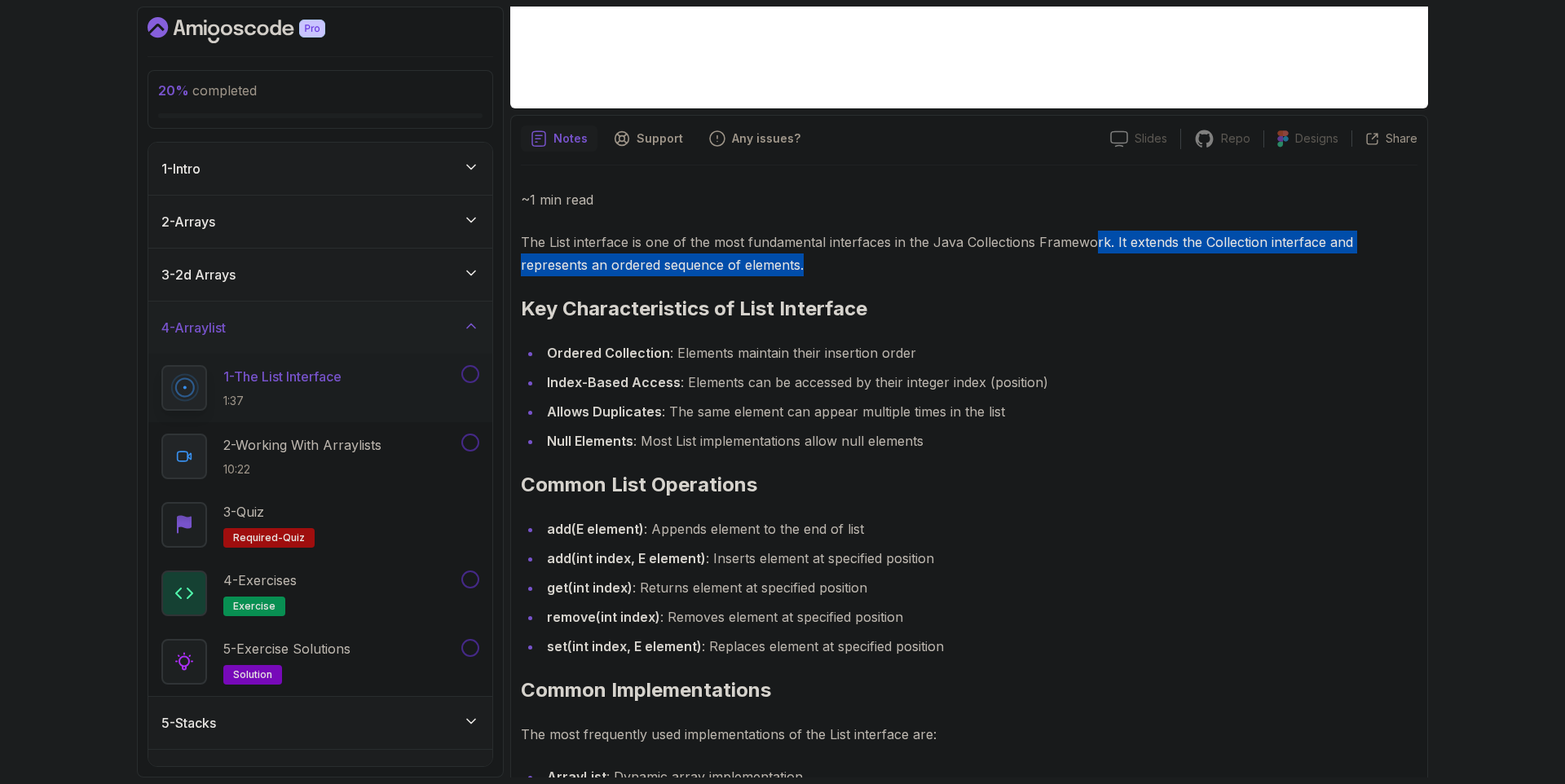
drag, startPoint x: 1103, startPoint y: 236, endPoint x: 1372, endPoint y: 275, distance: 271.8
click at [1372, 275] on p "The List interface is one of the most fundamental interfaces in the Java Collec…" at bounding box center [970, 254] width 897 height 46
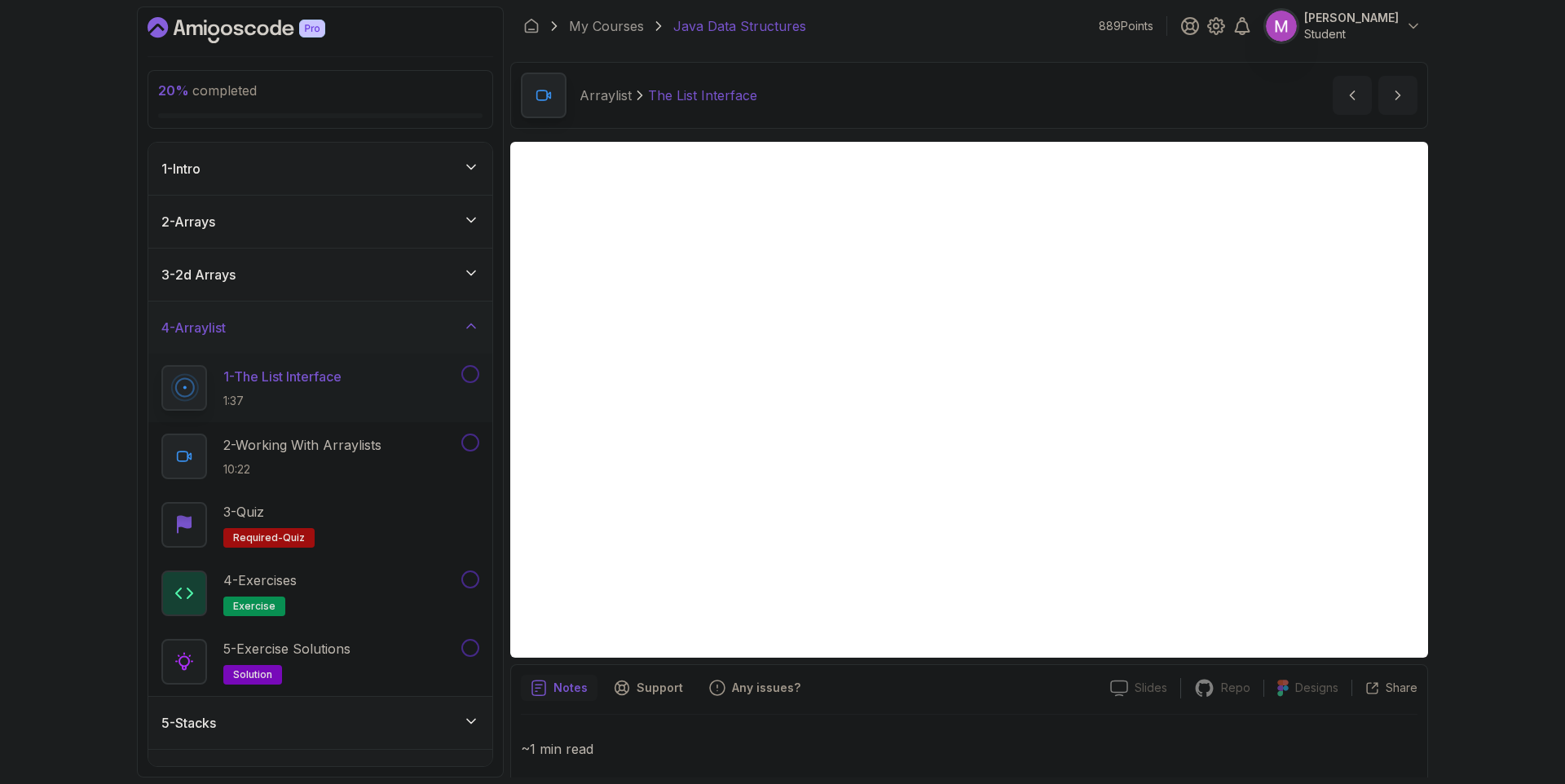
scroll to position [0, 0]
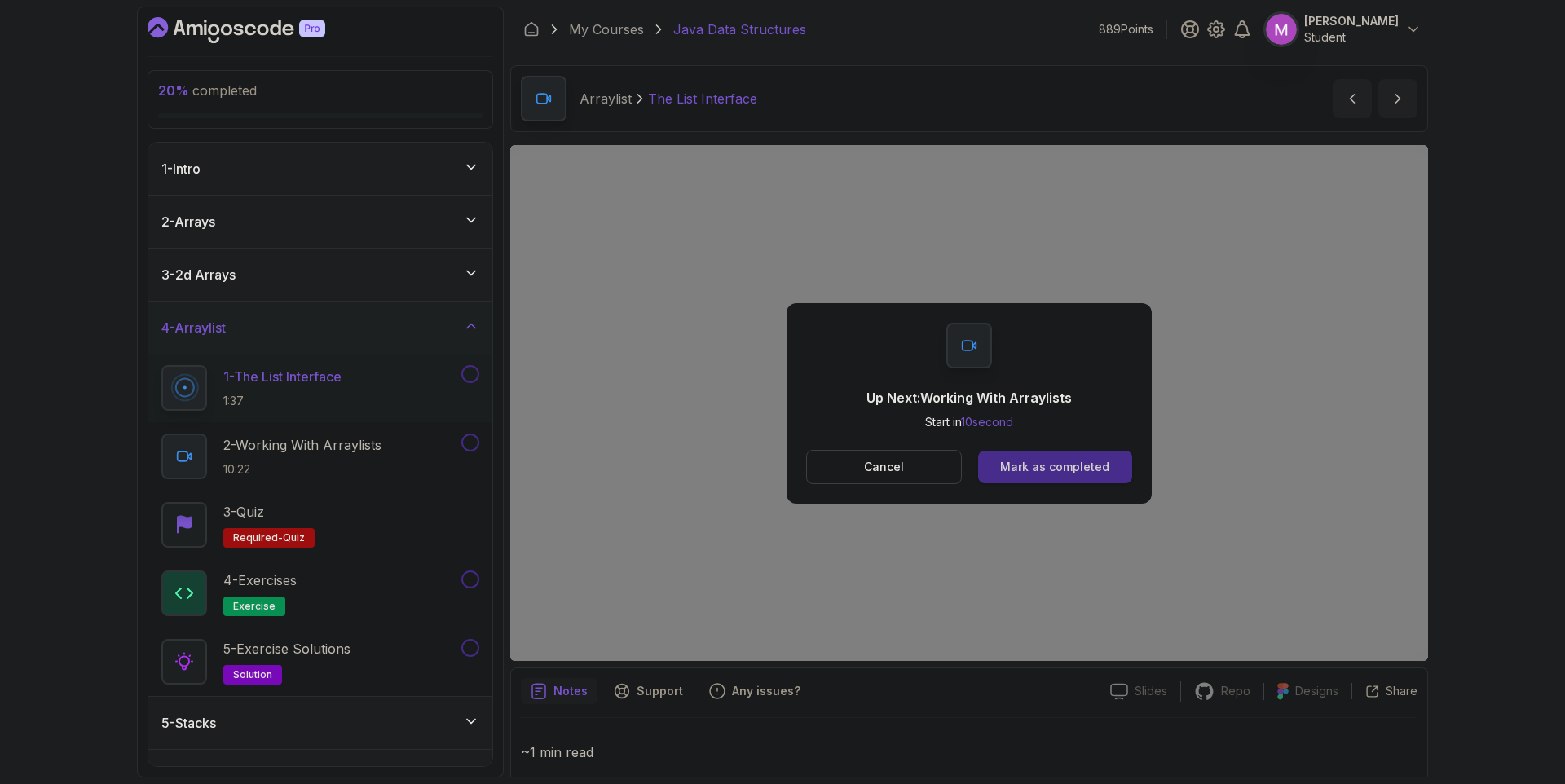
click at [1075, 470] on div "Mark as completed" at bounding box center [1055, 467] width 110 height 17
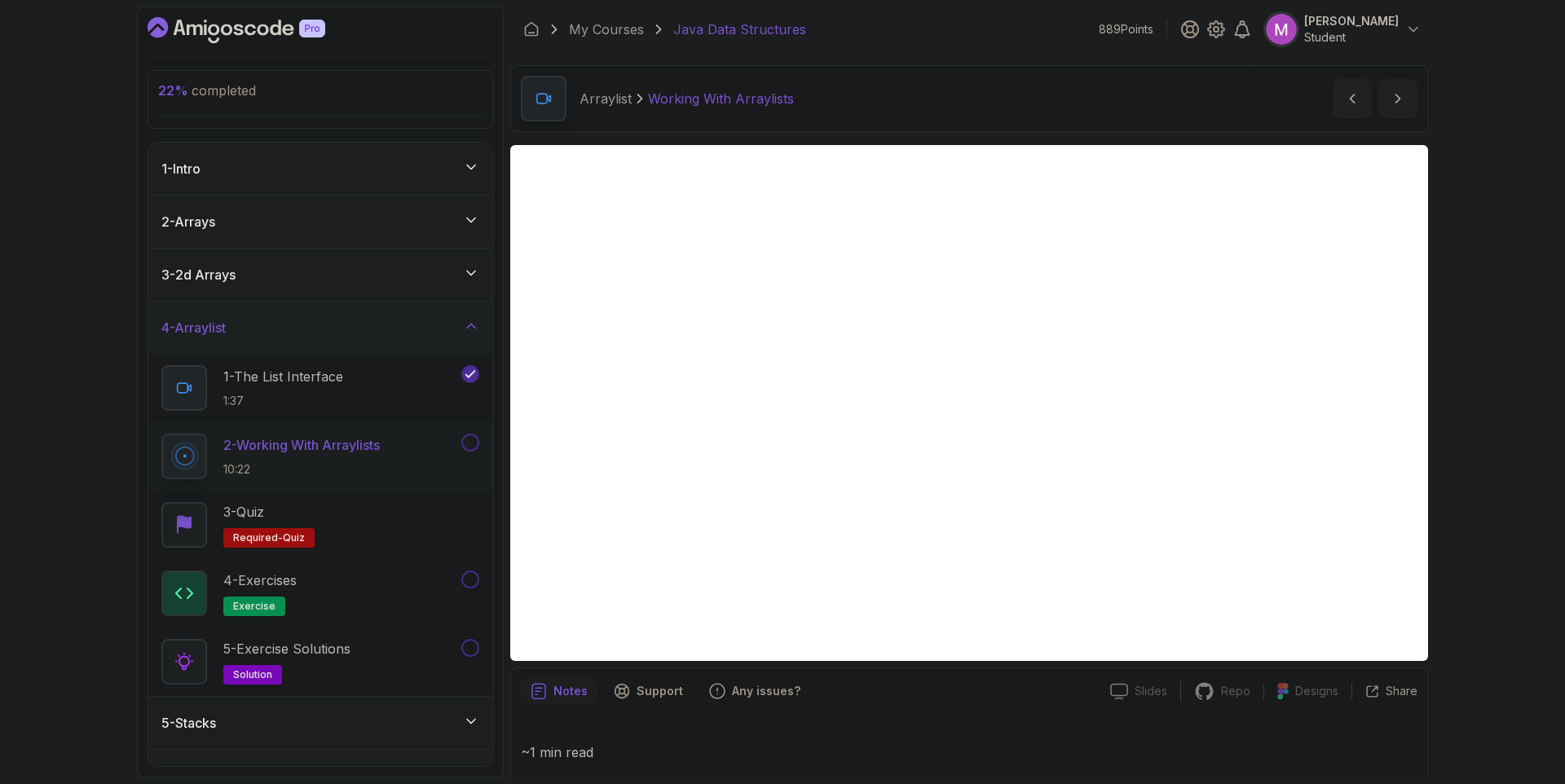
click at [1472, 541] on div "22 % completed 1 - Intro 2 - Arrays 3 - 2d Arrays 4 - Arraylist 1 - The List In…" at bounding box center [782, 392] width 1565 height 784
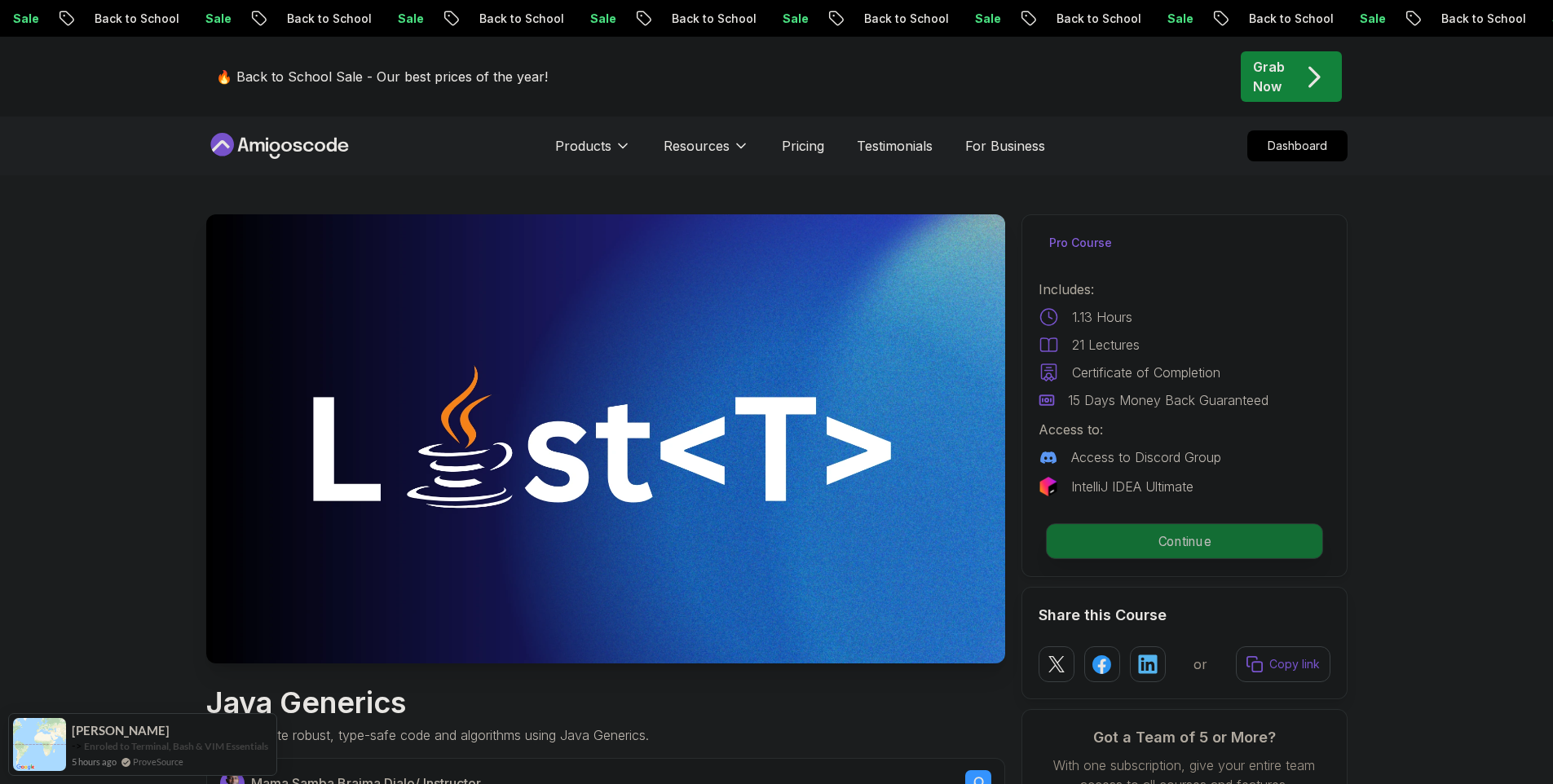
click at [1203, 547] on p "Continue" at bounding box center [1183, 540] width 275 height 34
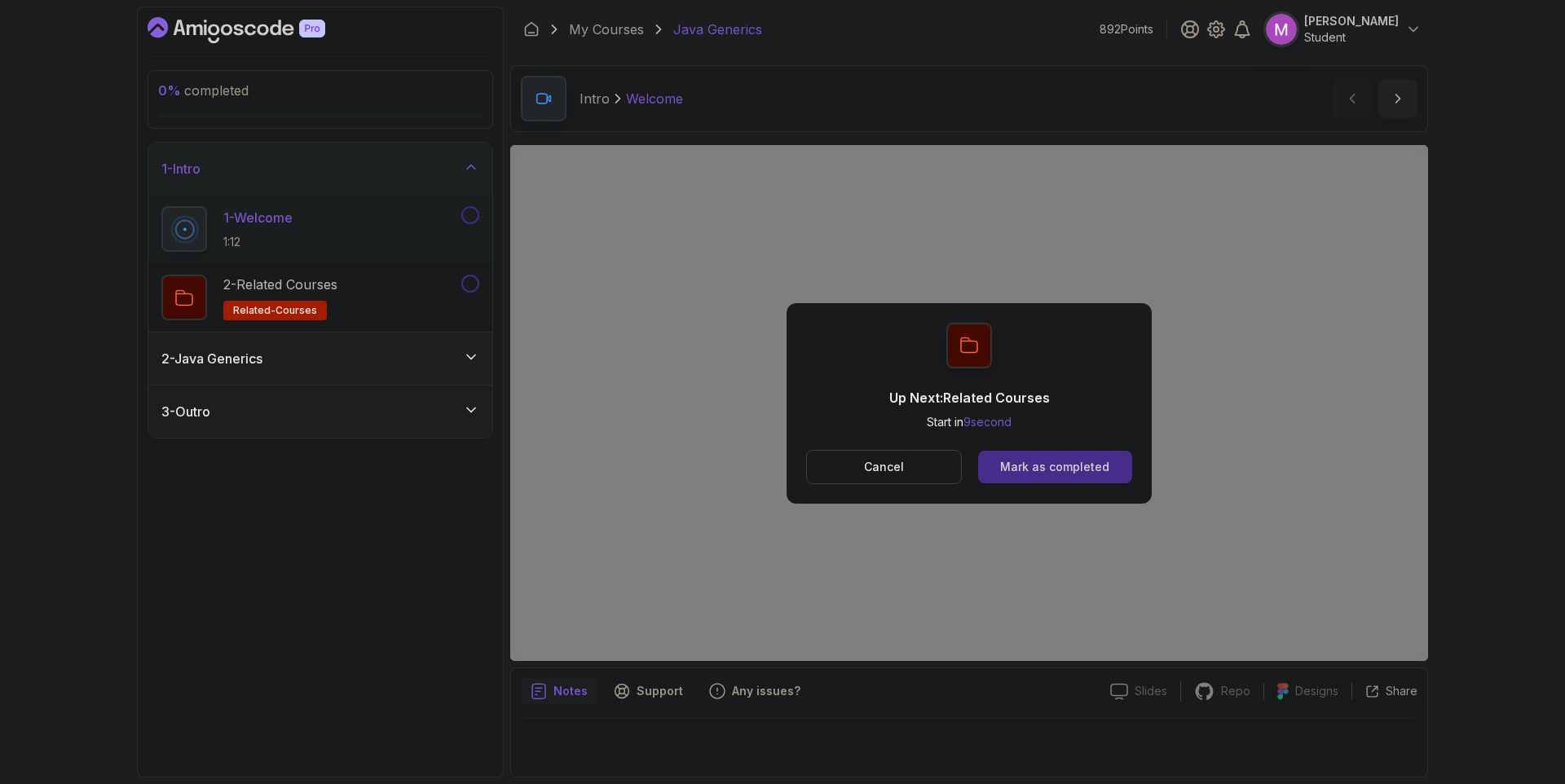
click at [1083, 452] on button "Mark as completed" at bounding box center [1055, 466] width 154 height 32
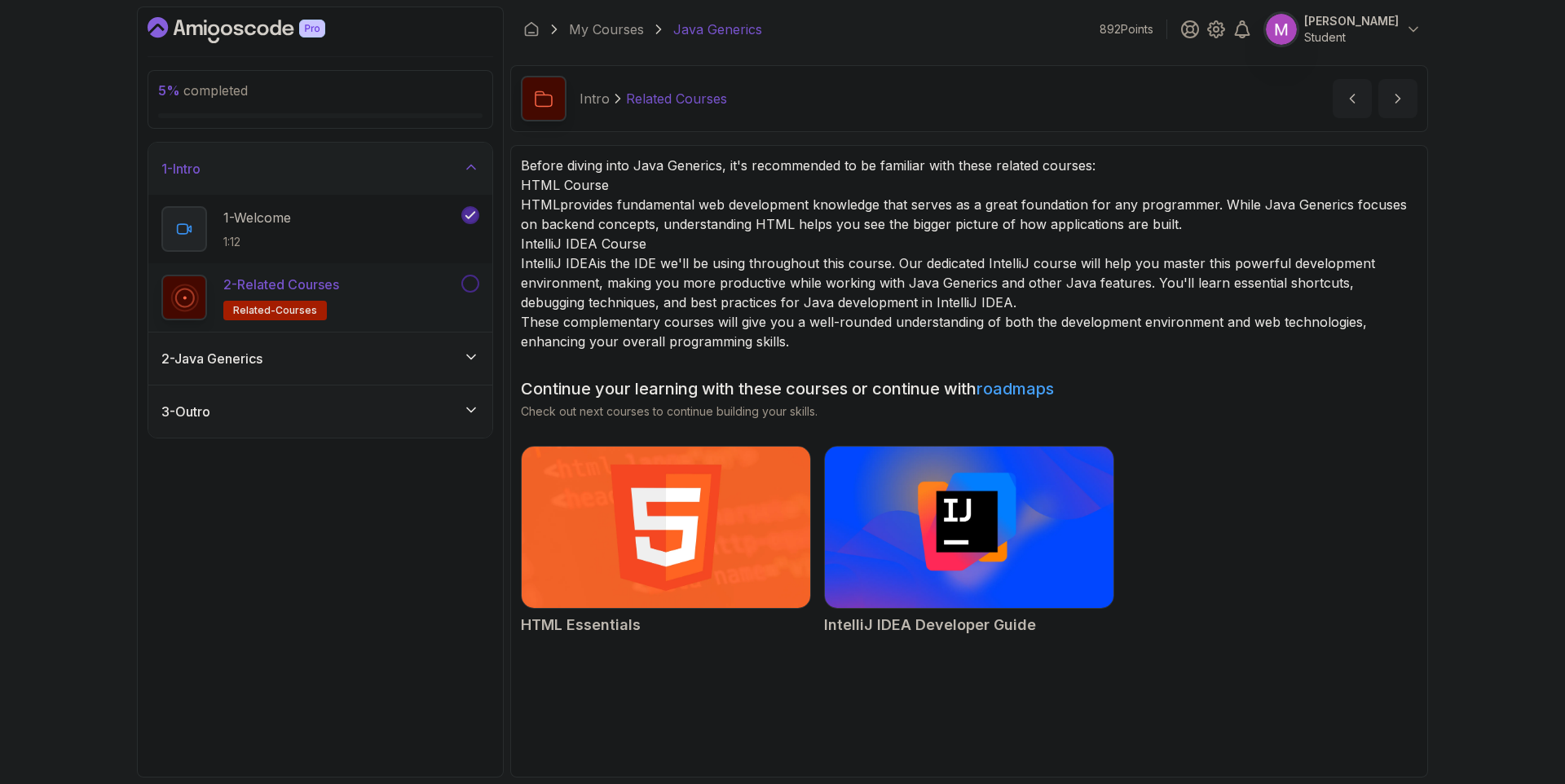
click at [382, 346] on div "2 - Java Generics" at bounding box center [320, 358] width 344 height 52
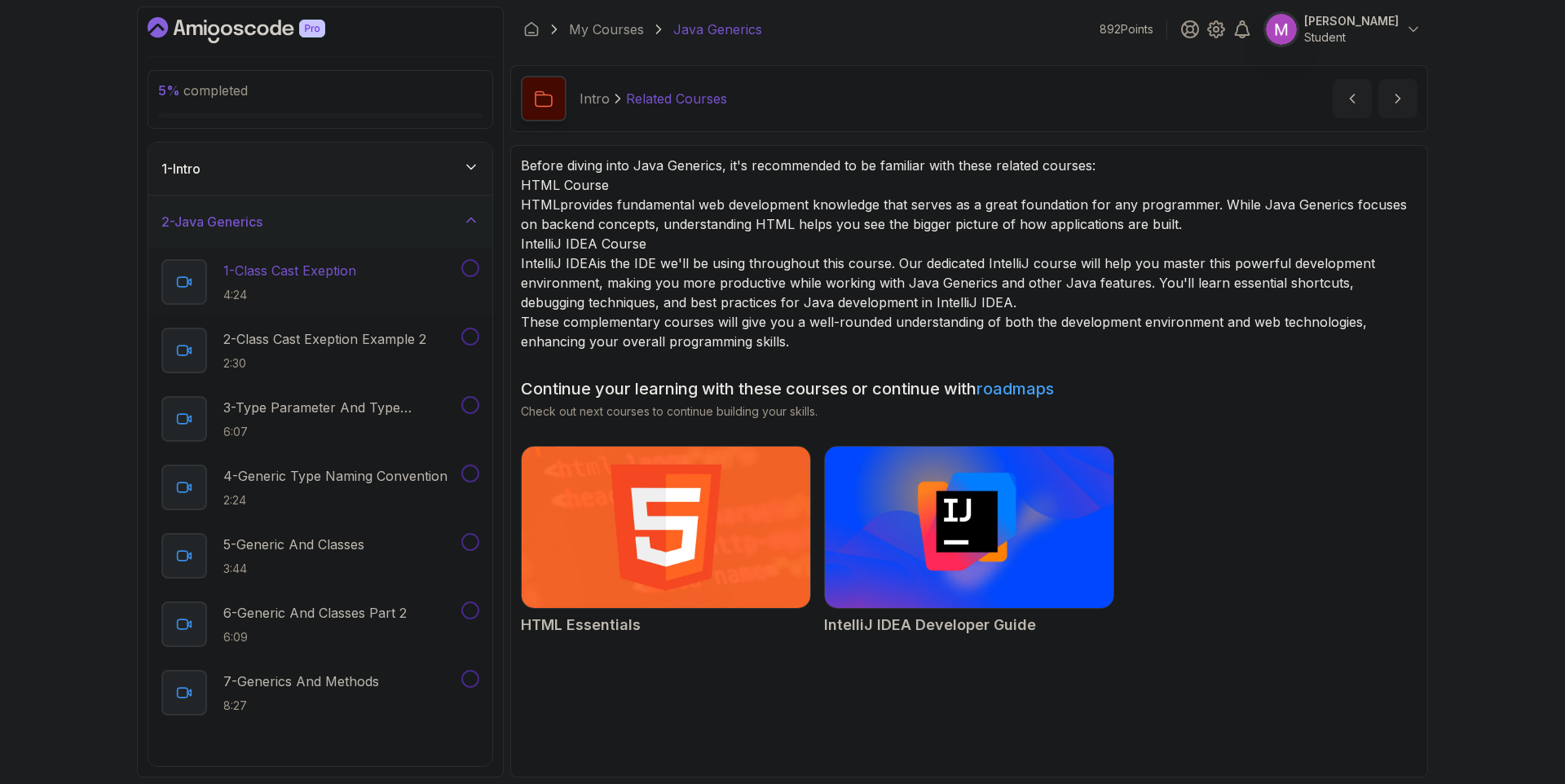
click at [328, 296] on p "4:24" at bounding box center [290, 295] width 133 height 17
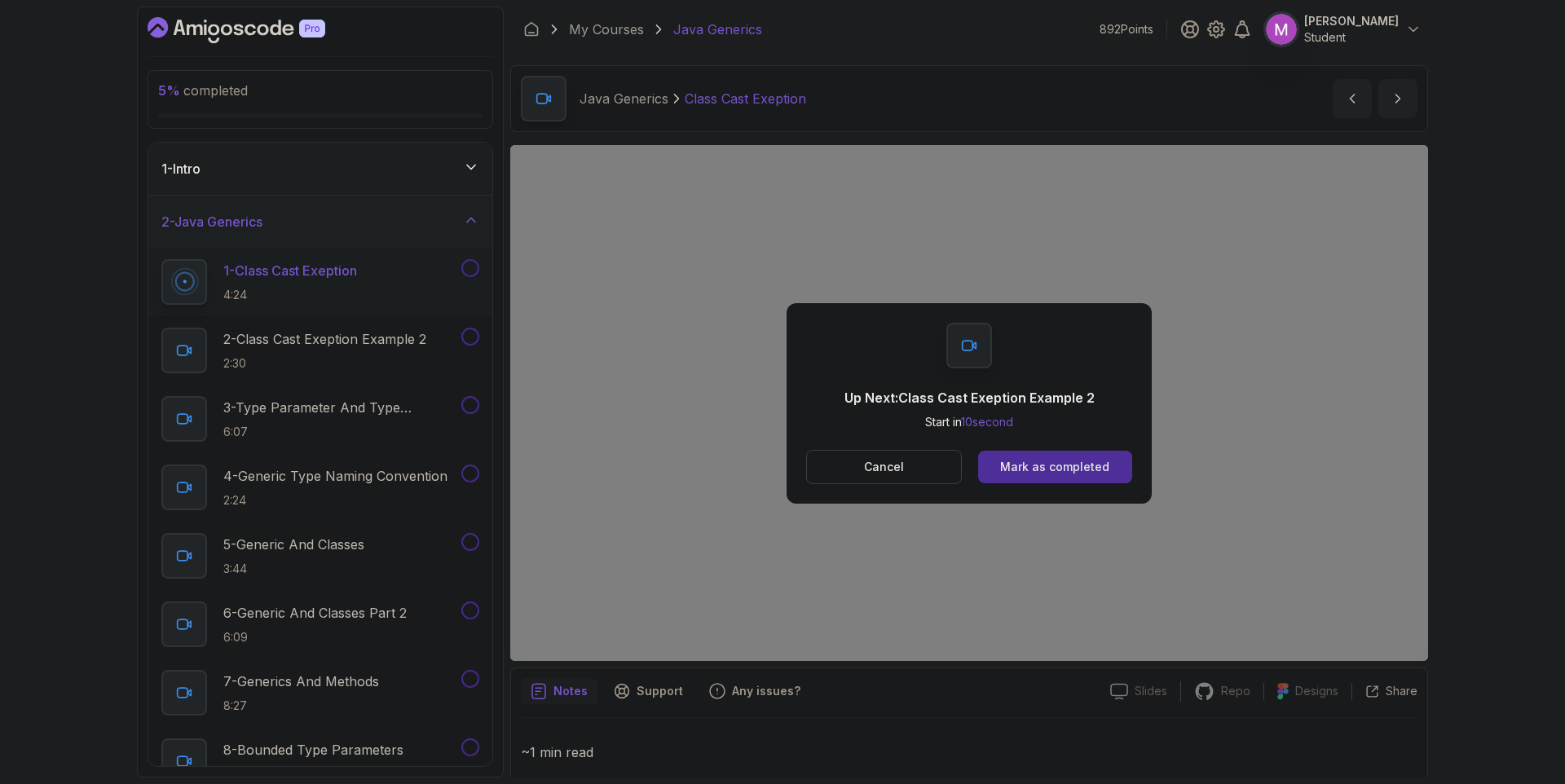
click at [929, 468] on button "Cancel" at bounding box center [883, 467] width 156 height 34
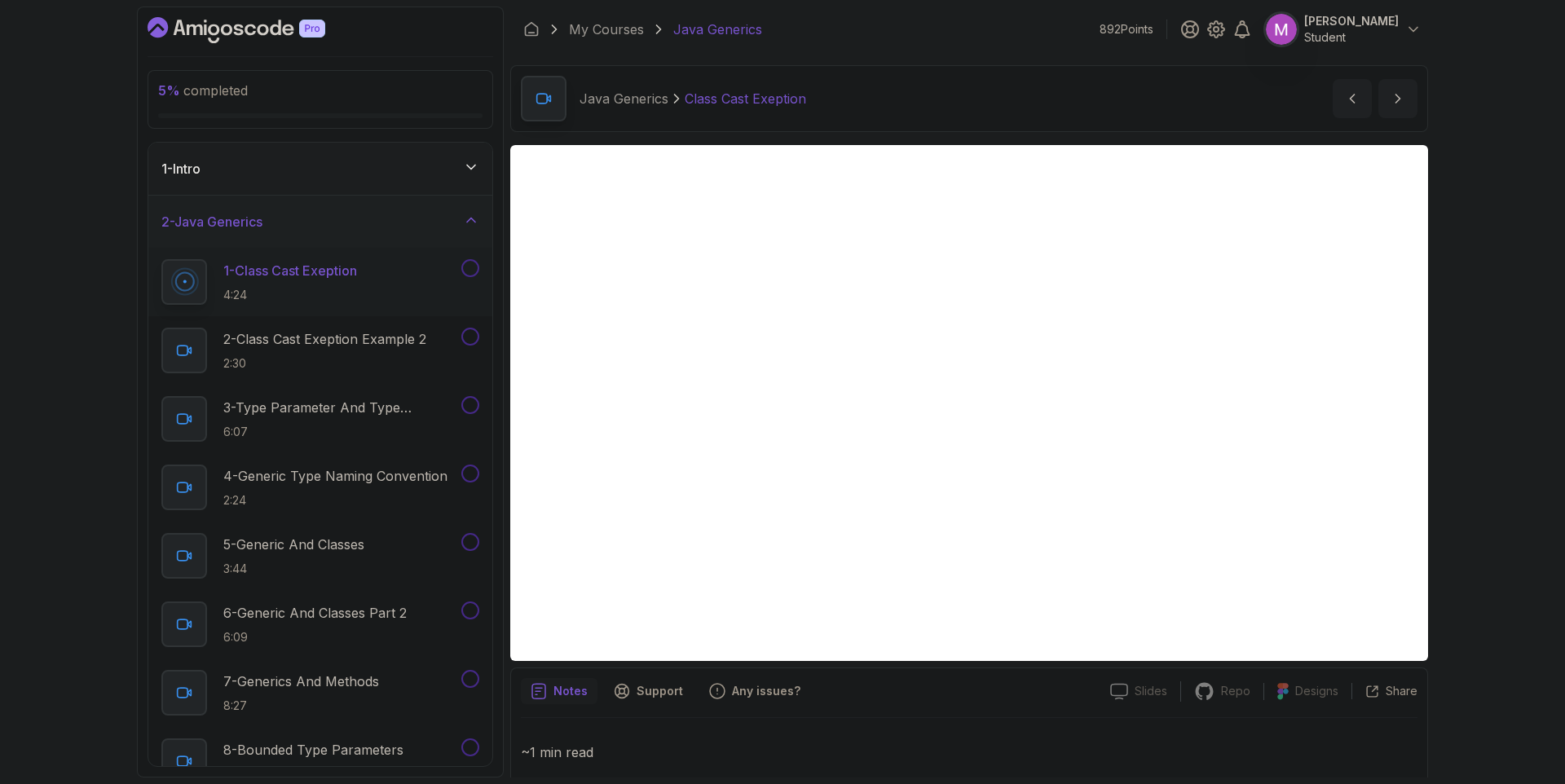
click at [479, 270] on div at bounding box center [469, 268] width 22 height 18
click at [471, 271] on button at bounding box center [470, 268] width 18 height 18
click at [401, 332] on p "2 - Class Cast Exeption Example 2" at bounding box center [324, 339] width 203 height 20
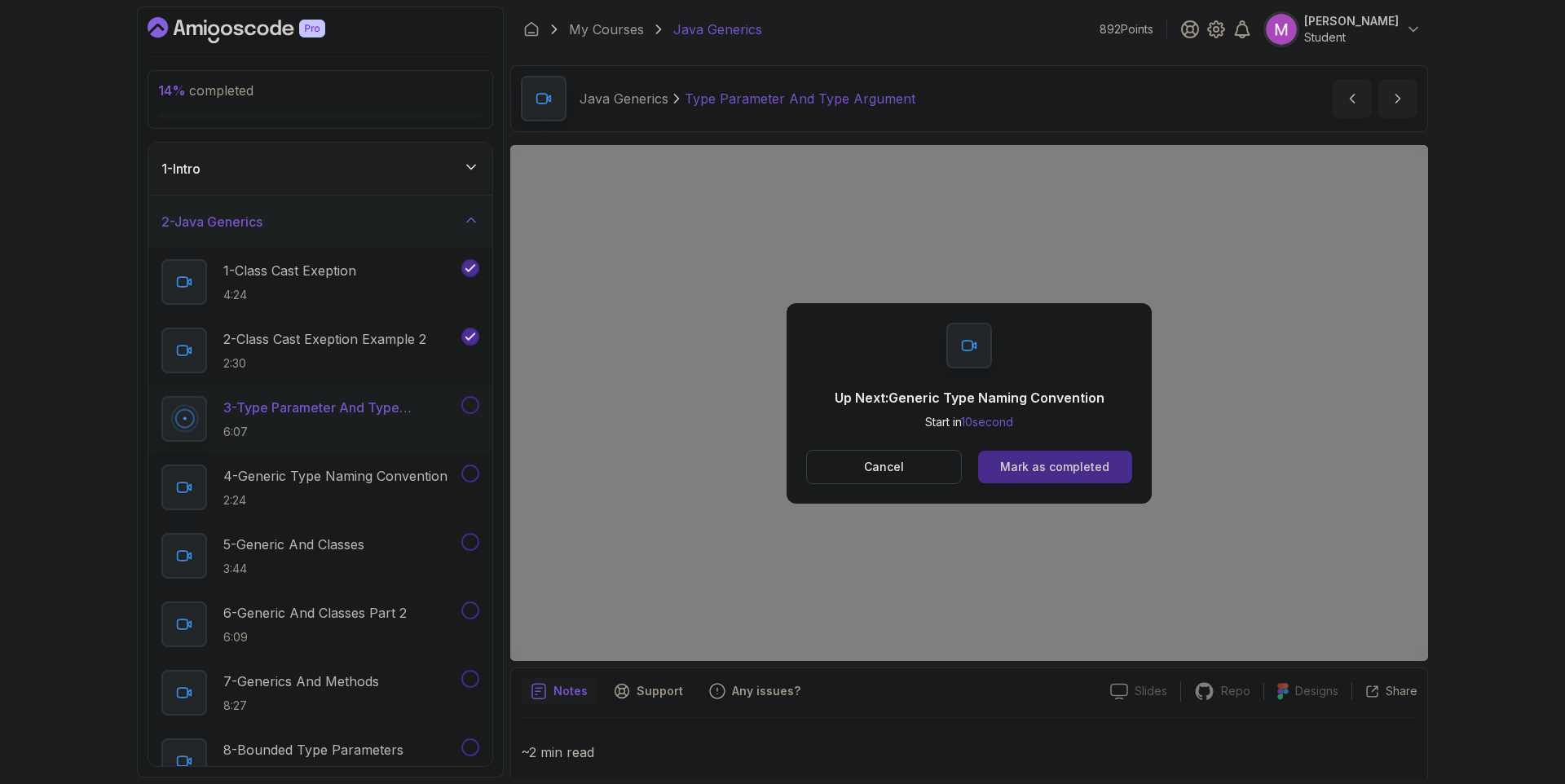
click at [1075, 471] on div "Mark as completed" at bounding box center [1055, 467] width 110 height 17
